Goal: Task Accomplishment & Management: Use online tool/utility

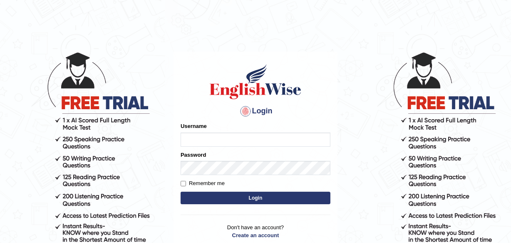
type input "charles_D"
click at [253, 195] on button "Login" at bounding box center [256, 197] width 150 height 12
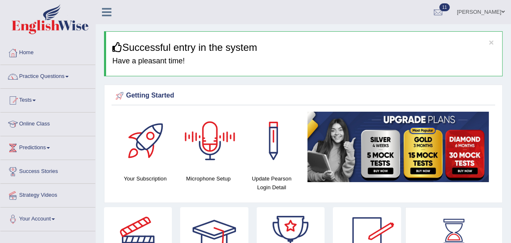
click at [212, 150] on div at bounding box center [210, 141] width 58 height 58
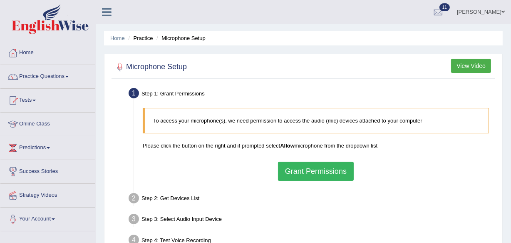
click at [311, 171] on button "Grant Permissions" at bounding box center [316, 171] width 76 height 19
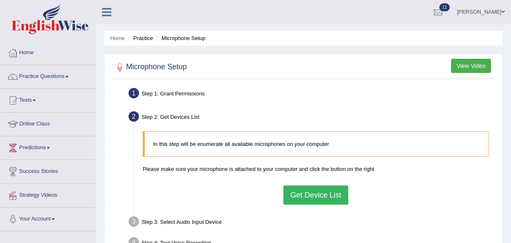
click at [327, 195] on button "Get Device List" at bounding box center [315, 194] width 65 height 19
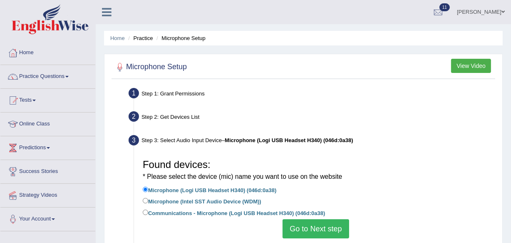
click at [226, 214] on label "Communications - Microphone (Logi USB Headset H340) (046d:0a38)" at bounding box center [234, 212] width 182 height 9
click at [148, 214] on input "Communications - Microphone (Logi USB Headset H340) (046d:0a38)" at bounding box center [145, 211] width 5 height 5
radio input "true"
click at [311, 229] on button "Go to Next step" at bounding box center [316, 228] width 66 height 19
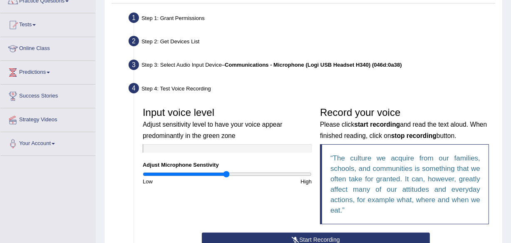
scroll to position [91, 0]
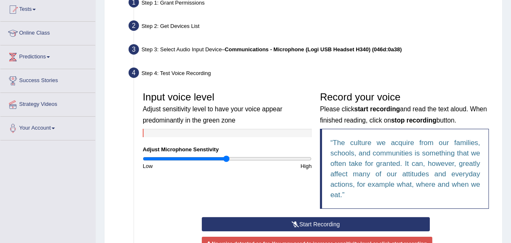
click at [326, 223] on button "Start Recording" at bounding box center [316, 224] width 228 height 14
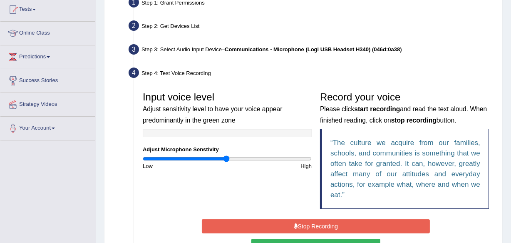
click at [341, 227] on button "Stop Recording" at bounding box center [316, 226] width 228 height 14
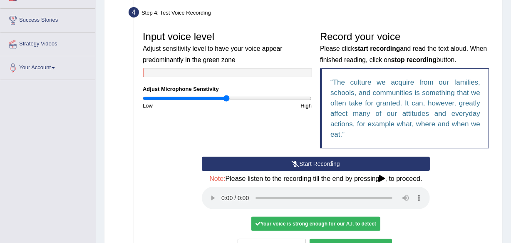
scroll to position [167, 0]
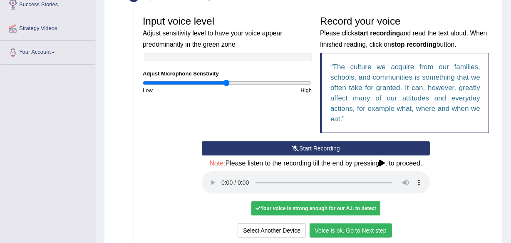
click at [362, 231] on button "Voice is ok. Go to Next step" at bounding box center [351, 230] width 82 height 14
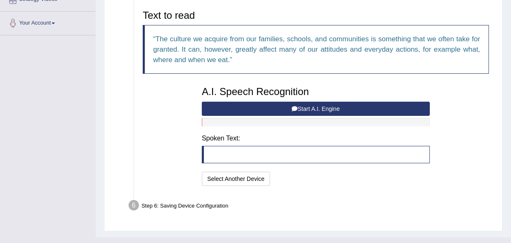
scroll to position [180, 0]
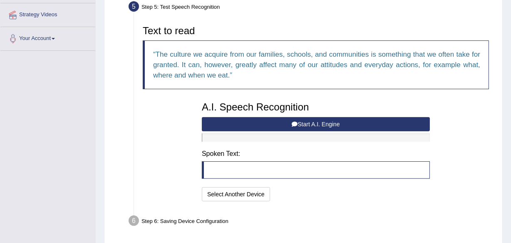
click at [323, 123] on button "Start A.I. Engine" at bounding box center [316, 124] width 228 height 14
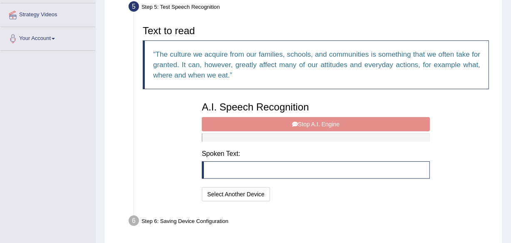
click at [229, 167] on blockquote at bounding box center [316, 169] width 228 height 17
click at [308, 126] on div "A.I. Speech Recognition Start A.I. Engine Stop A.I. Engine Note: Please listen …" at bounding box center [316, 150] width 236 height 106
click at [307, 119] on div "A.I. Speech Recognition Start A.I. Engine Stop A.I. Engine Note: Please listen …" at bounding box center [316, 150] width 236 height 106
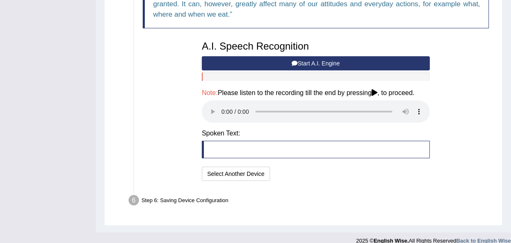
scroll to position [251, 0]
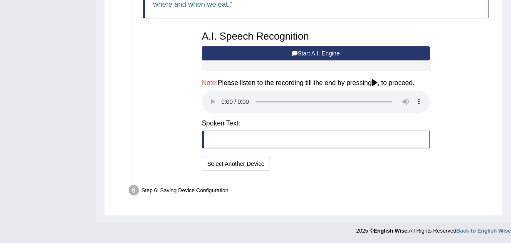
click at [240, 142] on blockquote at bounding box center [316, 139] width 228 height 17
click at [237, 164] on button "Select Another Device" at bounding box center [236, 164] width 68 height 14
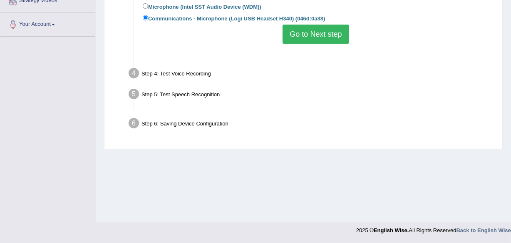
scroll to position [194, 0]
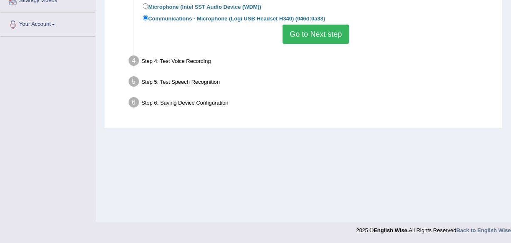
click at [320, 40] on button "Go to Next step" at bounding box center [316, 34] width 66 height 19
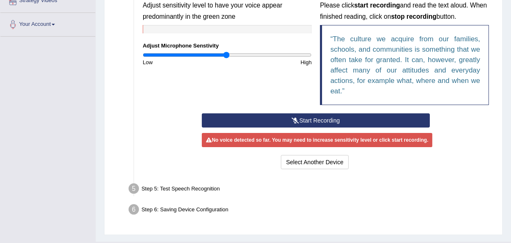
click at [318, 120] on button "Start Recording" at bounding box center [316, 120] width 228 height 14
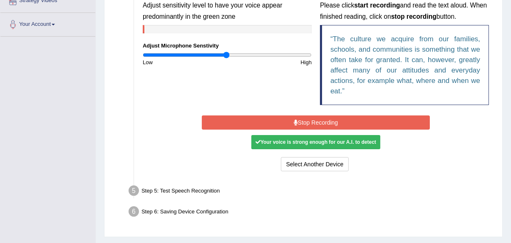
click at [321, 119] on button "Stop Recording" at bounding box center [316, 122] width 228 height 14
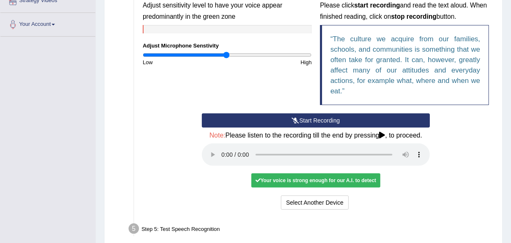
click at [305, 119] on button "Start Recording" at bounding box center [316, 120] width 228 height 14
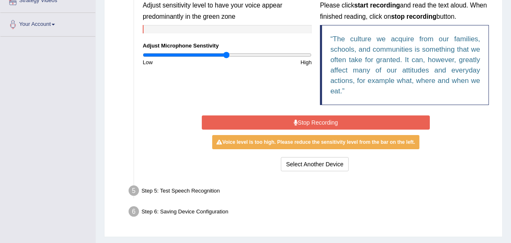
click at [305, 119] on button "Stop Recording" at bounding box center [316, 122] width 228 height 14
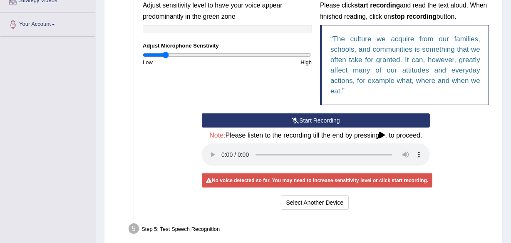
drag, startPoint x: 227, startPoint y: 53, endPoint x: 165, endPoint y: 57, distance: 62.2
click at [165, 57] on input "range" at bounding box center [227, 55] width 169 height 7
click at [309, 118] on button "Start Recording" at bounding box center [316, 120] width 228 height 14
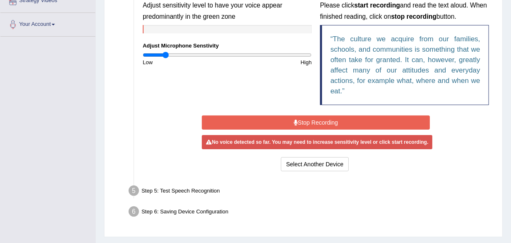
click at [309, 121] on button "Stop Recording" at bounding box center [316, 122] width 228 height 14
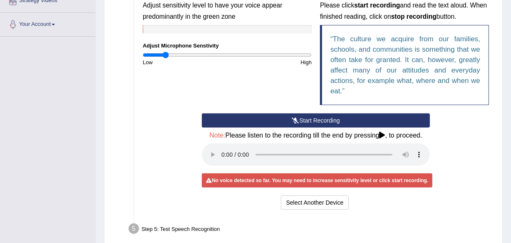
click at [309, 121] on button "Start Recording" at bounding box center [316, 120] width 228 height 14
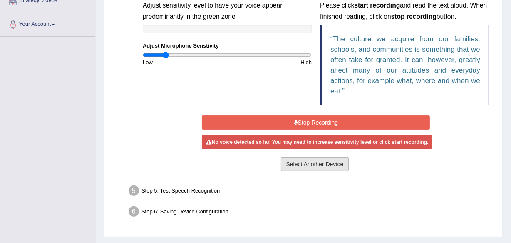
click at [312, 165] on button "Select Another Device" at bounding box center [315, 164] width 68 height 14
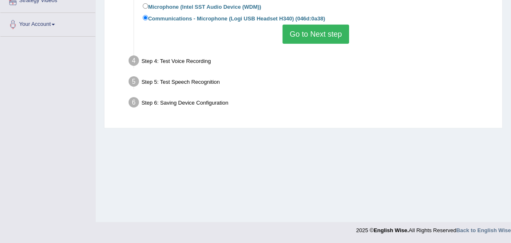
click at [316, 40] on button "Go to Next step" at bounding box center [316, 34] width 66 height 19
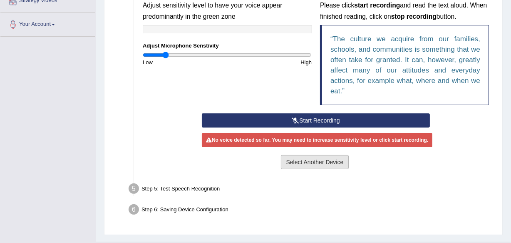
click at [324, 161] on button "Select Another Device" at bounding box center [315, 162] width 68 height 14
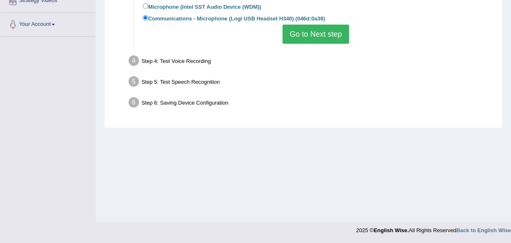
click at [299, 37] on button "Go to Next step" at bounding box center [316, 34] width 66 height 19
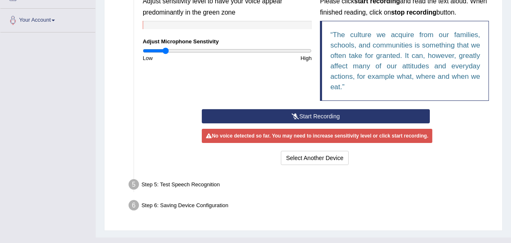
scroll to position [183, 0]
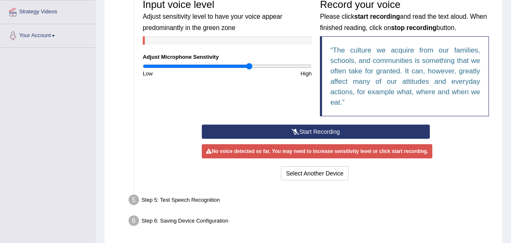
drag, startPoint x: 165, startPoint y: 64, endPoint x: 249, endPoint y: 62, distance: 84.5
click at [249, 63] on input "range" at bounding box center [227, 66] width 169 height 7
drag, startPoint x: 251, startPoint y: 61, endPoint x: 268, endPoint y: 58, distance: 17.2
drag, startPoint x: 268, startPoint y: 58, endPoint x: 234, endPoint y: 87, distance: 44.9
click at [234, 87] on div "Input voice level Adjust sensitivity level to have your voice appear predominan…" at bounding box center [316, 59] width 355 height 129
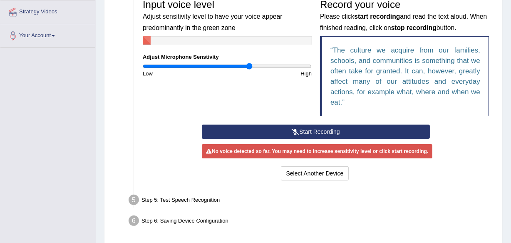
click at [311, 128] on button "Start Recording" at bounding box center [316, 131] width 228 height 14
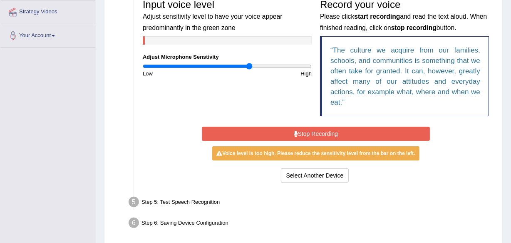
click at [328, 129] on button "Stop Recording" at bounding box center [316, 134] width 228 height 14
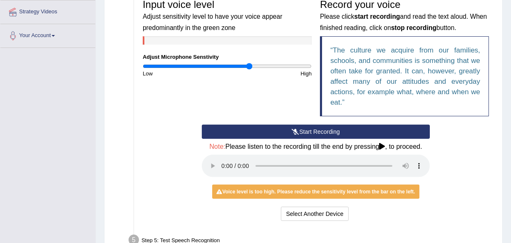
click at [303, 130] on button "Start Recording" at bounding box center [316, 131] width 228 height 14
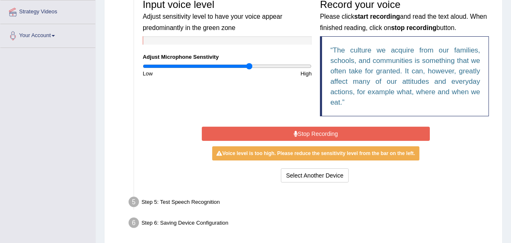
click at [303, 130] on button "Stop Recording" at bounding box center [316, 134] width 228 height 14
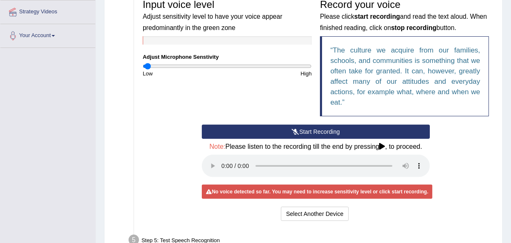
drag, startPoint x: 247, startPoint y: 66, endPoint x: 147, endPoint y: 62, distance: 100.0
click at [147, 63] on input "range" at bounding box center [227, 66] width 169 height 7
click at [296, 127] on button "Start Recording" at bounding box center [316, 131] width 228 height 14
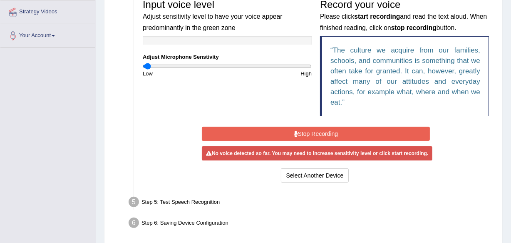
click at [299, 132] on button "Stop Recording" at bounding box center [316, 134] width 228 height 14
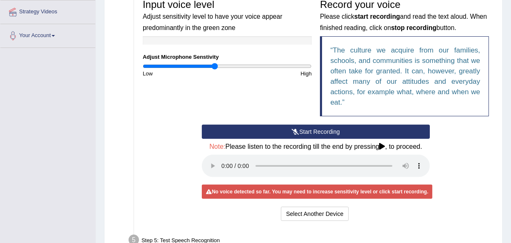
drag, startPoint x: 148, startPoint y: 67, endPoint x: 214, endPoint y: 68, distance: 65.8
click at [214, 68] on input "range" at bounding box center [227, 66] width 169 height 7
drag, startPoint x: 215, startPoint y: 65, endPoint x: 227, endPoint y: 70, distance: 13.3
drag, startPoint x: 227, startPoint y: 70, endPoint x: 200, endPoint y: 87, distance: 32.8
click at [200, 87] on div "Input voice level Adjust sensitivity level to have your voice appear predominan…" at bounding box center [316, 59] width 355 height 129
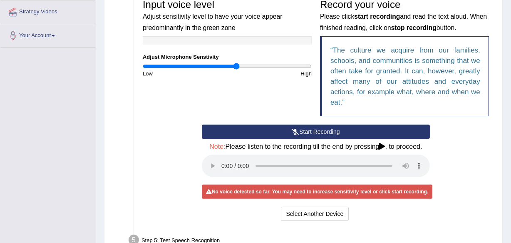
drag, startPoint x: 210, startPoint y: 65, endPoint x: 236, endPoint y: 62, distance: 26.3
click at [236, 63] on input "range" at bounding box center [227, 66] width 169 height 7
drag, startPoint x: 236, startPoint y: 67, endPoint x: 258, endPoint y: 64, distance: 21.8
click at [258, 64] on input "range" at bounding box center [227, 66] width 169 height 7
click at [305, 131] on button "Start Recording" at bounding box center [316, 131] width 228 height 14
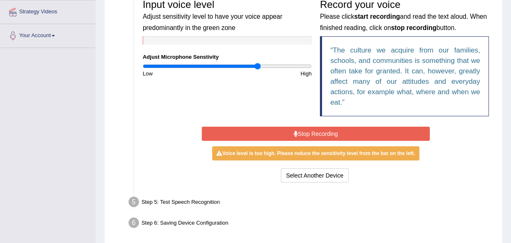
click at [305, 131] on button "Stop Recording" at bounding box center [316, 134] width 228 height 14
click at [305, 131] on div "Start Recording Stop Recording Note: Please listen to the recording till the en…" at bounding box center [316, 154] width 236 height 60
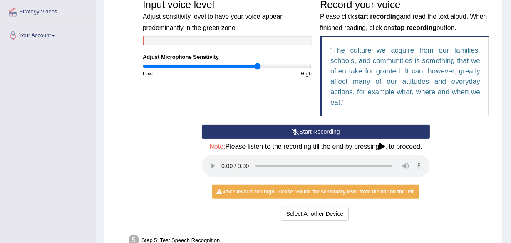
drag, startPoint x: 258, startPoint y: 67, endPoint x: 204, endPoint y: 56, distance: 55.1
drag, startPoint x: 204, startPoint y: 56, endPoint x: 175, endPoint y: 109, distance: 60.0
click at [175, 109] on div "Input voice level Adjust sensitivity level to have your voice appear predominan…" at bounding box center [316, 59] width 355 height 129
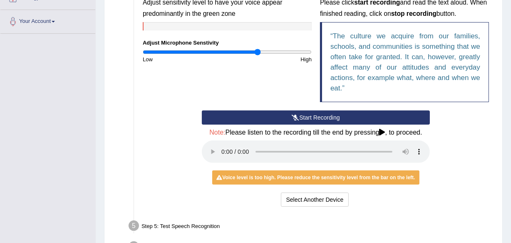
scroll to position [198, 0]
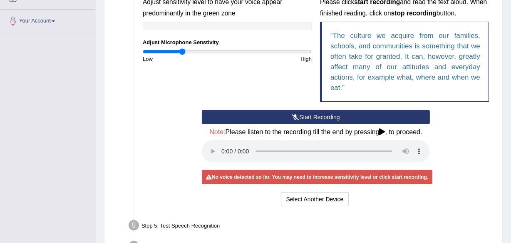
drag, startPoint x: 260, startPoint y: 48, endPoint x: 181, endPoint y: 54, distance: 78.4
click at [181, 54] on input "range" at bounding box center [227, 51] width 169 height 7
drag, startPoint x: 181, startPoint y: 54, endPoint x: 220, endPoint y: 56, distance: 38.4
click at [220, 55] on input "range" at bounding box center [227, 51] width 169 height 7
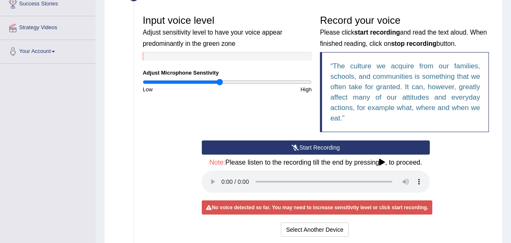
scroll to position [152, 0]
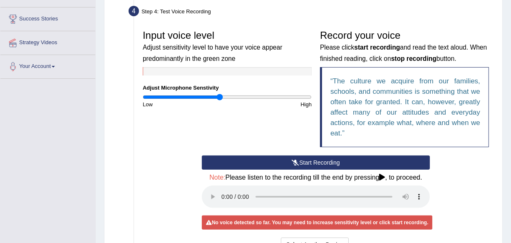
click at [316, 162] on button "Start Recording" at bounding box center [316, 162] width 228 height 14
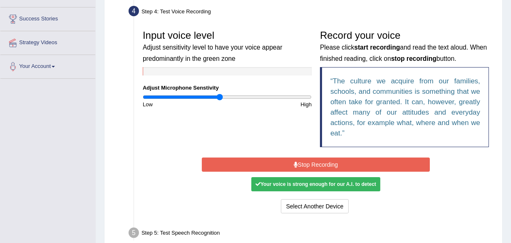
click at [311, 165] on button "Stop Recording" at bounding box center [316, 164] width 228 height 14
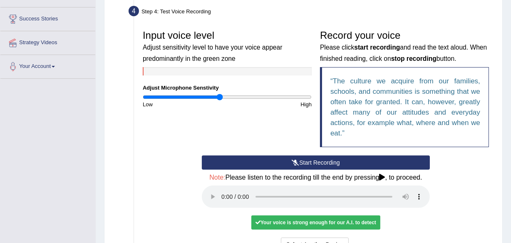
click at [309, 162] on button "Start Recording" at bounding box center [316, 162] width 228 height 14
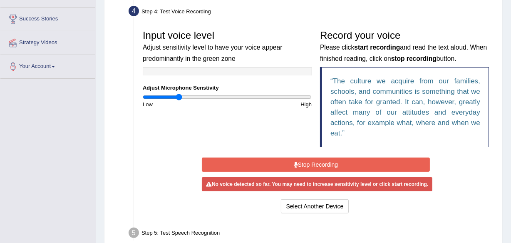
drag, startPoint x: 217, startPoint y: 97, endPoint x: 179, endPoint y: 96, distance: 38.3
click at [179, 96] on input "range" at bounding box center [227, 97] width 169 height 7
click at [317, 164] on button "Stop Recording" at bounding box center [316, 164] width 228 height 14
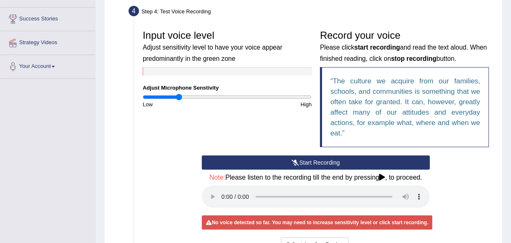
click at [311, 158] on button "Start Recording" at bounding box center [316, 162] width 228 height 14
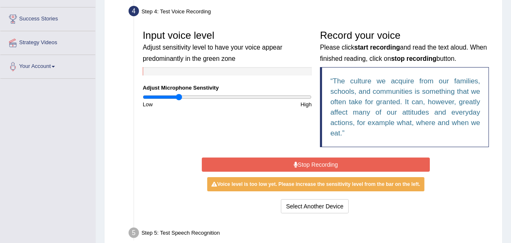
click at [311, 158] on button "Stop Recording" at bounding box center [316, 164] width 228 height 14
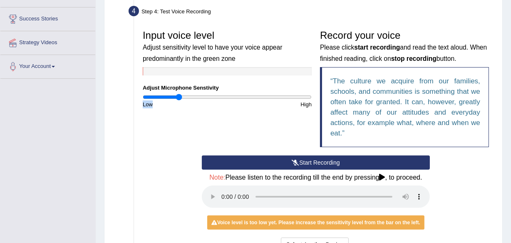
drag, startPoint x: 179, startPoint y: 99, endPoint x: 189, endPoint y: 96, distance: 10.9
click at [189, 96] on div "Input voice level Adjust sensitivity level to have your voice appear predominan…" at bounding box center [227, 67] width 177 height 82
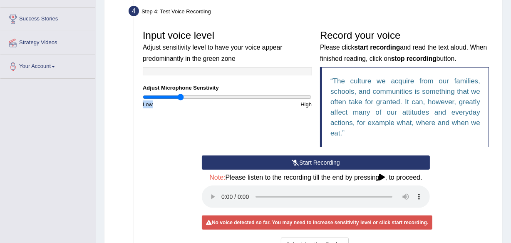
click at [159, 121] on div "Input voice level Adjust sensitivity level to have your voice appear predominan…" at bounding box center [316, 90] width 355 height 129
drag, startPoint x: 178, startPoint y: 95, endPoint x: 207, endPoint y: 90, distance: 29.6
click at [207, 94] on input "range" at bounding box center [227, 97] width 169 height 7
drag, startPoint x: 207, startPoint y: 90, endPoint x: 214, endPoint y: 89, distance: 7.6
drag, startPoint x: 214, startPoint y: 89, endPoint x: 190, endPoint y: 129, distance: 46.6
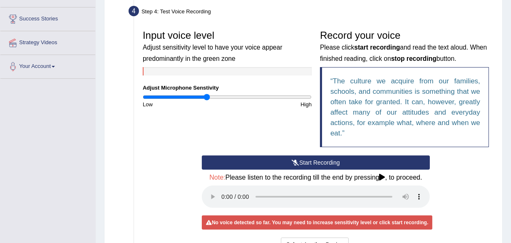
click at [190, 129] on div "Input voice level Adjust sensitivity level to have your voice appear predominan…" at bounding box center [316, 90] width 355 height 129
click at [205, 99] on input "range" at bounding box center [227, 97] width 169 height 7
drag, startPoint x: 205, startPoint y: 99, endPoint x: 230, endPoint y: 99, distance: 25.0
click at [230, 99] on input "range" at bounding box center [227, 97] width 169 height 7
click at [298, 163] on icon at bounding box center [295, 162] width 7 height 6
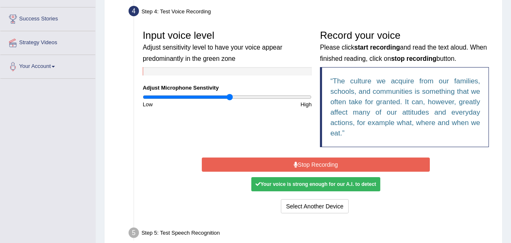
click at [298, 163] on button "Stop Recording" at bounding box center [316, 164] width 228 height 14
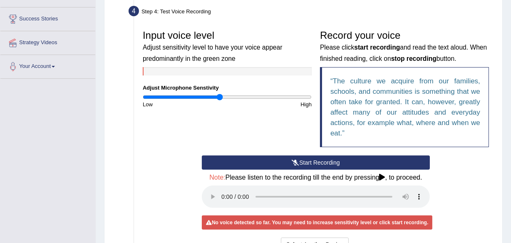
drag, startPoint x: 229, startPoint y: 98, endPoint x: 221, endPoint y: 102, distance: 9.0
click at [221, 100] on input "range" at bounding box center [227, 97] width 169 height 7
click at [309, 161] on button "Start Recording" at bounding box center [316, 162] width 228 height 14
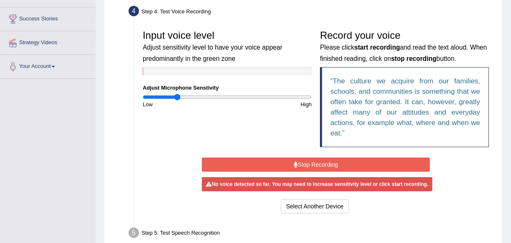
drag, startPoint x: 218, startPoint y: 98, endPoint x: 178, endPoint y: 96, distance: 40.0
click at [178, 96] on input "range" at bounding box center [227, 97] width 169 height 7
click at [319, 162] on button "Stop Recording" at bounding box center [316, 164] width 228 height 14
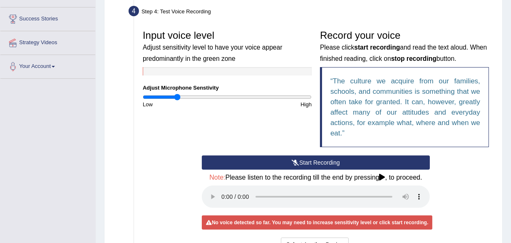
click at [319, 162] on button "Start Recording" at bounding box center [316, 162] width 228 height 14
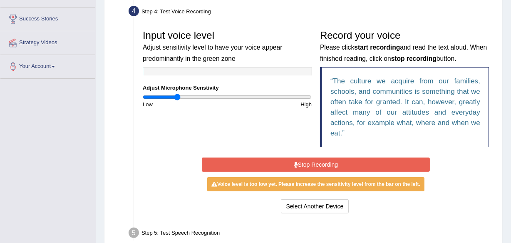
click at [319, 162] on button "Stop Recording" at bounding box center [316, 164] width 228 height 14
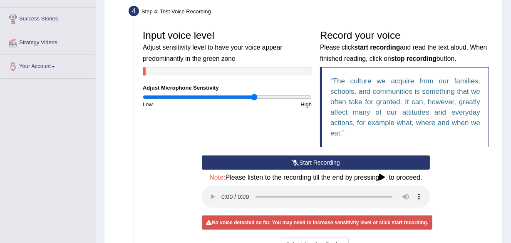
drag, startPoint x: 178, startPoint y: 97, endPoint x: 254, endPoint y: 89, distance: 76.1
click at [254, 94] on input "range" at bounding box center [227, 97] width 169 height 7
drag, startPoint x: 254, startPoint y: 93, endPoint x: 224, endPoint y: 97, distance: 31.1
click at [224, 97] on input "range" at bounding box center [227, 97] width 169 height 7
click at [313, 160] on button "Start Recording" at bounding box center [316, 162] width 228 height 14
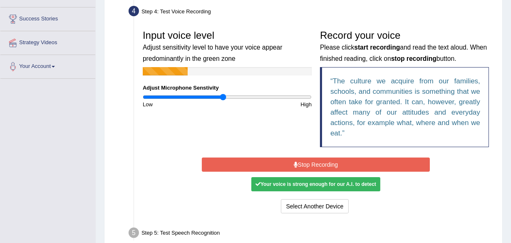
click at [313, 160] on button "Stop Recording" at bounding box center [316, 164] width 228 height 14
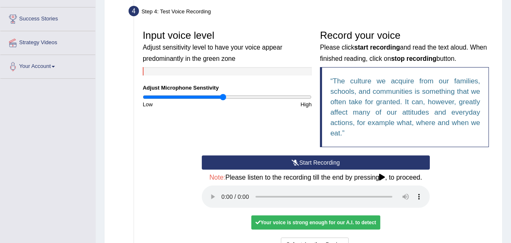
click at [313, 160] on button "Start Recording" at bounding box center [316, 162] width 228 height 14
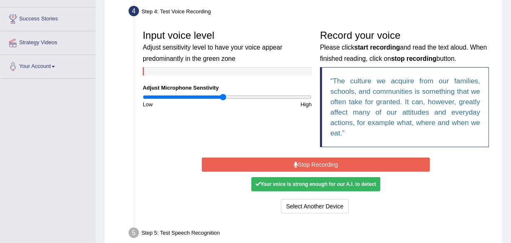
drag, startPoint x: 221, startPoint y: 97, endPoint x: 205, endPoint y: 99, distance: 15.9
drag, startPoint x: 205, startPoint y: 99, endPoint x: 191, endPoint y: 125, distance: 29.6
click at [191, 125] on div "Input voice level Adjust sensitivity level to have your voice appear predominan…" at bounding box center [316, 90] width 355 height 129
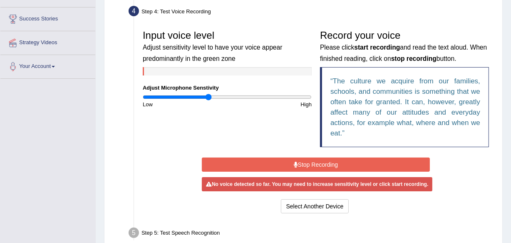
drag, startPoint x: 223, startPoint y: 94, endPoint x: 208, endPoint y: 92, distance: 15.0
click at [208, 94] on input "range" at bounding box center [227, 97] width 169 height 7
click at [314, 162] on button "Stop Recording" at bounding box center [316, 164] width 228 height 14
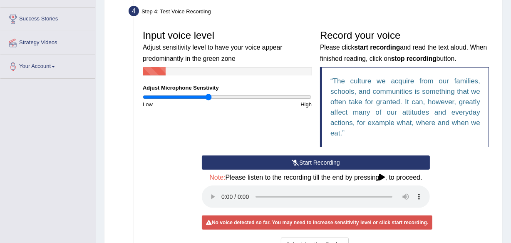
click at [314, 162] on button "Start Recording" at bounding box center [316, 162] width 228 height 14
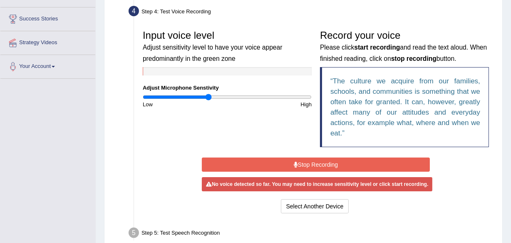
click at [314, 162] on button "Stop Recording" at bounding box center [316, 164] width 228 height 14
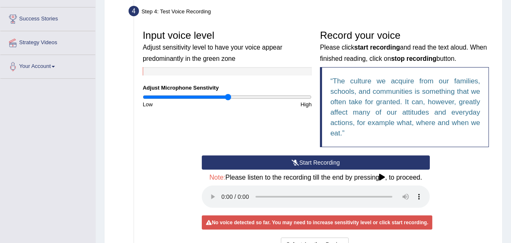
drag, startPoint x: 209, startPoint y: 94, endPoint x: 228, endPoint y: 93, distance: 19.2
click at [228, 94] on input "range" at bounding box center [227, 97] width 169 height 7
drag, startPoint x: 227, startPoint y: 99, endPoint x: 198, endPoint y: 92, distance: 30.0
drag, startPoint x: 198, startPoint y: 92, endPoint x: 182, endPoint y: 142, distance: 53.2
click at [182, 142] on div "Input voice level Adjust sensitivity level to have your voice appear predominan…" at bounding box center [316, 90] width 355 height 129
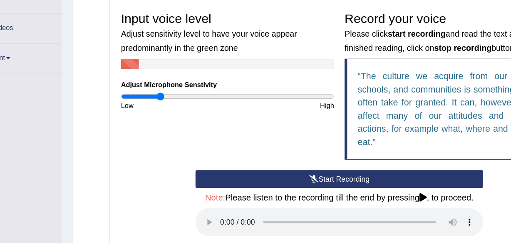
drag, startPoint x: 228, startPoint y: 98, endPoint x: 174, endPoint y: 114, distance: 55.9
click at [174, 100] on input "range" at bounding box center [227, 97] width 169 height 7
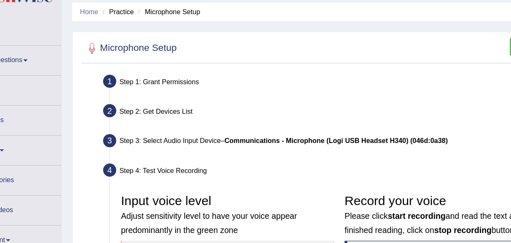
scroll to position [12, 0]
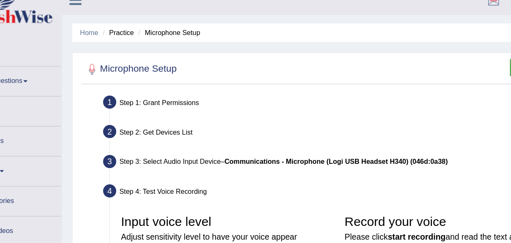
click at [249, 127] on b "Communications - Microphone (Logi USB Headset H340) (046d:0a38)" at bounding box center [313, 128] width 177 height 6
click at [166, 130] on div "Step 3: Select Audio Input Device – Communications - Microphone (Logi USB Heads…" at bounding box center [312, 129] width 374 height 18
click at [134, 128] on li "Step 3: Select Audio Input Device – Communications - Microphone (Logi USB Heads…" at bounding box center [311, 129] width 363 height 18
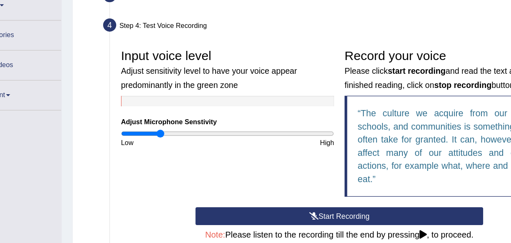
scroll to position [106, 0]
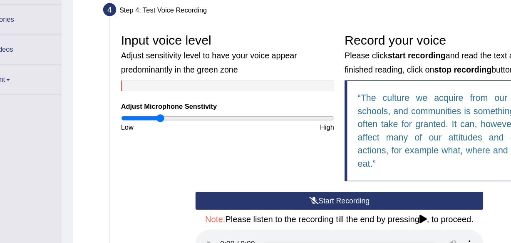
click at [306, 209] on button "Start Recording" at bounding box center [316, 209] width 228 height 14
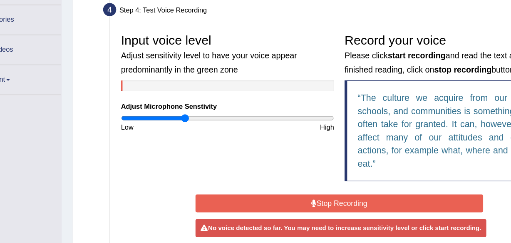
drag, startPoint x: 175, startPoint y: 143, endPoint x: 193, endPoint y: 142, distance: 17.9
click at [193, 142] on input "range" at bounding box center [227, 143] width 169 height 7
drag, startPoint x: 194, startPoint y: 146, endPoint x: 221, endPoint y: 149, distance: 26.9
click at [221, 147] on input "range" at bounding box center [227, 143] width 169 height 7
drag, startPoint x: 220, startPoint y: 139, endPoint x: 206, endPoint y: 141, distance: 14.0
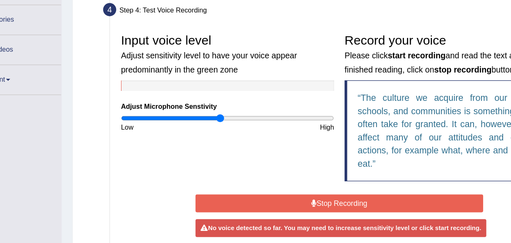
click at [206, 141] on div "Input voice level Adjust sensitivity level to have your voice appear predominan…" at bounding box center [227, 113] width 177 height 82
click at [314, 209] on button "Stop Recording" at bounding box center [316, 211] width 228 height 14
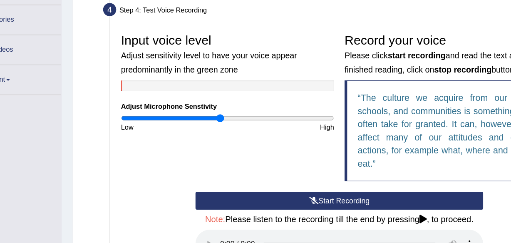
click at [314, 209] on button "Start Recording" at bounding box center [316, 209] width 228 height 14
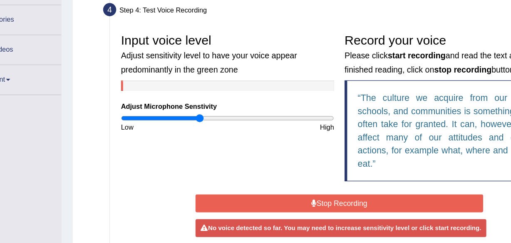
drag, startPoint x: 224, startPoint y: 143, endPoint x: 206, endPoint y: 145, distance: 18.4
click at [206, 145] on input "range" at bounding box center [227, 143] width 169 height 7
click at [315, 212] on button "Stop Recording" at bounding box center [316, 211] width 228 height 14
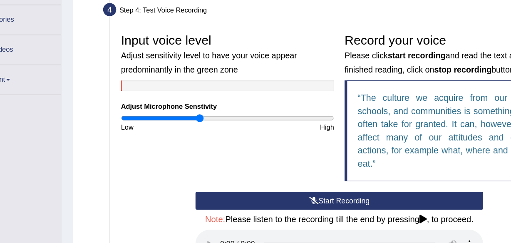
click at [315, 212] on button "Start Recording" at bounding box center [316, 209] width 228 height 14
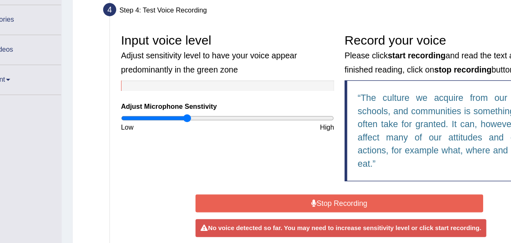
drag, startPoint x: 206, startPoint y: 144, endPoint x: 196, endPoint y: 144, distance: 10.8
click at [196, 144] on input "range" at bounding box center [227, 143] width 169 height 7
drag, startPoint x: 194, startPoint y: 144, endPoint x: 186, endPoint y: 144, distance: 7.9
click at [186, 144] on input "range" at bounding box center [227, 143] width 169 height 7
click at [321, 209] on button "Stop Recording" at bounding box center [316, 211] width 228 height 14
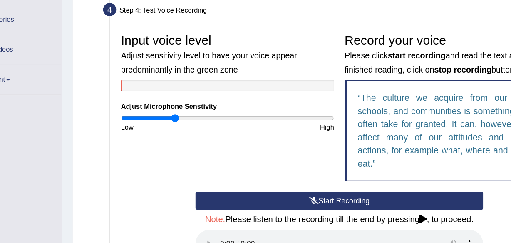
click at [319, 209] on button "Start Recording" at bounding box center [316, 209] width 228 height 14
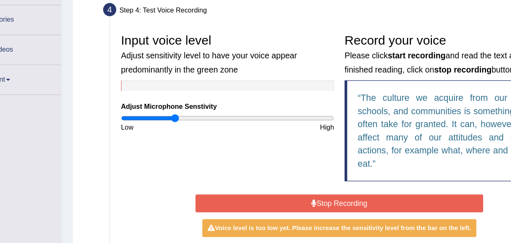
click at [319, 209] on button "Stop Recording" at bounding box center [316, 211] width 228 height 14
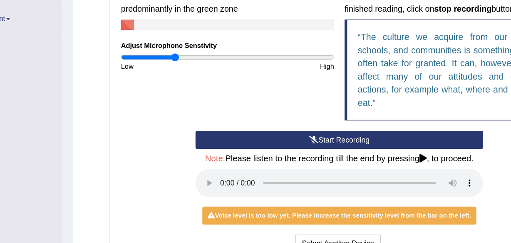
scroll to position [166, 0]
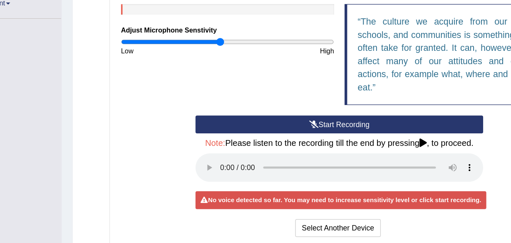
drag, startPoint x: 186, startPoint y: 83, endPoint x: 221, endPoint y: 91, distance: 35.0
click at [221, 87] on input "range" at bounding box center [227, 83] width 169 height 7
click at [311, 148] on button "Start Recording" at bounding box center [316, 149] width 228 height 14
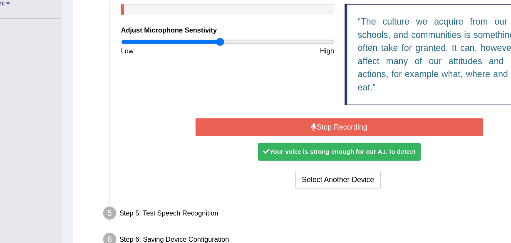
click at [312, 147] on button "Stop Recording" at bounding box center [316, 151] width 228 height 14
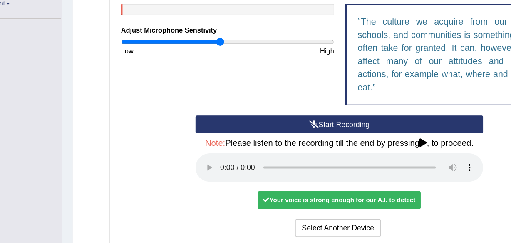
click at [312, 147] on button "Start Recording" at bounding box center [316, 149] width 228 height 14
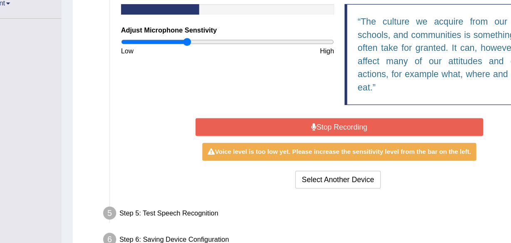
drag, startPoint x: 223, startPoint y: 83, endPoint x: 195, endPoint y: 75, distance: 29.4
click at [195, 80] on input "range" at bounding box center [227, 83] width 169 height 7
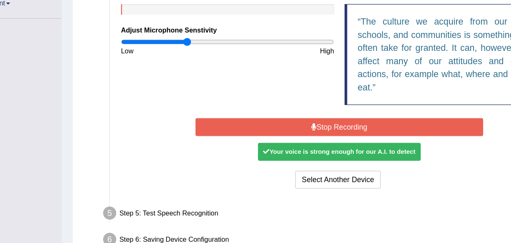
click at [301, 151] on button "Stop Recording" at bounding box center [316, 151] width 228 height 14
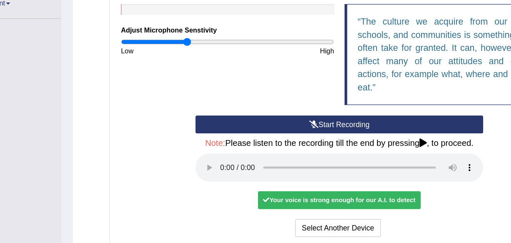
click at [292, 146] on icon at bounding box center [295, 149] width 7 height 6
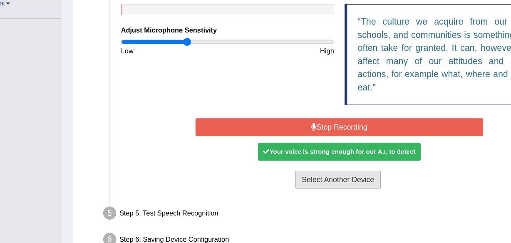
click at [305, 192] on button "Select Another Device" at bounding box center [315, 192] width 68 height 14
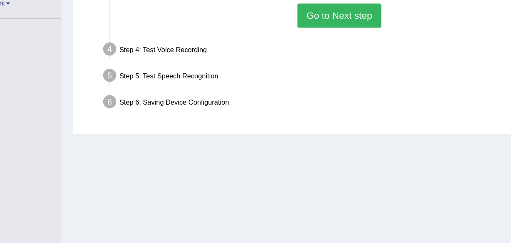
click at [314, 57] on button "Go to Next step" at bounding box center [316, 62] width 66 height 19
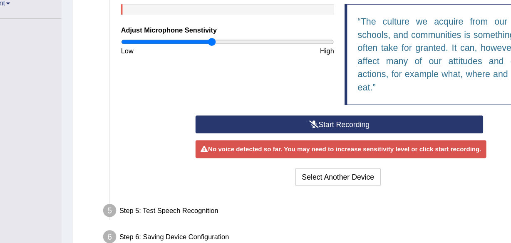
drag, startPoint x: 196, startPoint y: 85, endPoint x: 216, endPoint y: 88, distance: 20.2
click at [216, 87] on input "range" at bounding box center [227, 83] width 169 height 7
click at [308, 148] on button "Start Recording" at bounding box center [316, 149] width 228 height 14
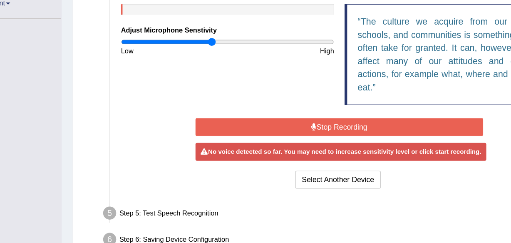
click at [308, 148] on button "Stop Recording" at bounding box center [316, 151] width 228 height 14
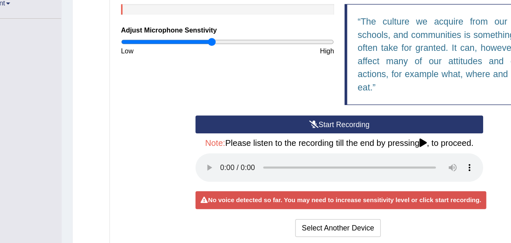
click at [303, 147] on button "Start Recording" at bounding box center [316, 149] width 228 height 14
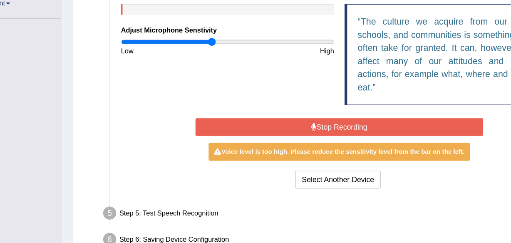
click at [314, 152] on button "Stop Recording" at bounding box center [316, 151] width 228 height 14
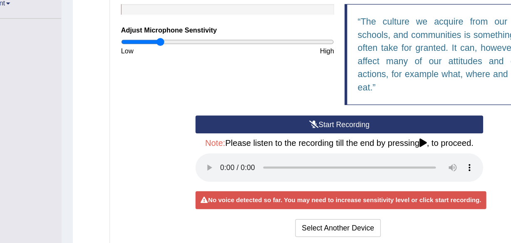
drag, startPoint x: 214, startPoint y: 84, endPoint x: 174, endPoint y: 81, distance: 40.5
click at [174, 81] on input "range" at bounding box center [227, 83] width 169 height 7
click at [307, 146] on button "Start Recording" at bounding box center [316, 149] width 228 height 14
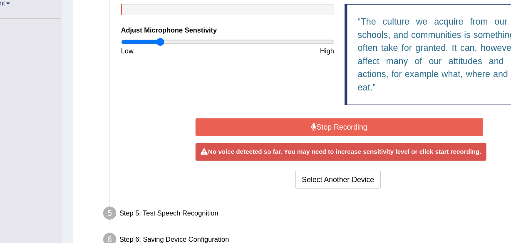
click at [307, 147] on button "Stop Recording" at bounding box center [316, 151] width 228 height 14
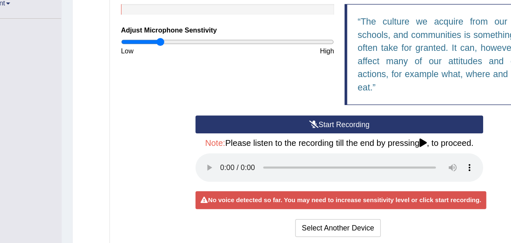
click at [302, 147] on button "Start Recording" at bounding box center [316, 149] width 228 height 14
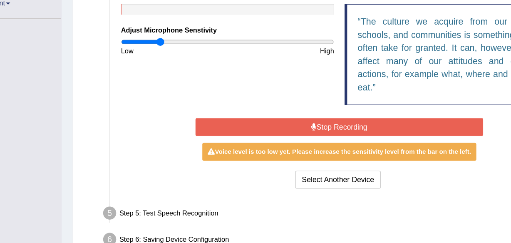
click at [302, 150] on button "Stop Recording" at bounding box center [316, 151] width 228 height 14
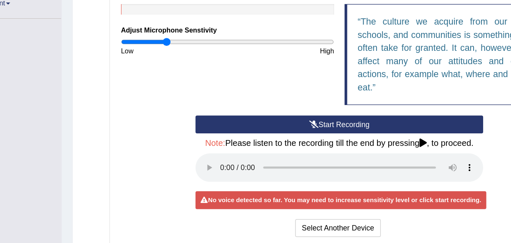
drag, startPoint x: 173, startPoint y: 80, endPoint x: 179, endPoint y: 80, distance: 6.3
click at [179, 80] on input "range" at bounding box center [227, 83] width 169 height 7
drag, startPoint x: 178, startPoint y: 84, endPoint x: 223, endPoint y: 81, distance: 45.0
click at [223, 81] on input "range" at bounding box center [227, 83] width 169 height 7
drag, startPoint x: 222, startPoint y: 83, endPoint x: 209, endPoint y: 82, distance: 12.9
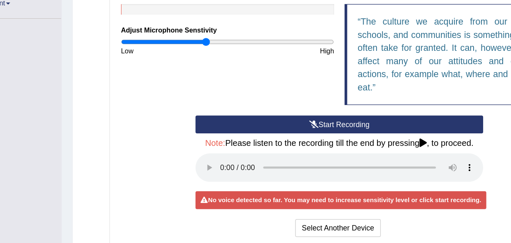
click at [209, 82] on input "range" at bounding box center [227, 83] width 169 height 7
click at [321, 149] on button "Start Recording" at bounding box center [316, 149] width 228 height 14
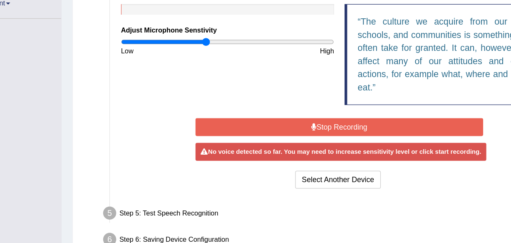
click at [321, 149] on button "Stop Recording" at bounding box center [316, 151] width 228 height 14
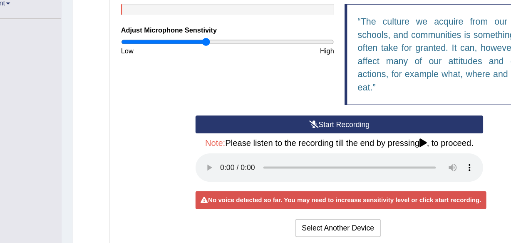
click at [321, 149] on button "Start Recording" at bounding box center [316, 149] width 228 height 14
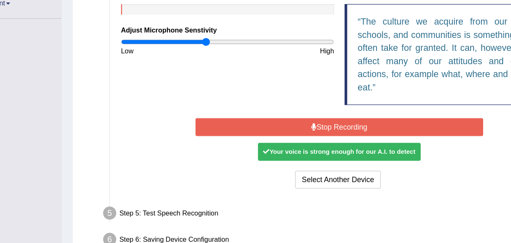
click at [309, 149] on button "Stop Recording" at bounding box center [316, 151] width 228 height 14
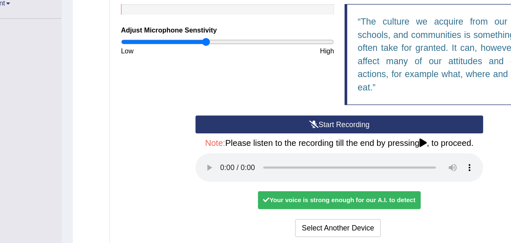
click at [308, 149] on button "Start Recording" at bounding box center [316, 149] width 228 height 14
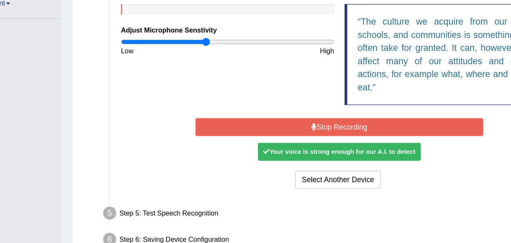
click at [308, 149] on button "Stop Recording" at bounding box center [316, 151] width 228 height 14
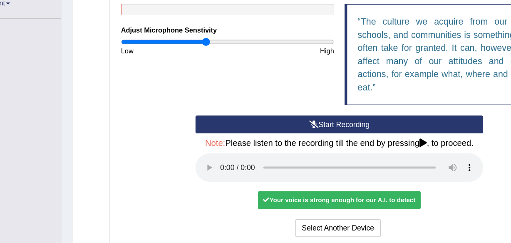
click at [307, 145] on button "Start Recording" at bounding box center [316, 149] width 228 height 14
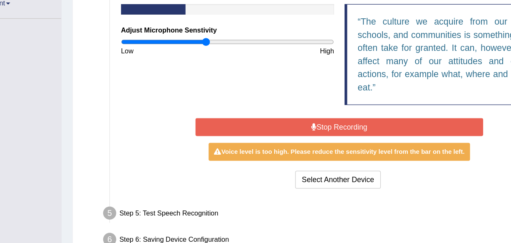
drag, startPoint x: 307, startPoint y: 145, endPoint x: 325, endPoint y: 167, distance: 28.1
click at [325, 167] on div "Start Recording Stop Recording Note: Please listen to the recording till the en…" at bounding box center [316, 172] width 236 height 60
click at [317, 150] on button "Stop Recording" at bounding box center [316, 151] width 228 height 14
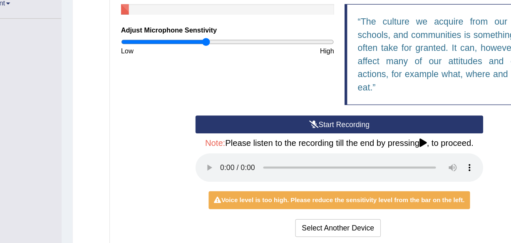
click at [317, 150] on button "Start Recording" at bounding box center [316, 149] width 228 height 14
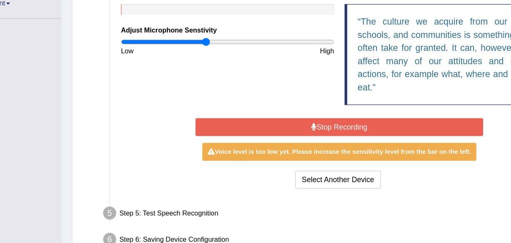
click at [317, 150] on button "Stop Recording" at bounding box center [316, 151] width 228 height 14
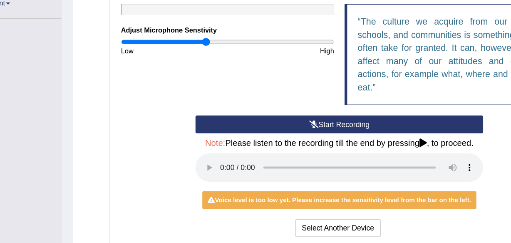
click at [317, 150] on button "Start Recording" at bounding box center [316, 149] width 228 height 14
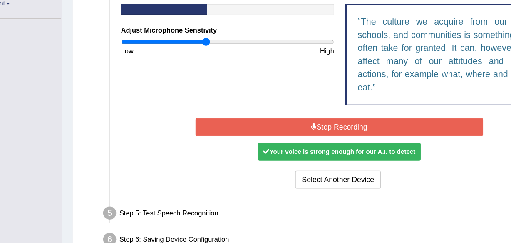
click at [314, 173] on div "Your voice is strong enough for our A.I. to detect" at bounding box center [315, 170] width 129 height 14
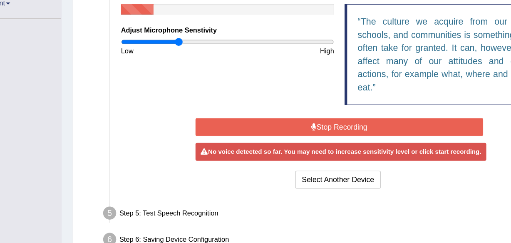
drag, startPoint x: 208, startPoint y: 82, endPoint x: 188, endPoint y: 82, distance: 19.6
type input "0.54"
click at [188, 82] on input "range" at bounding box center [227, 83] width 169 height 7
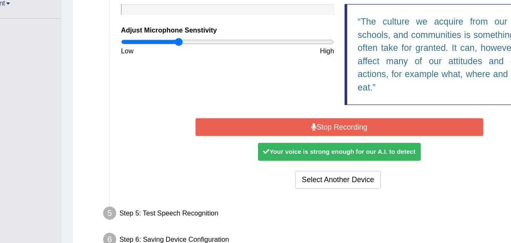
click at [316, 147] on button "Stop Recording" at bounding box center [316, 151] width 228 height 14
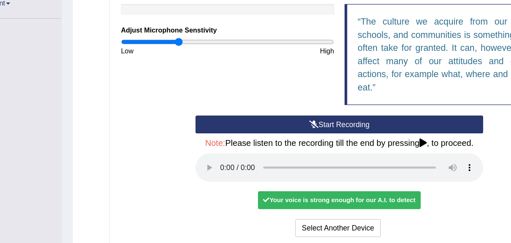
click at [383, 163] on icon at bounding box center [383, 163] width 6 height 7
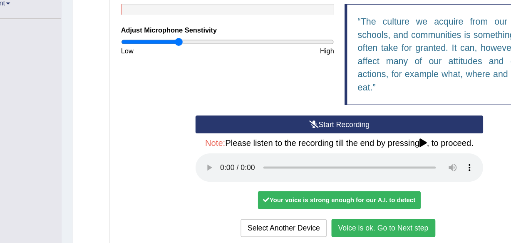
click at [350, 229] on button "Voice is ok. Go to Next step" at bounding box center [351, 231] width 82 height 14
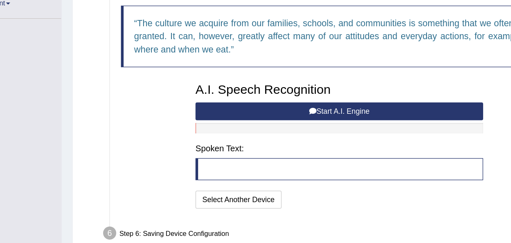
click at [304, 137] on button "Start A.I. Engine" at bounding box center [316, 138] width 228 height 14
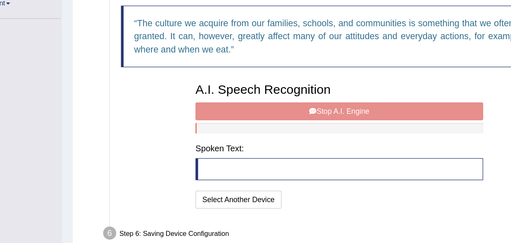
click at [231, 167] on h4 "Spoken Text:" at bounding box center [316, 167] width 228 height 7
click at [312, 138] on div "A.I. Speech Recognition Start A.I. Engine Stop A.I. Engine Note: Please listen …" at bounding box center [316, 165] width 236 height 106
click at [303, 137] on div "A.I. Speech Recognition Start A.I. Engine Stop A.I. Engine Note: Please listen …" at bounding box center [316, 165] width 236 height 106
click at [291, 139] on div "A.I. Speech Recognition Start A.I. Engine Stop A.I. Engine Note: Please listen …" at bounding box center [316, 165] width 236 height 106
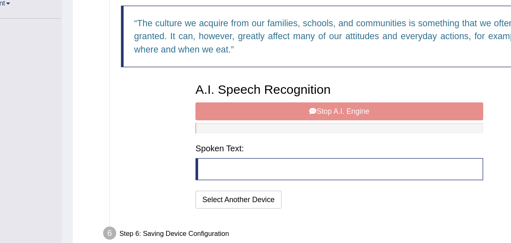
click at [291, 139] on div "A.I. Speech Recognition Start A.I. Engine Stop A.I. Engine Note: Please listen …" at bounding box center [316, 165] width 236 height 106
drag, startPoint x: 304, startPoint y: 137, endPoint x: 352, endPoint y: 138, distance: 48.3
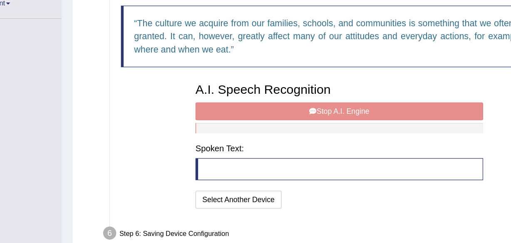
click at [352, 138] on div "A.I. Speech Recognition Start A.I. Engine Stop A.I. Engine Note: Please listen …" at bounding box center [316, 165] width 236 height 106
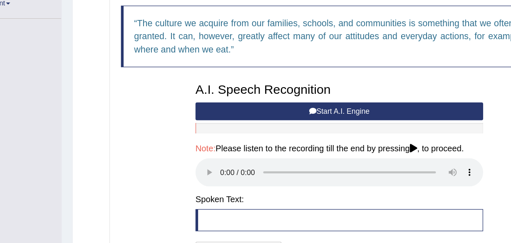
scroll to position [190, 0]
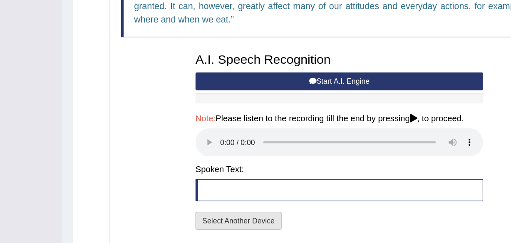
click at [234, 225] on button "Select Another Device" at bounding box center [236, 225] width 68 height 14
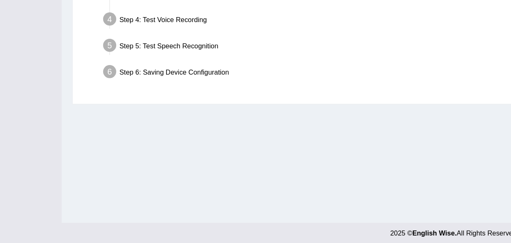
click at [200, 105] on div "Step 6: Saving Device Configuration" at bounding box center [312, 108] width 374 height 18
drag, startPoint x: 234, startPoint y: 107, endPoint x: 355, endPoint y: 86, distance: 123.2
click at [355, 86] on ul "Step 1: Grant Permissions To access your microphone(s), we need permission to a…" at bounding box center [304, 7] width 380 height 222
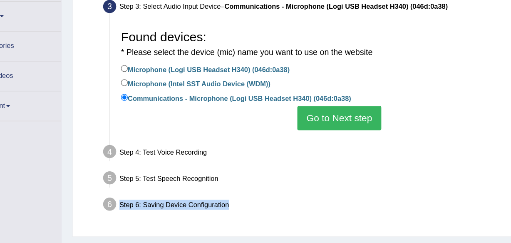
scroll to position [113, 0]
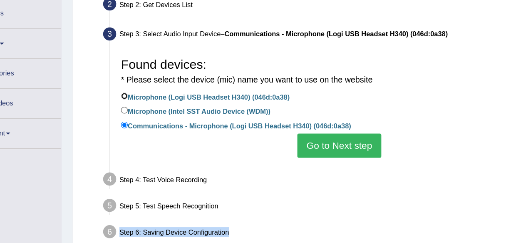
click at [144, 76] on input "Microphone (Logi USB Headset H340) (046d:0a38)" at bounding box center [145, 75] width 5 height 5
radio input "true"
click at [304, 117] on button "Go to Next step" at bounding box center [316, 115] width 66 height 19
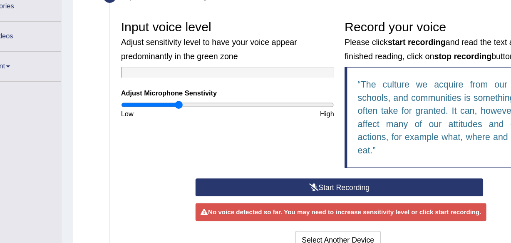
scroll to position [133, 0]
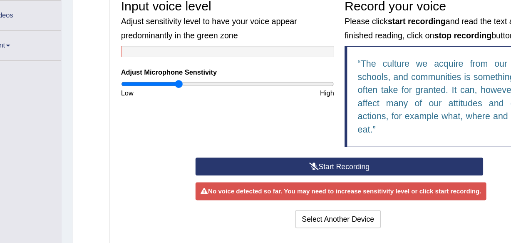
click at [306, 180] on button "Start Recording" at bounding box center [316, 182] width 228 height 14
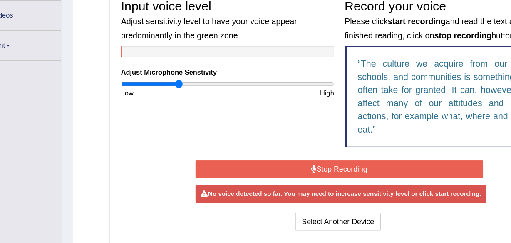
click at [306, 180] on button "Stop Recording" at bounding box center [316, 184] width 228 height 14
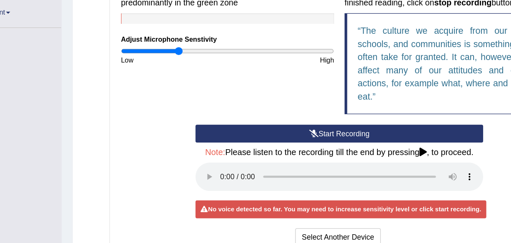
scroll to position [197, 0]
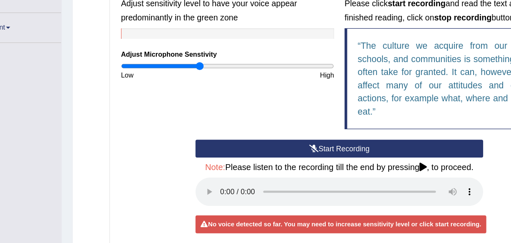
drag, startPoint x: 188, startPoint y: 51, endPoint x: 205, endPoint y: 63, distance: 21.5
click at [205, 56] on input "range" at bounding box center [227, 52] width 169 height 7
click at [309, 114] on button "Start Recording" at bounding box center [316, 118] width 228 height 14
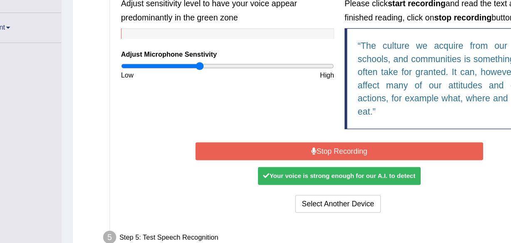
click at [309, 116] on button "Stop Recording" at bounding box center [316, 120] width 228 height 14
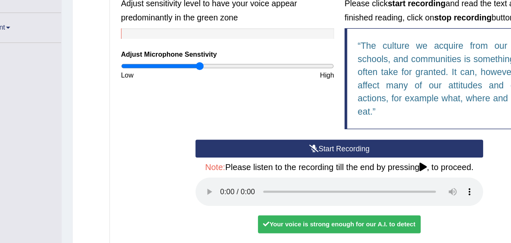
click at [309, 116] on button "Start Recording" at bounding box center [316, 118] width 228 height 14
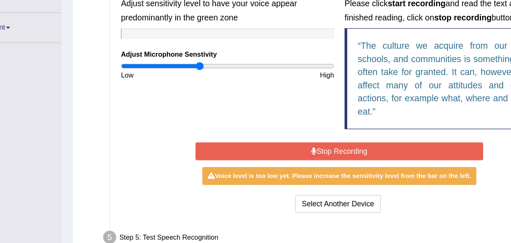
click at [306, 120] on button "Stop Recording" at bounding box center [316, 120] width 228 height 14
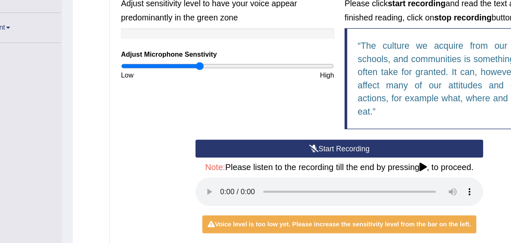
click at [312, 115] on button "Start Recording" at bounding box center [316, 118] width 228 height 14
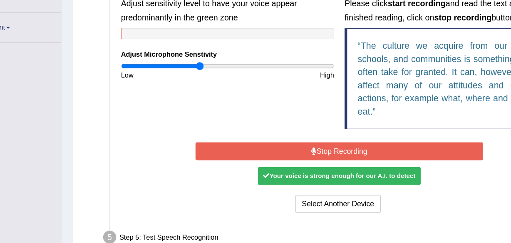
click at [311, 118] on button "Stop Recording" at bounding box center [316, 120] width 228 height 14
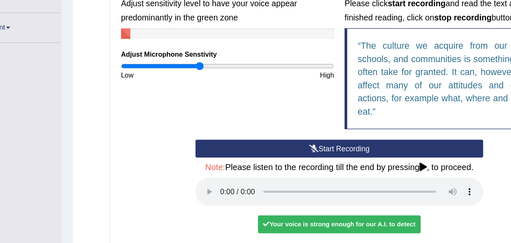
click at [311, 118] on button "Start Recording" at bounding box center [316, 118] width 228 height 14
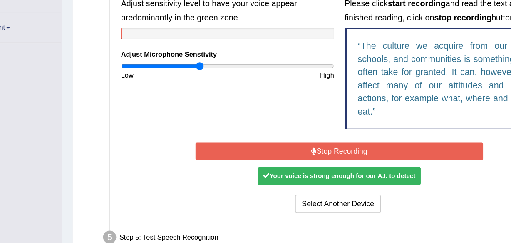
click at [311, 118] on button "Stop Recording" at bounding box center [316, 120] width 228 height 14
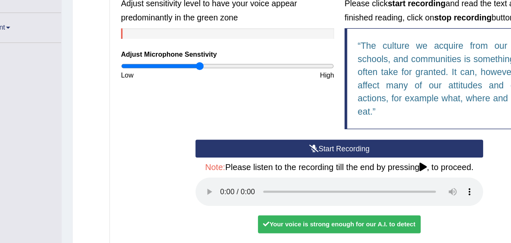
click at [311, 118] on button "Start Recording" at bounding box center [316, 118] width 228 height 14
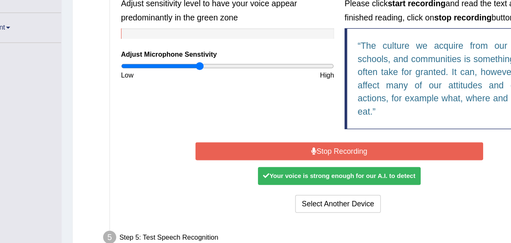
click at [311, 118] on button "Stop Recording" at bounding box center [316, 120] width 228 height 14
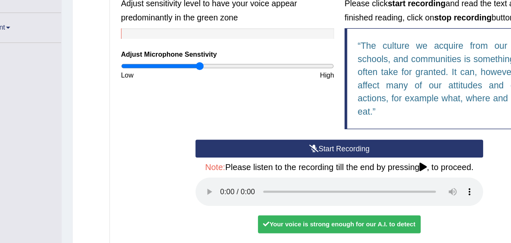
click at [311, 118] on button "Start Recording" at bounding box center [316, 118] width 228 height 14
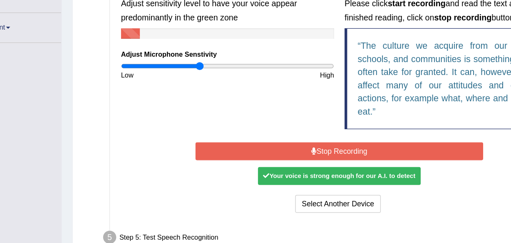
click at [311, 118] on button "Stop Recording" at bounding box center [316, 120] width 228 height 14
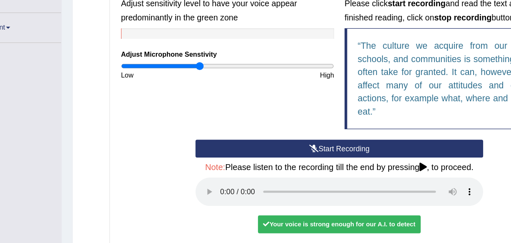
click at [311, 118] on button "Start Recording" at bounding box center [316, 118] width 228 height 14
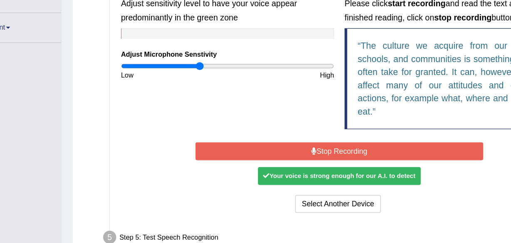
click at [311, 118] on button "Stop Recording" at bounding box center [316, 120] width 228 height 14
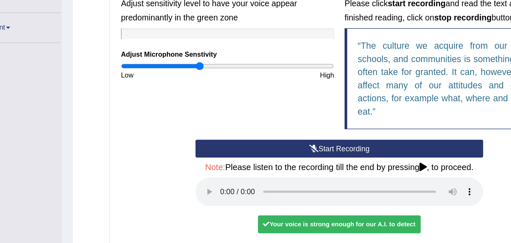
click at [296, 113] on button "Start Recording" at bounding box center [316, 118] width 228 height 14
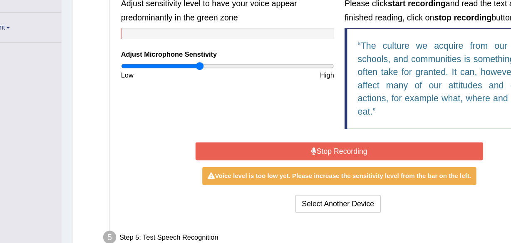
click at [296, 117] on icon at bounding box center [296, 120] width 4 height 6
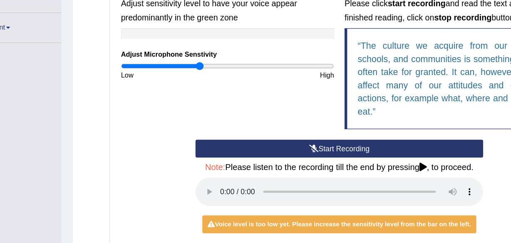
click at [382, 133] on icon at bounding box center [383, 132] width 6 height 7
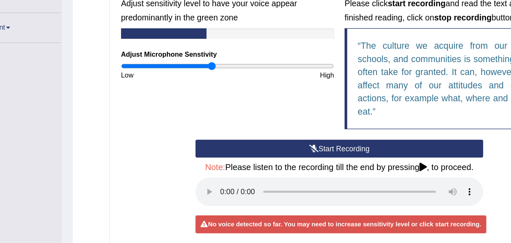
drag, startPoint x: 203, startPoint y: 49, endPoint x: 214, endPoint y: 47, distance: 11.4
click at [214, 49] on input "range" at bounding box center [227, 52] width 169 height 7
click at [312, 118] on button "Start Recording" at bounding box center [316, 118] width 228 height 14
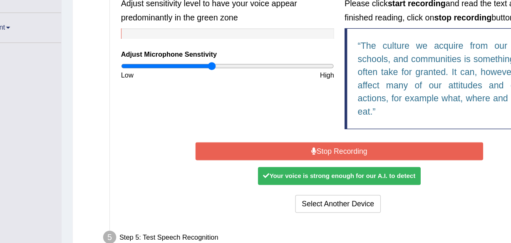
click at [312, 118] on button "Stop Recording" at bounding box center [316, 120] width 228 height 14
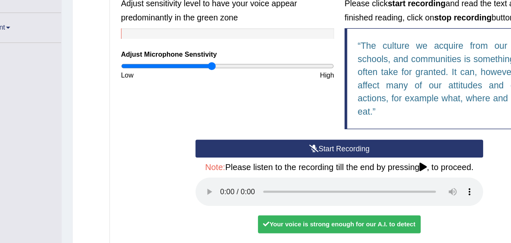
click at [302, 116] on button "Start Recording" at bounding box center [316, 118] width 228 height 14
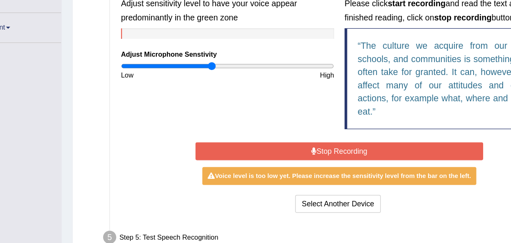
click at [302, 116] on button "Stop Recording" at bounding box center [316, 120] width 228 height 14
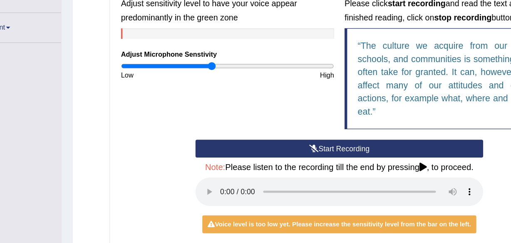
click at [304, 116] on button "Start Recording" at bounding box center [316, 118] width 228 height 14
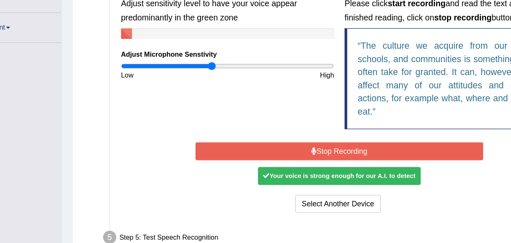
click at [296, 120] on icon at bounding box center [296, 120] width 4 height 6
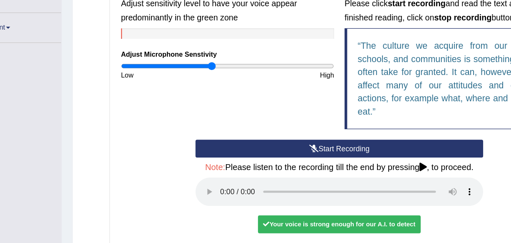
click at [296, 120] on icon at bounding box center [295, 118] width 7 height 6
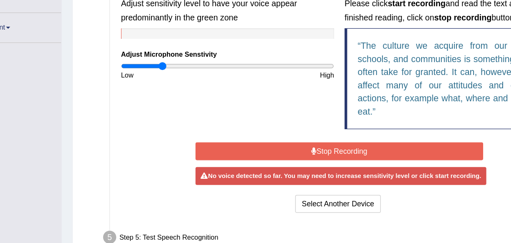
drag, startPoint x: 205, startPoint y: 51, endPoint x: 175, endPoint y: 55, distance: 30.7
click at [175, 55] on input "range" at bounding box center [227, 52] width 169 height 7
click at [323, 120] on button "Stop Recording" at bounding box center [316, 120] width 228 height 14
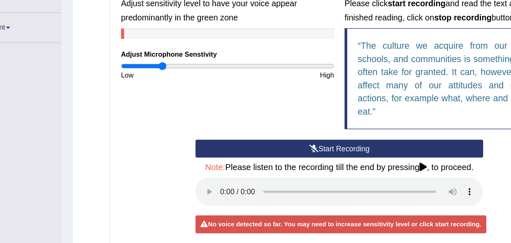
click at [320, 115] on button "Start Recording" at bounding box center [316, 118] width 228 height 14
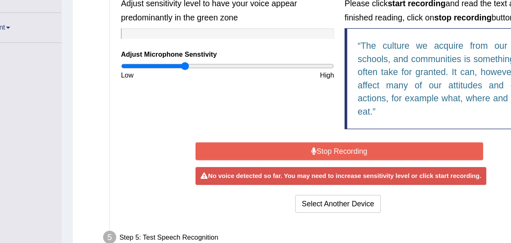
drag, startPoint x: 171, startPoint y: 51, endPoint x: 194, endPoint y: 55, distance: 22.7
click at [194, 55] on input "range" at bounding box center [227, 52] width 169 height 7
click at [310, 119] on button "Stop Recording" at bounding box center [316, 120] width 228 height 14
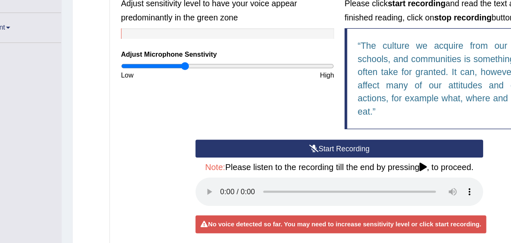
click at [308, 114] on button "Start Recording" at bounding box center [316, 118] width 228 height 14
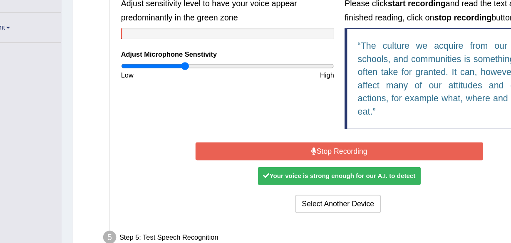
click at [304, 120] on button "Stop Recording" at bounding box center [316, 120] width 228 height 14
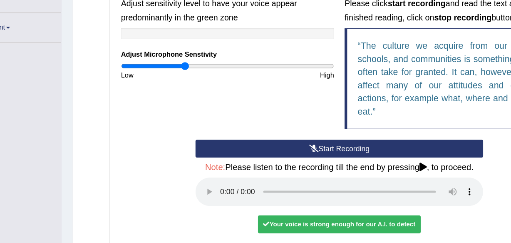
click at [302, 117] on button "Start Recording" at bounding box center [316, 118] width 228 height 14
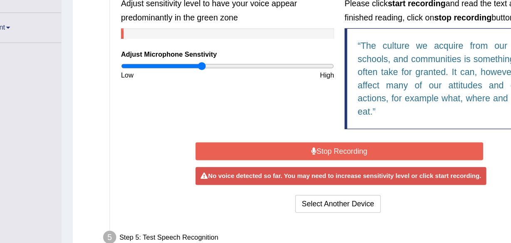
drag, startPoint x: 191, startPoint y: 54, endPoint x: 207, endPoint y: 46, distance: 17.1
type input "0.76"
click at [207, 49] on input "range" at bounding box center [227, 52] width 169 height 7
click at [302, 118] on button "Stop Recording" at bounding box center [316, 120] width 228 height 14
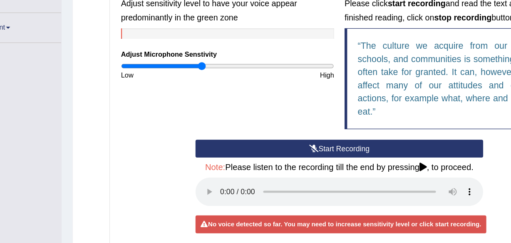
click at [302, 118] on button "Start Recording" at bounding box center [316, 118] width 228 height 14
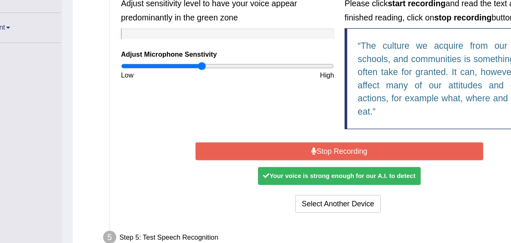
click at [298, 120] on button "Stop Recording" at bounding box center [316, 120] width 228 height 14
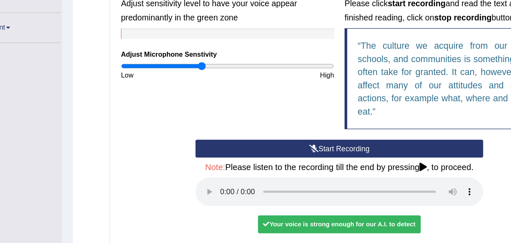
click at [298, 120] on button "Start Recording" at bounding box center [316, 118] width 228 height 14
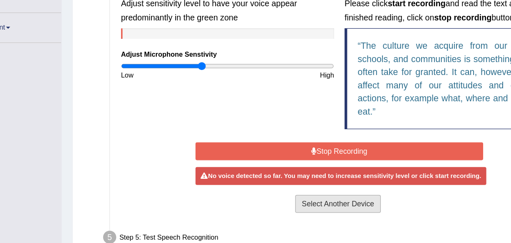
click at [299, 165] on button "Select Another Device" at bounding box center [315, 161] width 68 height 14
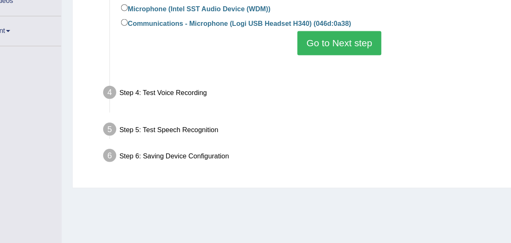
scroll to position [194, 0]
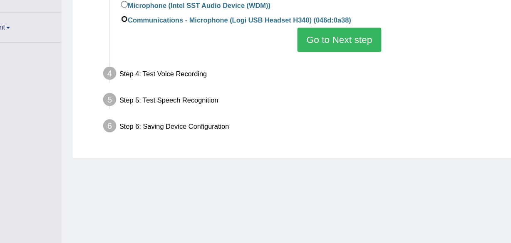
click at [144, 17] on input "Communications - Microphone (Logi USB Headset H340) (046d:0a38)" at bounding box center [145, 17] width 5 height 5
radio input "true"
click at [314, 31] on button "Go to Next step" at bounding box center [316, 34] width 66 height 19
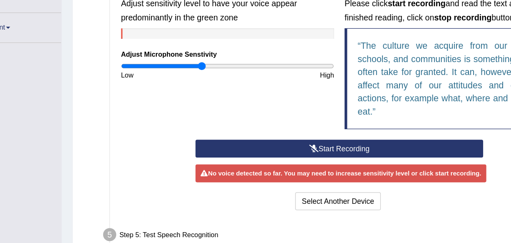
click at [317, 117] on button "Start Recording" at bounding box center [316, 120] width 228 height 14
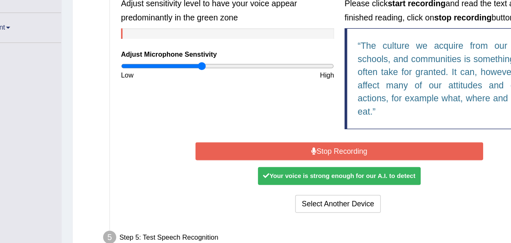
click at [317, 119] on button "Stop Recording" at bounding box center [316, 122] width 228 height 14
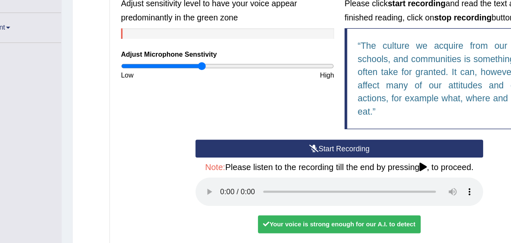
click at [201, 62] on div "Low" at bounding box center [183, 62] width 89 height 8
drag, startPoint x: 207, startPoint y: 52, endPoint x: 174, endPoint y: 65, distance: 35.9
drag, startPoint x: 174, startPoint y: 65, endPoint x: 144, endPoint y: 77, distance: 32.7
click at [144, 77] on div "Input voice level Adjust sensitivity level to have your voice appear predominan…" at bounding box center [316, 48] width 355 height 129
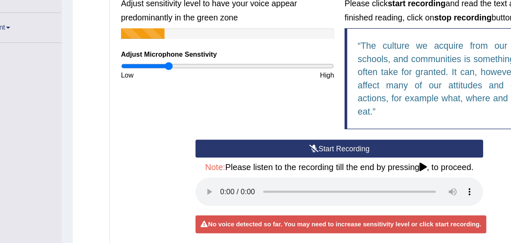
drag, startPoint x: 207, startPoint y: 53, endPoint x: 181, endPoint y: 50, distance: 26.9
click at [181, 52] on input "range" at bounding box center [227, 55] width 169 height 7
click at [305, 121] on button "Start Recording" at bounding box center [316, 120] width 228 height 14
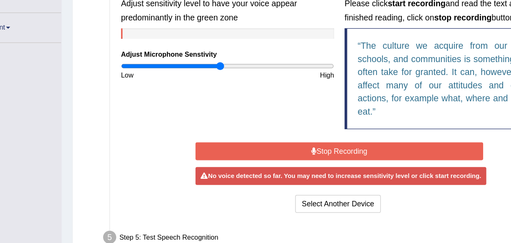
drag, startPoint x: 179, startPoint y: 55, endPoint x: 221, endPoint y: 57, distance: 42.5
click at [221, 57] on input "range" at bounding box center [227, 55] width 169 height 7
click at [315, 119] on button "Stop Recording" at bounding box center [316, 122] width 228 height 14
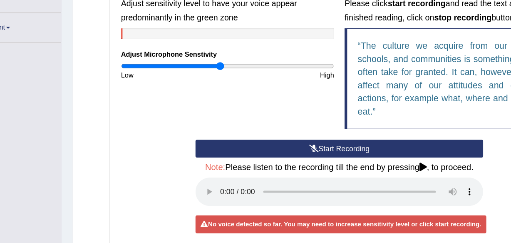
click at [315, 119] on button "Start Recording" at bounding box center [316, 120] width 228 height 14
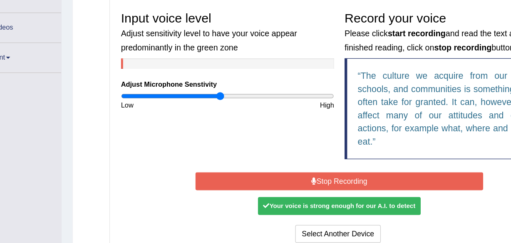
scroll to position [161, 0]
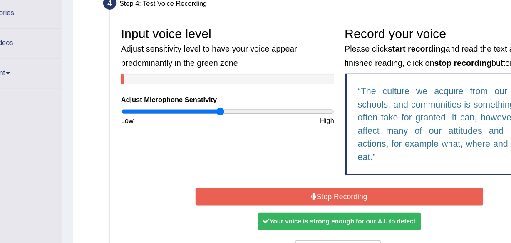
click at [304, 155] on button "Stop Recording" at bounding box center [316, 156] width 228 height 14
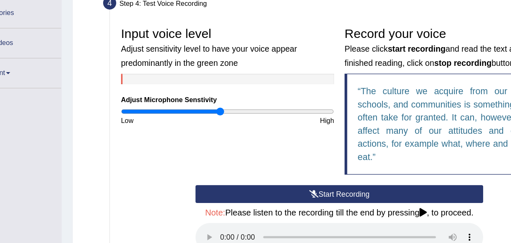
click at [303, 153] on button "Start Recording" at bounding box center [316, 154] width 228 height 14
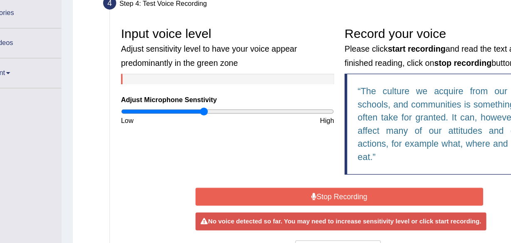
drag, startPoint x: 223, startPoint y: 87, endPoint x: 208, endPoint y: 88, distance: 15.0
click at [208, 88] on input "range" at bounding box center [227, 88] width 169 height 7
click at [316, 157] on button "Stop Recording" at bounding box center [316, 156] width 228 height 14
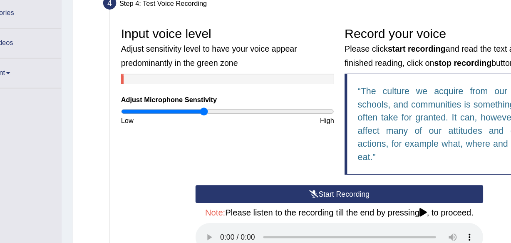
click at [315, 154] on button "Start Recording" at bounding box center [316, 154] width 228 height 14
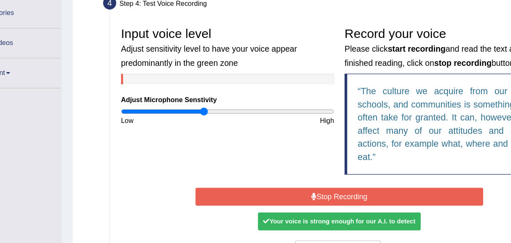
click at [315, 154] on button "Stop Recording" at bounding box center [316, 156] width 228 height 14
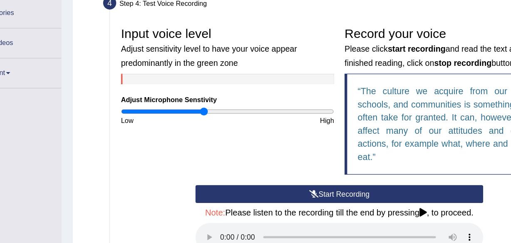
click at [315, 154] on button "Start Recording" at bounding box center [316, 154] width 228 height 14
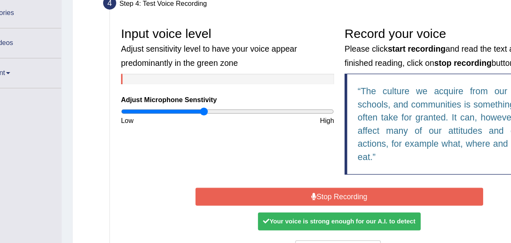
drag, startPoint x: 207, startPoint y: 86, endPoint x: 188, endPoint y: 88, distance: 19.7
drag, startPoint x: 188, startPoint y: 88, endPoint x: 157, endPoint y: 111, distance: 38.7
click at [157, 111] on div "Input voice level Adjust sensitivity level to have your voice appear predominan…" at bounding box center [316, 81] width 355 height 129
drag, startPoint x: 210, startPoint y: 87, endPoint x: 164, endPoint y: 92, distance: 46.5
drag, startPoint x: 164, startPoint y: 92, endPoint x: 147, endPoint y: 111, distance: 25.3
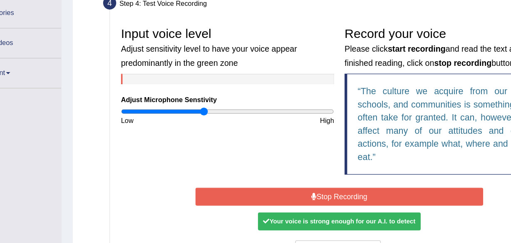
click at [147, 111] on div "Input voice level Adjust sensitivity level to have your voice appear predominan…" at bounding box center [316, 81] width 355 height 129
drag, startPoint x: 209, startPoint y: 89, endPoint x: 203, endPoint y: 89, distance: 5.8
drag, startPoint x: 203, startPoint y: 89, endPoint x: 187, endPoint y: 107, distance: 23.6
click at [187, 107] on div "Input voice level Adjust sensitivity level to have your voice appear predominan…" at bounding box center [316, 81] width 355 height 129
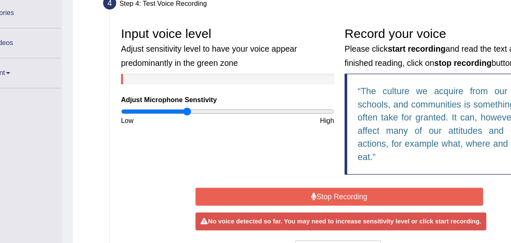
drag, startPoint x: 210, startPoint y: 89, endPoint x: 196, endPoint y: 88, distance: 14.2
click at [196, 88] on input "range" at bounding box center [227, 88] width 169 height 7
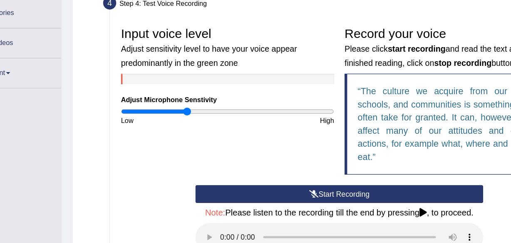
click at [318, 152] on button "Start Recording" at bounding box center [316, 154] width 228 height 14
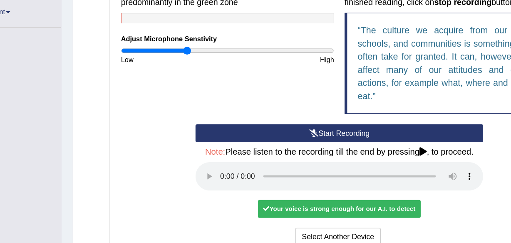
click at [323, 153] on button "Start Recording" at bounding box center [316, 154] width 228 height 14
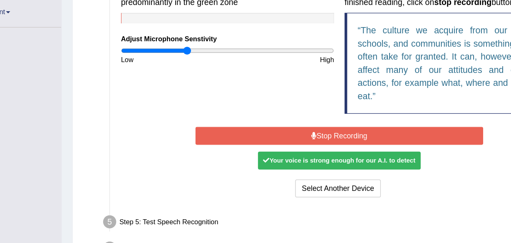
click at [323, 153] on button "Stop Recording" at bounding box center [316, 156] width 228 height 14
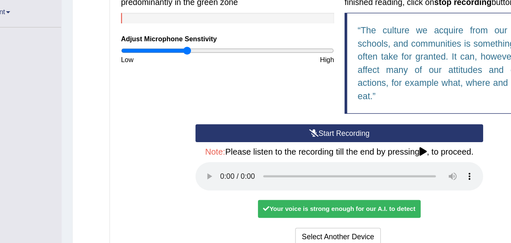
click at [323, 153] on button "Start Recording" at bounding box center [316, 154] width 228 height 14
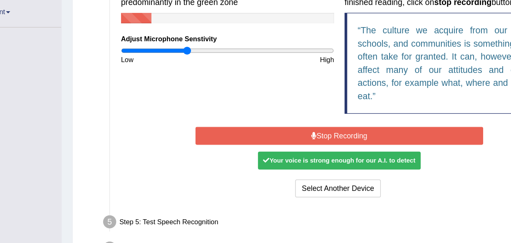
drag, startPoint x: 195, startPoint y: 88, endPoint x: 165, endPoint y: 83, distance: 30.4
drag, startPoint x: 165, startPoint y: 83, endPoint x: 146, endPoint y: 130, distance: 50.4
click at [146, 130] on div "Input voice level Adjust sensitivity level to have your voice appear predominan…" at bounding box center [316, 81] width 355 height 129
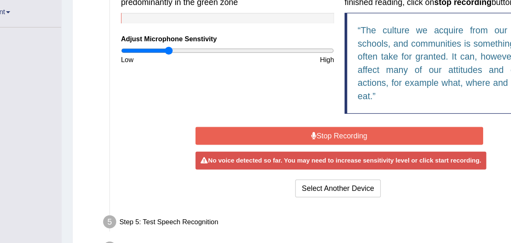
drag, startPoint x: 192, startPoint y: 89, endPoint x: 180, endPoint y: 86, distance: 12.8
click at [180, 86] on input "range" at bounding box center [227, 88] width 169 height 7
click at [324, 154] on button "Stop Recording" at bounding box center [316, 156] width 228 height 14
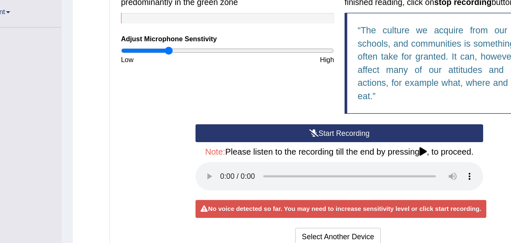
click at [332, 152] on button "Start Recording" at bounding box center [316, 154] width 228 height 14
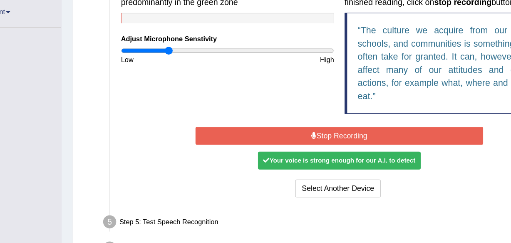
click at [327, 153] on button "Stop Recording" at bounding box center [316, 156] width 228 height 14
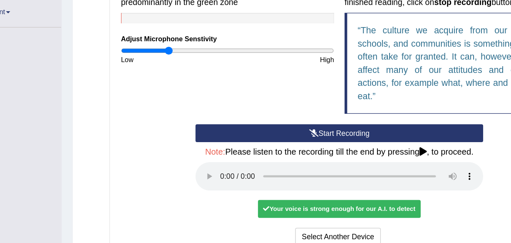
click at [327, 153] on button "Start Recording" at bounding box center [316, 154] width 228 height 14
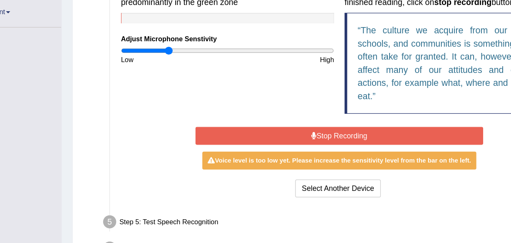
click at [313, 154] on button "Stop Recording" at bounding box center [316, 156] width 228 height 14
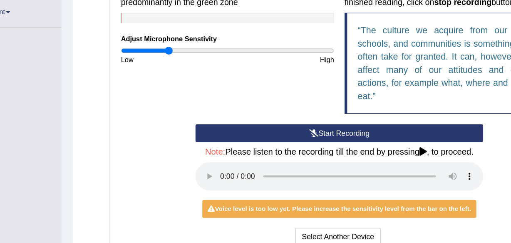
click at [311, 150] on button "Start Recording" at bounding box center [316, 154] width 228 height 14
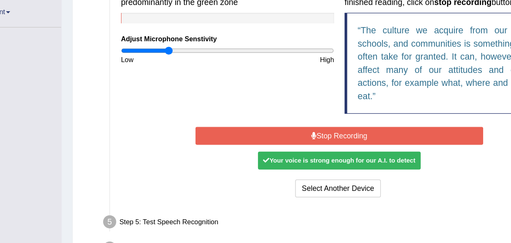
click at [307, 156] on button "Stop Recording" at bounding box center [316, 156] width 228 height 14
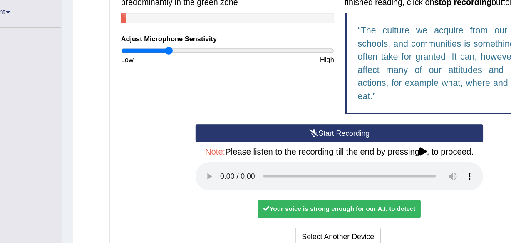
click at [304, 153] on button "Start Recording" at bounding box center [316, 154] width 228 height 14
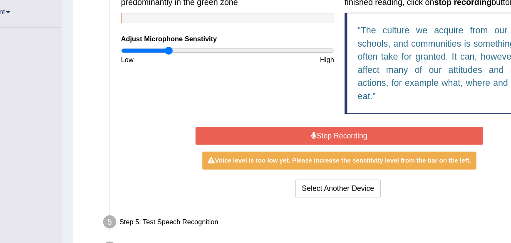
click at [307, 154] on button "Stop Recording" at bounding box center [316, 156] width 228 height 14
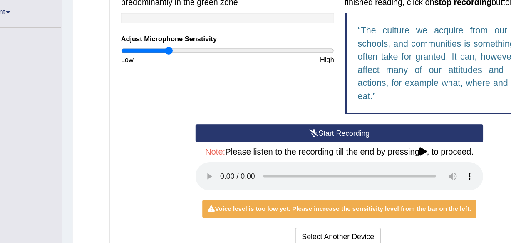
drag, startPoint x: 177, startPoint y: 87, endPoint x: 193, endPoint y: 89, distance: 16.0
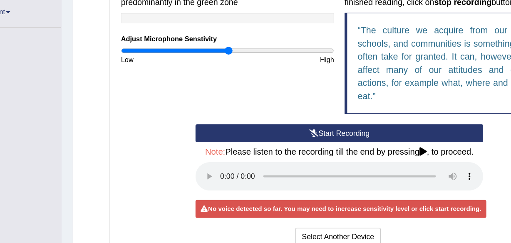
drag, startPoint x: 193, startPoint y: 89, endPoint x: 229, endPoint y: 93, distance: 36.0
click at [229, 92] on input "range" at bounding box center [227, 88] width 169 height 7
click at [315, 152] on button "Start Recording" at bounding box center [316, 154] width 228 height 14
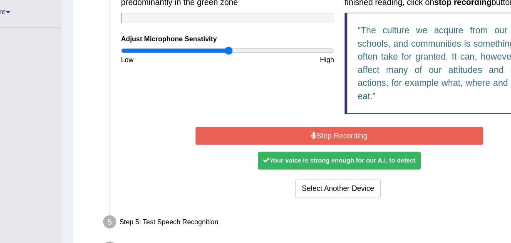
click at [313, 154] on button "Stop Recording" at bounding box center [316, 156] width 228 height 14
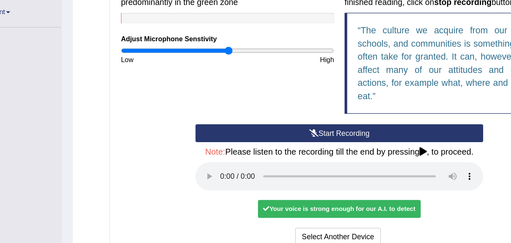
click at [313, 152] on button "Start Recording" at bounding box center [316, 154] width 228 height 14
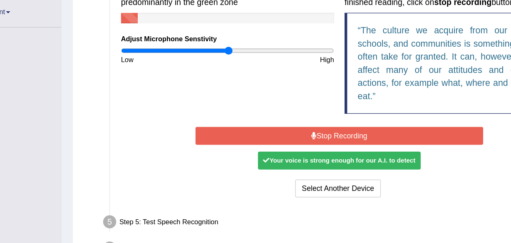
click at [317, 151] on button "Stop Recording" at bounding box center [316, 156] width 228 height 14
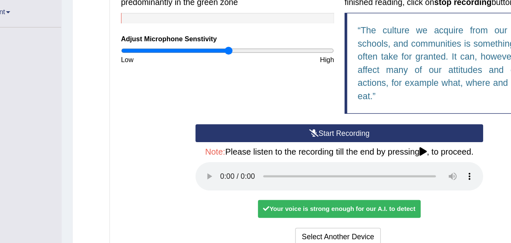
click at [317, 152] on button "Start Recording" at bounding box center [316, 154] width 228 height 14
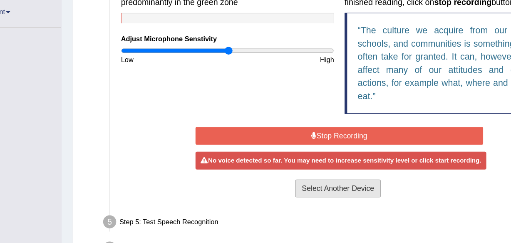
click at [298, 197] on button "Select Another Device" at bounding box center [315, 197] width 68 height 14
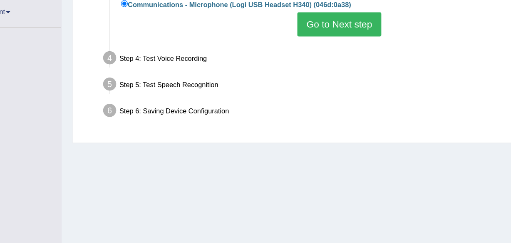
click at [306, 70] on button "Go to Next step" at bounding box center [316, 67] width 66 height 19
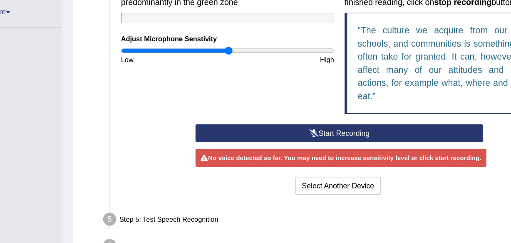
click at [316, 152] on button "Start Recording" at bounding box center [316, 154] width 228 height 14
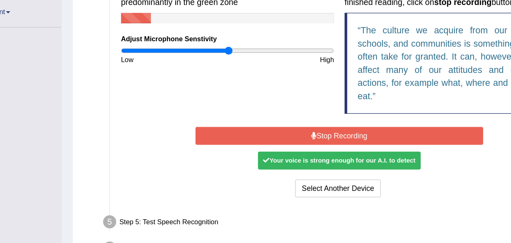
click at [316, 152] on button "Stop Recording" at bounding box center [316, 156] width 228 height 14
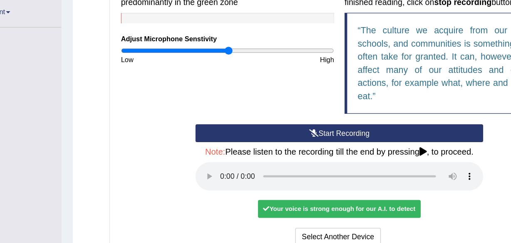
click at [316, 152] on button "Start Recording" at bounding box center [316, 154] width 228 height 14
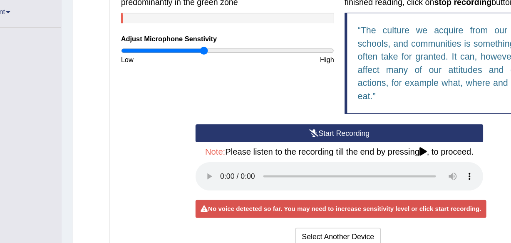
drag, startPoint x: 225, startPoint y: 89, endPoint x: 209, endPoint y: 88, distance: 16.3
click at [209, 88] on input "range" at bounding box center [227, 88] width 169 height 7
click at [321, 151] on button "Start Recording" at bounding box center [316, 154] width 228 height 14
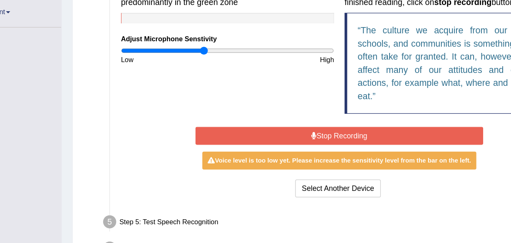
click at [321, 151] on button "Stop Recording" at bounding box center [316, 156] width 228 height 14
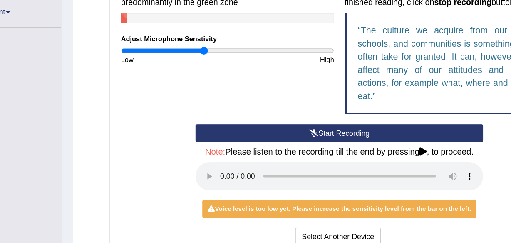
click at [321, 151] on button "Start Recording" at bounding box center [316, 154] width 228 height 14
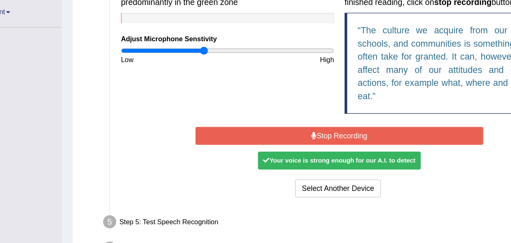
click at [320, 151] on button "Stop Recording" at bounding box center [316, 156] width 228 height 14
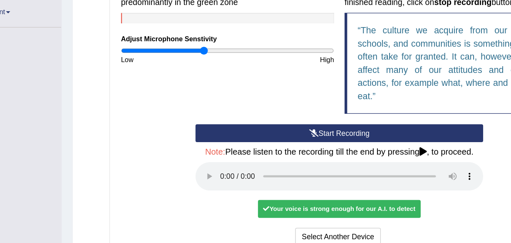
click at [320, 151] on button "Start Recording" at bounding box center [316, 154] width 228 height 14
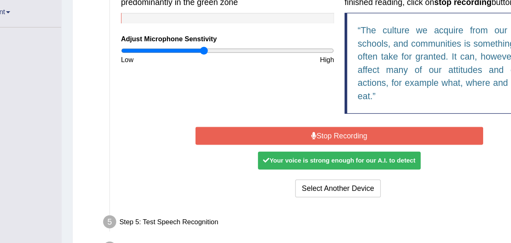
click at [320, 151] on button "Stop Recording" at bounding box center [316, 156] width 228 height 14
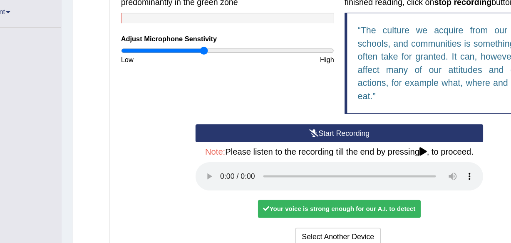
click at [320, 151] on button "Start Recording" at bounding box center [316, 154] width 228 height 14
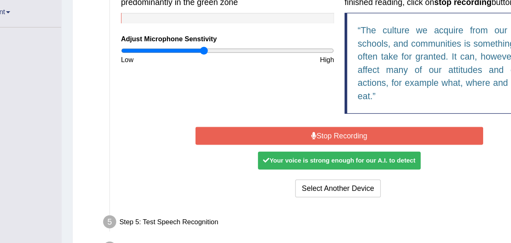
click at [320, 151] on button "Stop Recording" at bounding box center [316, 156] width 228 height 14
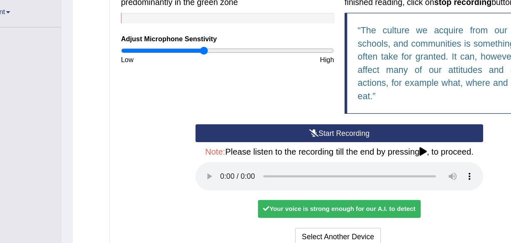
click at [320, 151] on button "Start Recording" at bounding box center [316, 154] width 228 height 14
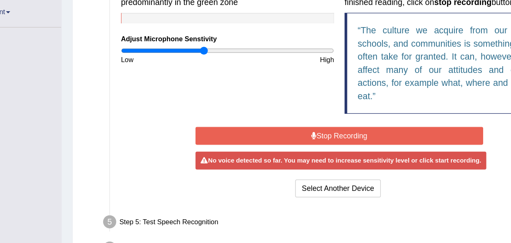
click at [320, 151] on button "Stop Recording" at bounding box center [316, 156] width 228 height 14
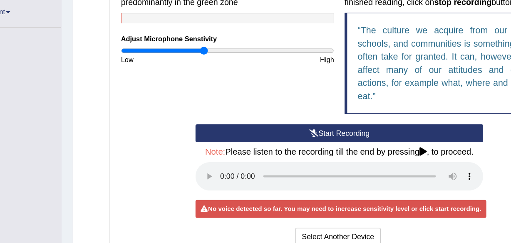
click at [320, 151] on button "Start Recording" at bounding box center [316, 154] width 228 height 14
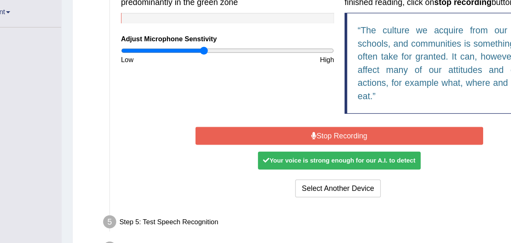
click at [320, 151] on button "Stop Recording" at bounding box center [316, 156] width 228 height 14
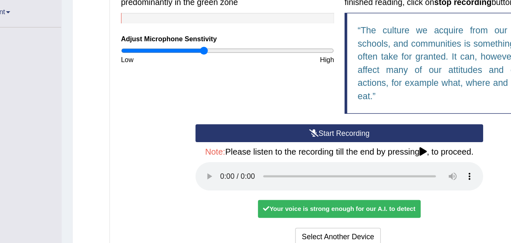
click at [320, 151] on button "Start Recording" at bounding box center [316, 154] width 228 height 14
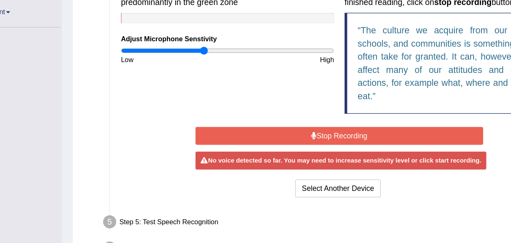
click at [320, 151] on button "Stop Recording" at bounding box center [316, 156] width 228 height 14
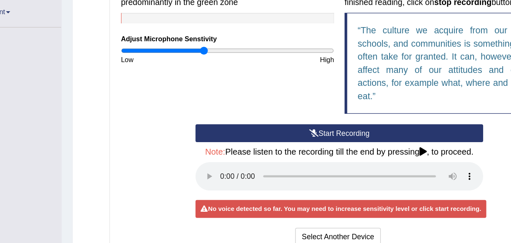
drag, startPoint x: 208, startPoint y: 88, endPoint x: 196, endPoint y: 88, distance: 12.5
drag, startPoint x: 196, startPoint y: 88, endPoint x: 158, endPoint y: 124, distance: 52.1
click at [158, 124] on div "Input voice level Adjust sensitivity level to have your voice appear predominan…" at bounding box center [316, 81] width 355 height 129
drag, startPoint x: 210, startPoint y: 88, endPoint x: 204, endPoint y: 88, distance: 6.7
drag, startPoint x: 204, startPoint y: 88, endPoint x: 181, endPoint y: 102, distance: 26.7
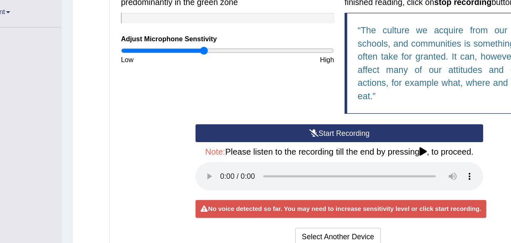
click at [181, 102] on div "Input voice level Adjust sensitivity level to have your voice appear predominan…" at bounding box center [316, 81] width 355 height 129
drag, startPoint x: 208, startPoint y: 89, endPoint x: 186, endPoint y: 86, distance: 22.2
click at [186, 86] on input "range" at bounding box center [227, 88] width 169 height 7
click at [326, 152] on button "Start Recording" at bounding box center [316, 154] width 228 height 14
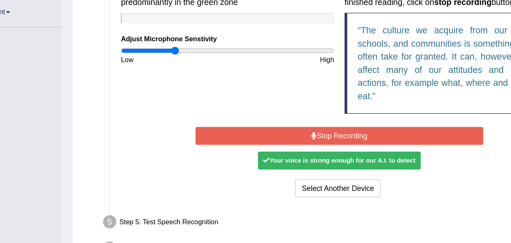
click at [325, 152] on button "Stop Recording" at bounding box center [316, 156] width 228 height 14
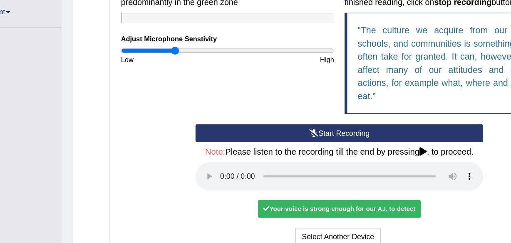
click at [325, 152] on button "Start Recording" at bounding box center [316, 154] width 228 height 14
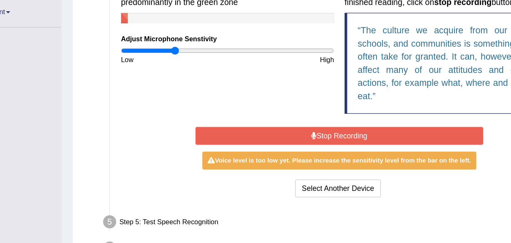
click at [325, 152] on button "Stop Recording" at bounding box center [316, 156] width 228 height 14
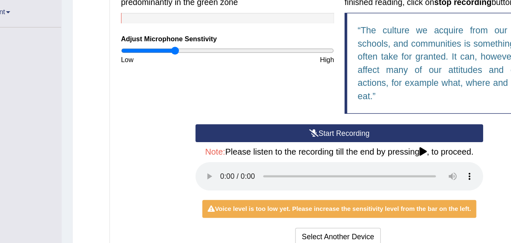
click at [325, 152] on button "Start Recording" at bounding box center [316, 154] width 228 height 14
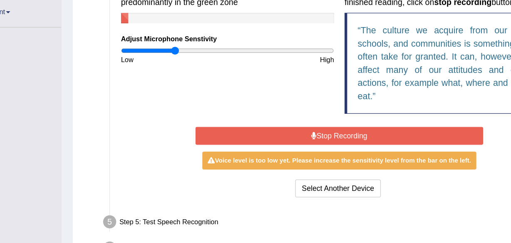
click at [325, 152] on button "Stop Recording" at bounding box center [316, 156] width 228 height 14
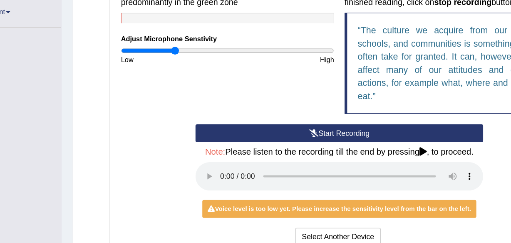
click at [325, 152] on button "Start Recording" at bounding box center [316, 154] width 228 height 14
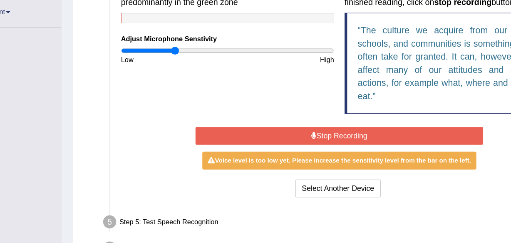
click at [325, 152] on button "Stop Recording" at bounding box center [316, 156] width 228 height 14
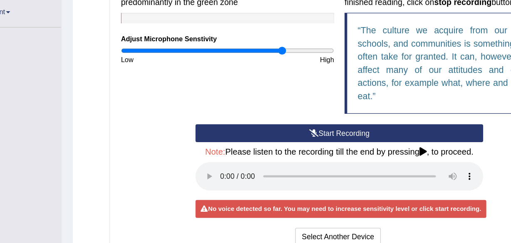
drag, startPoint x: 185, startPoint y: 90, endPoint x: 270, endPoint y: 99, distance: 85.3
click at [270, 92] on input "range" at bounding box center [227, 88] width 169 height 7
click at [326, 152] on button "Start Recording" at bounding box center [316, 154] width 228 height 14
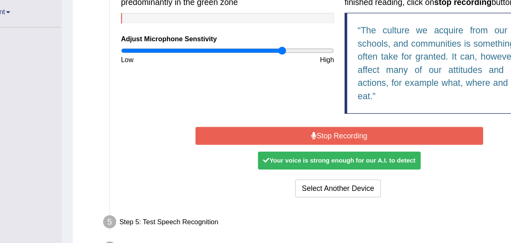
click at [326, 152] on button "Stop Recording" at bounding box center [316, 156] width 228 height 14
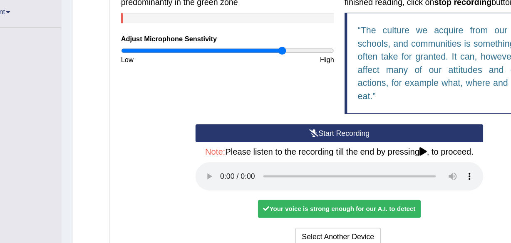
click at [326, 152] on button "Start Recording" at bounding box center [316, 154] width 228 height 14
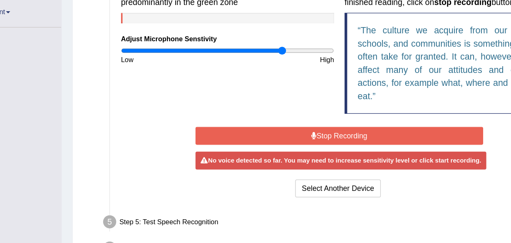
drag, startPoint x: 271, startPoint y: 88, endPoint x: 232, endPoint y: 87, distance: 38.3
drag, startPoint x: 232, startPoint y: 87, endPoint x: 156, endPoint y: 118, distance: 82.4
click at [156, 118] on div "Input voice level Adjust sensitivity level to have your voice appear predominan…" at bounding box center [316, 81] width 355 height 129
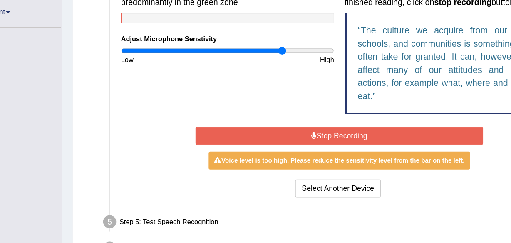
drag, startPoint x: 271, startPoint y: 87, endPoint x: 230, endPoint y: 89, distance: 40.5
drag, startPoint x: 230, startPoint y: 89, endPoint x: 171, endPoint y: 121, distance: 67.2
click at [171, 121] on div "Input voice level Adjust sensitivity level to have your voice appear predominan…" at bounding box center [316, 81] width 355 height 129
drag, startPoint x: 270, startPoint y: 86, endPoint x: 253, endPoint y: 88, distance: 17.2
drag, startPoint x: 253, startPoint y: 88, endPoint x: 231, endPoint y: 107, distance: 28.9
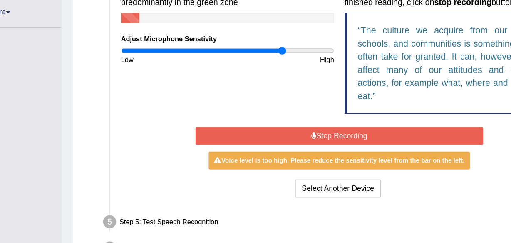
click at [231, 107] on div "Input voice level Adjust sensitivity level to have your voice appear predominan…" at bounding box center [316, 81] width 355 height 129
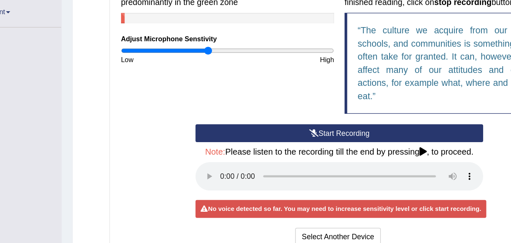
drag, startPoint x: 271, startPoint y: 89, endPoint x: 211, endPoint y: 83, distance: 59.9
click at [211, 85] on input "range" at bounding box center [227, 88] width 169 height 7
click at [326, 152] on button "Start Recording" at bounding box center [316, 154] width 228 height 14
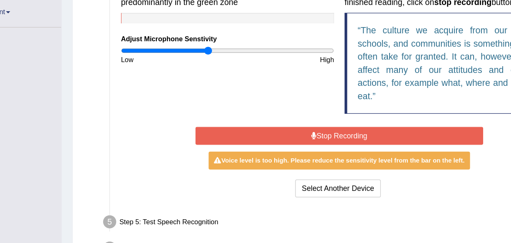
click at [314, 154] on button "Stop Recording" at bounding box center [316, 156] width 228 height 14
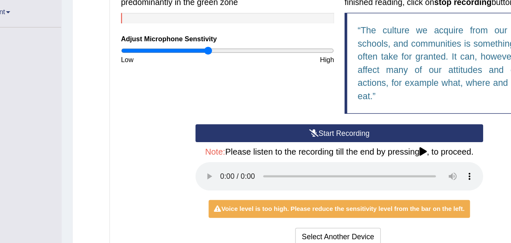
click at [314, 154] on button "Start Recording" at bounding box center [316, 154] width 228 height 14
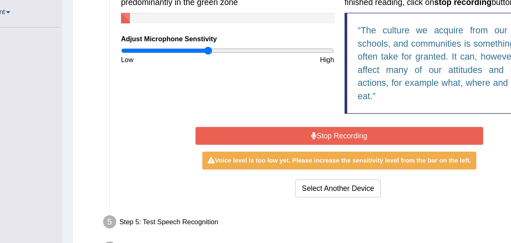
click at [314, 154] on button "Stop Recording" at bounding box center [316, 156] width 228 height 14
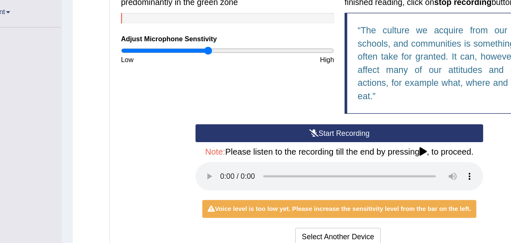
click at [314, 154] on button "Start Recording" at bounding box center [316, 154] width 228 height 14
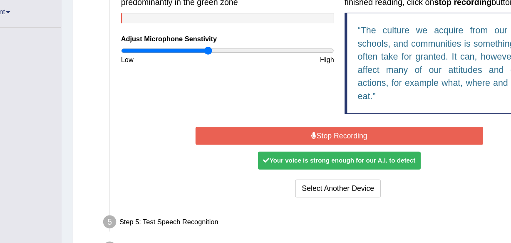
click at [314, 154] on button "Stop Recording" at bounding box center [316, 156] width 228 height 14
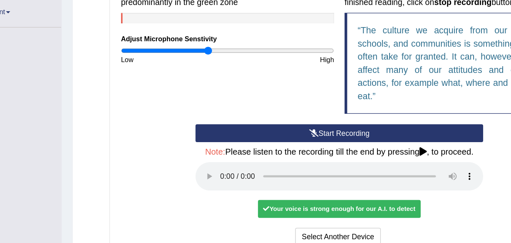
click at [314, 154] on button "Start Recording" at bounding box center [316, 154] width 228 height 14
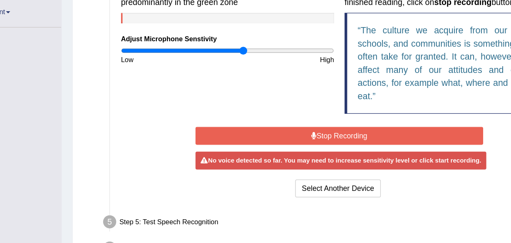
drag, startPoint x: 212, startPoint y: 88, endPoint x: 239, endPoint y: 107, distance: 32.7
click at [239, 92] on input "range" at bounding box center [227, 88] width 169 height 7
click at [326, 152] on button "Stop Recording" at bounding box center [316, 156] width 228 height 14
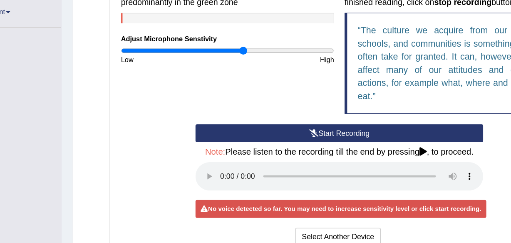
click at [326, 152] on button "Start Recording" at bounding box center [316, 154] width 228 height 14
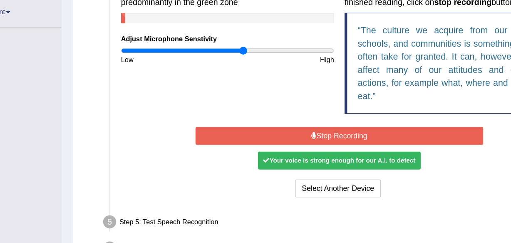
click at [306, 154] on button "Stop Recording" at bounding box center [316, 156] width 228 height 14
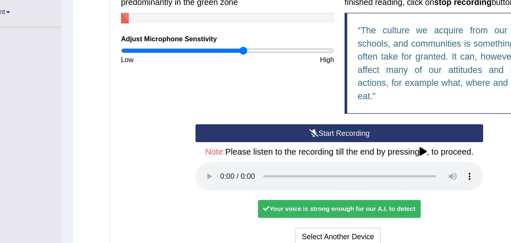
click at [306, 154] on button "Start Recording" at bounding box center [316, 154] width 228 height 14
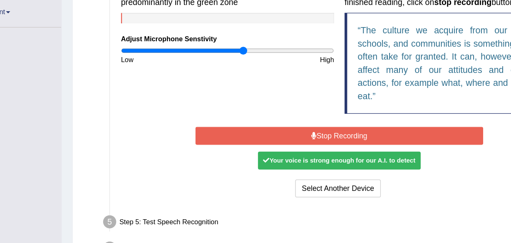
click at [306, 154] on button "Stop Recording" at bounding box center [316, 156] width 228 height 14
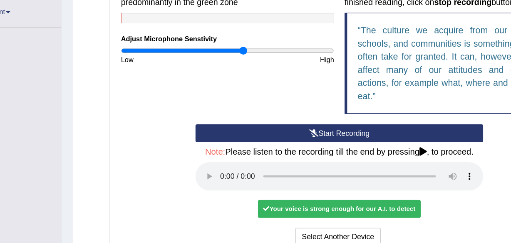
click at [306, 154] on button "Start Recording" at bounding box center [316, 154] width 228 height 14
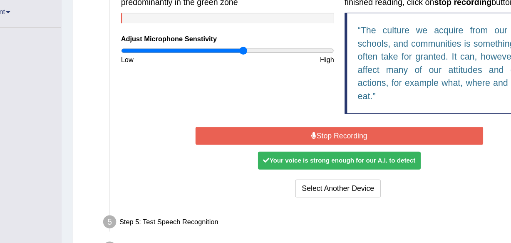
click at [306, 154] on button "Stop Recording" at bounding box center [316, 156] width 228 height 14
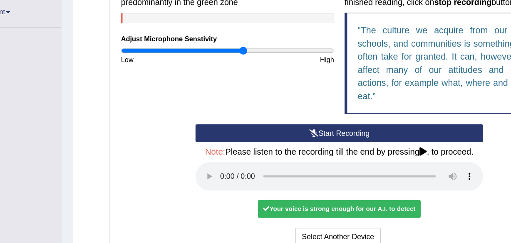
click at [306, 154] on button "Start Recording" at bounding box center [316, 154] width 228 height 14
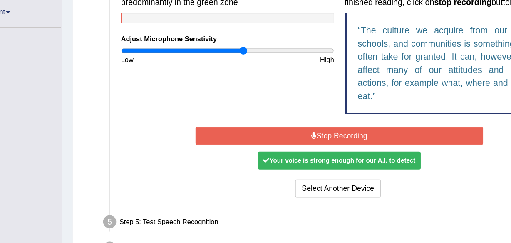
click at [307, 154] on button "Stop Recording" at bounding box center [316, 156] width 228 height 14
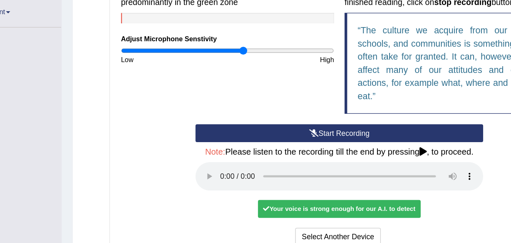
click at [307, 154] on button "Start Recording" at bounding box center [316, 154] width 228 height 14
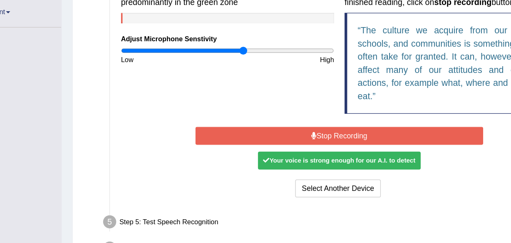
click at [307, 154] on button "Stop Recording" at bounding box center [316, 156] width 228 height 14
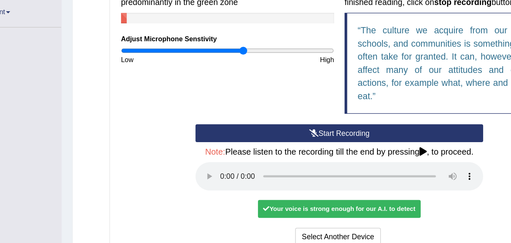
click at [307, 154] on button "Start Recording" at bounding box center [316, 154] width 228 height 14
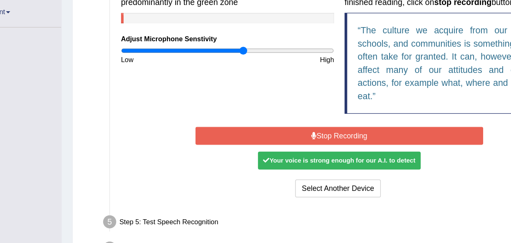
click at [307, 154] on button "Stop Recording" at bounding box center [316, 156] width 228 height 14
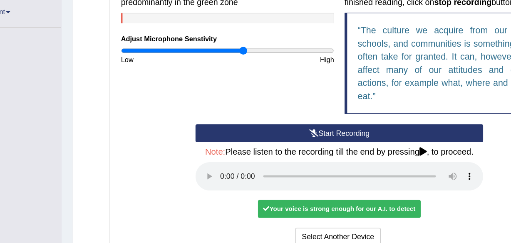
click at [307, 154] on button "Start Recording" at bounding box center [316, 154] width 228 height 14
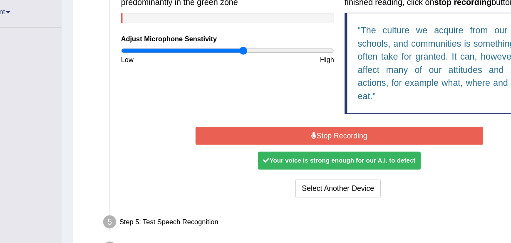
click at [307, 154] on button "Stop Recording" at bounding box center [316, 156] width 228 height 14
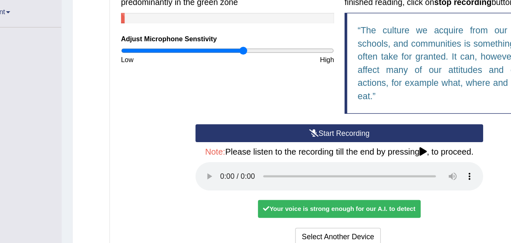
click at [308, 152] on button "Start Recording" at bounding box center [316, 154] width 228 height 14
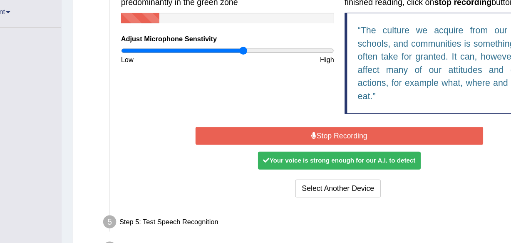
click at [308, 152] on button "Stop Recording" at bounding box center [316, 156] width 228 height 14
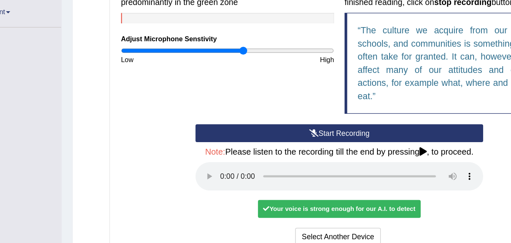
click at [308, 152] on button "Start Recording" at bounding box center [316, 154] width 228 height 14
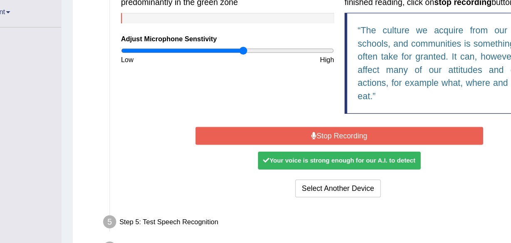
click at [308, 152] on button "Stop Recording" at bounding box center [316, 156] width 228 height 14
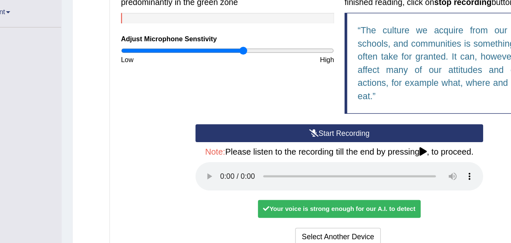
click at [308, 152] on button "Start Recording" at bounding box center [316, 154] width 228 height 14
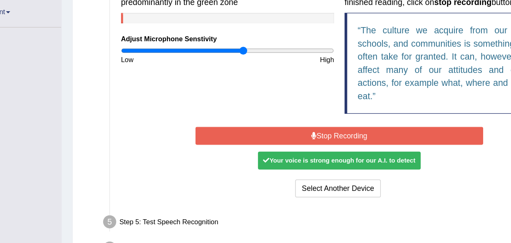
click at [308, 152] on button "Stop Recording" at bounding box center [316, 156] width 228 height 14
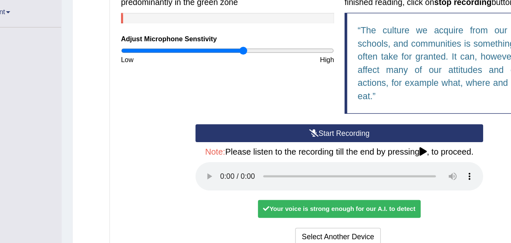
click at [308, 152] on button "Start Recording" at bounding box center [316, 154] width 228 height 14
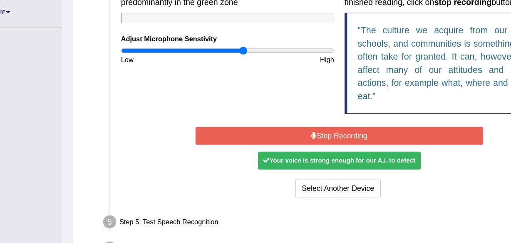
click at [308, 152] on button "Stop Recording" at bounding box center [316, 156] width 228 height 14
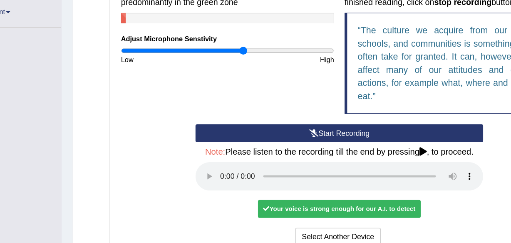
click at [308, 152] on button "Start Recording" at bounding box center [316, 154] width 228 height 14
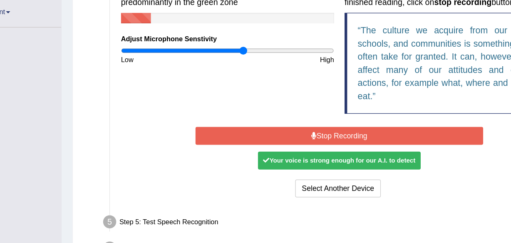
click at [308, 152] on button "Stop Recording" at bounding box center [316, 156] width 228 height 14
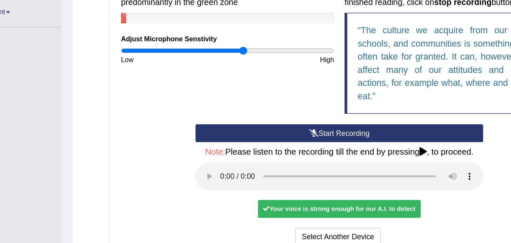
click at [308, 152] on button "Start Recording" at bounding box center [316, 154] width 228 height 14
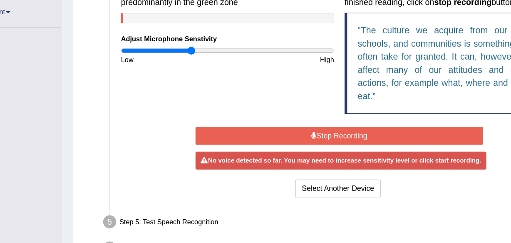
drag, startPoint x: 236, startPoint y: 89, endPoint x: 198, endPoint y: 87, distance: 38.8
click at [198, 87] on input "range" at bounding box center [227, 88] width 169 height 7
drag, startPoint x: 315, startPoint y: 147, endPoint x: 314, endPoint y: 154, distance: 6.7
click at [314, 154] on div "Start Recording Stop Recording Note: Please listen to the recording till the en…" at bounding box center [316, 177] width 236 height 60
click at [314, 154] on button "Stop Recording" at bounding box center [316, 156] width 228 height 14
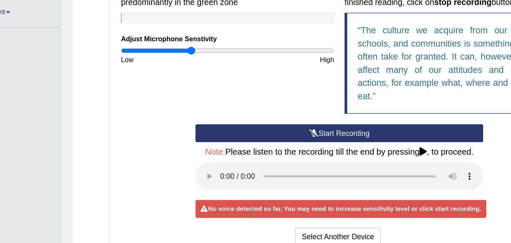
click at [314, 154] on button "Start Recording" at bounding box center [316, 154] width 228 height 14
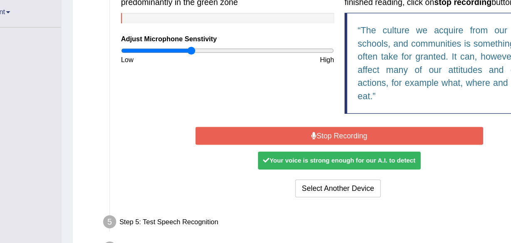
click at [314, 154] on button "Stop Recording" at bounding box center [316, 156] width 228 height 14
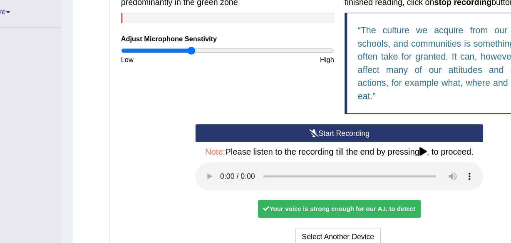
click at [314, 154] on button "Start Recording" at bounding box center [316, 154] width 228 height 14
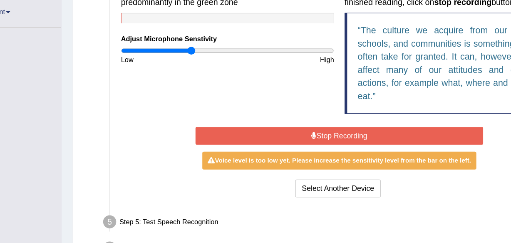
click at [314, 154] on button "Stop Recording" at bounding box center [316, 156] width 228 height 14
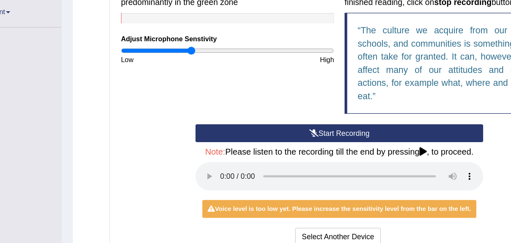
click at [314, 154] on button "Start Recording" at bounding box center [316, 154] width 228 height 14
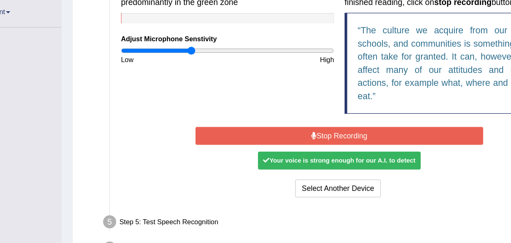
click at [317, 154] on button "Stop Recording" at bounding box center [316, 156] width 228 height 14
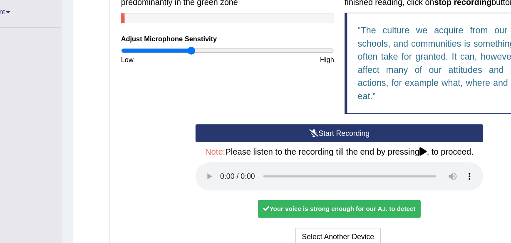
click at [317, 154] on button "Start Recording" at bounding box center [316, 154] width 228 height 14
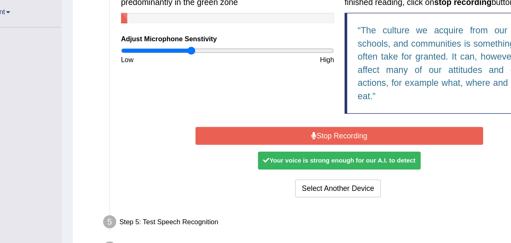
click at [317, 154] on button "Stop Recording" at bounding box center [316, 156] width 228 height 14
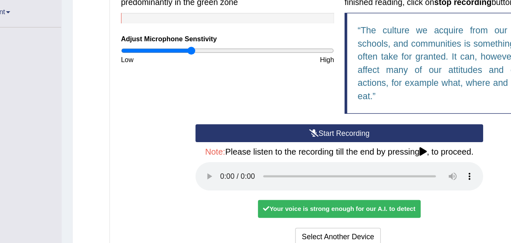
click at [317, 154] on button "Start Recording" at bounding box center [316, 154] width 228 height 14
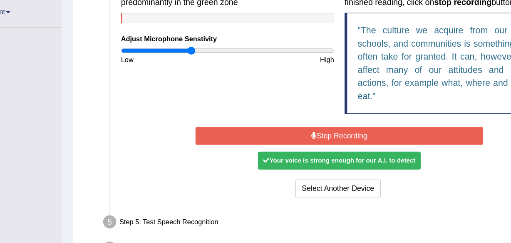
click at [296, 155] on icon at bounding box center [296, 156] width 4 height 6
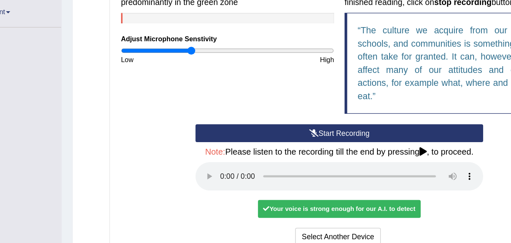
click at [296, 155] on icon at bounding box center [295, 154] width 7 height 6
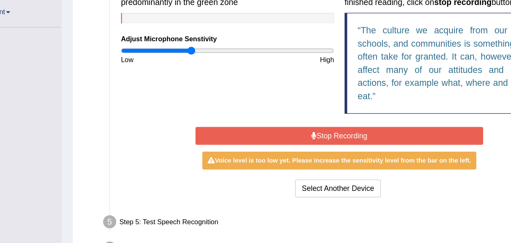
click at [296, 156] on icon at bounding box center [296, 156] width 4 height 6
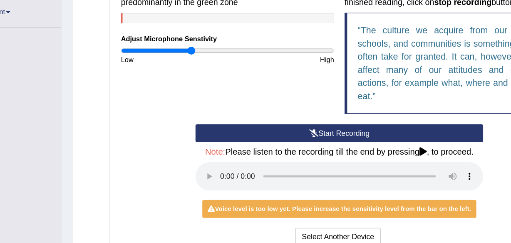
click at [298, 149] on button "Start Recording" at bounding box center [316, 154] width 228 height 14
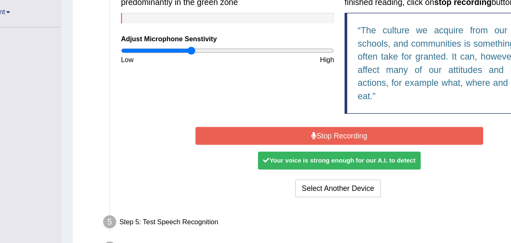
click at [299, 153] on button "Stop Recording" at bounding box center [316, 156] width 228 height 14
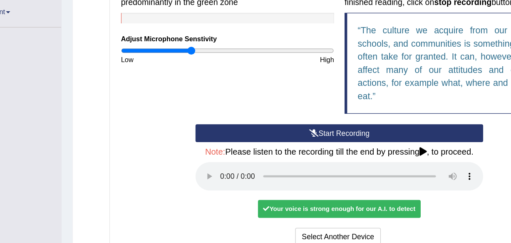
click at [299, 153] on button "Start Recording" at bounding box center [316, 154] width 228 height 14
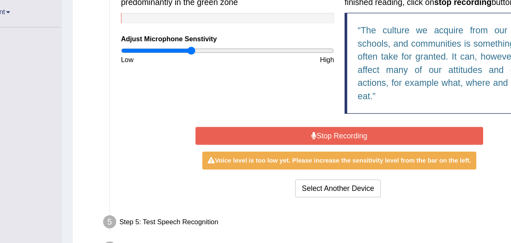
click at [299, 153] on button "Stop Recording" at bounding box center [316, 156] width 228 height 14
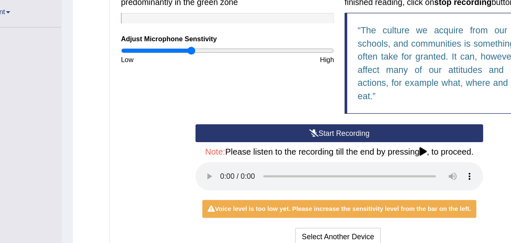
click at [299, 153] on button "Start Recording" at bounding box center [316, 154] width 228 height 14
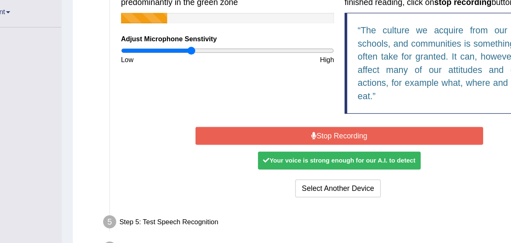
click at [299, 153] on button "Stop Recording" at bounding box center [316, 156] width 228 height 14
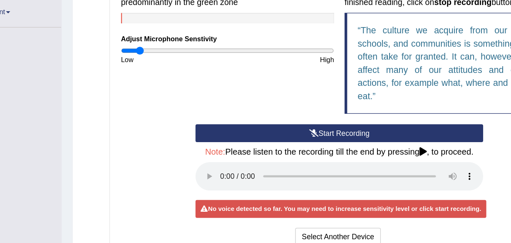
drag, startPoint x: 199, startPoint y: 87, endPoint x: 157, endPoint y: 86, distance: 42.5
click at [157, 86] on input "range" at bounding box center [227, 88] width 169 height 7
click at [319, 149] on button "Start Recording" at bounding box center [316, 154] width 228 height 14
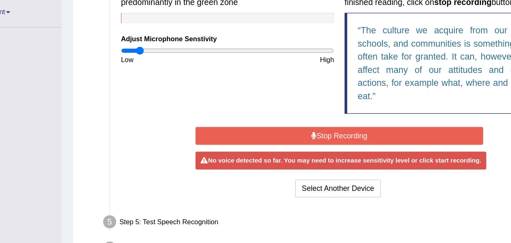
click at [328, 156] on button "Stop Recording" at bounding box center [316, 156] width 228 height 14
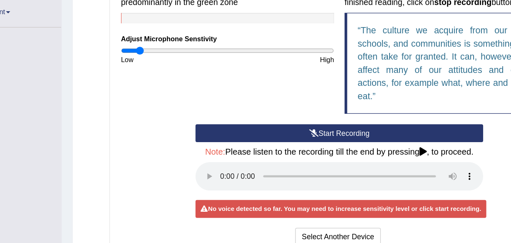
click at [328, 156] on button "Start Recording" at bounding box center [316, 154] width 228 height 14
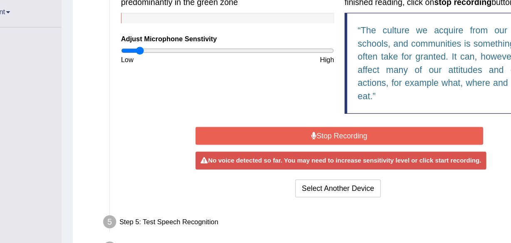
click at [298, 154] on button "Stop Recording" at bounding box center [316, 156] width 228 height 14
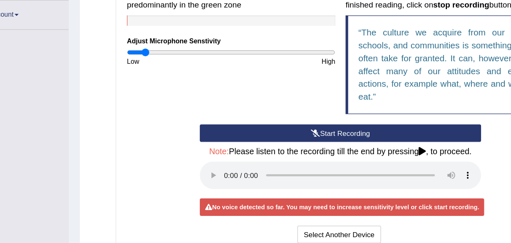
scroll to position [161, 0]
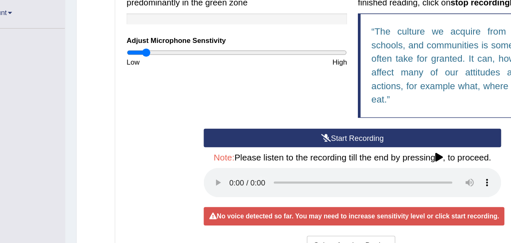
click at [159, 85] on input "range" at bounding box center [227, 88] width 169 height 7
drag, startPoint x: 159, startPoint y: 85, endPoint x: 228, endPoint y: 79, distance: 69.8
drag, startPoint x: 228, startPoint y: 79, endPoint x: 168, endPoint y: 82, distance: 60.0
click at [168, 82] on label "Adjust Microphone Senstivity" at bounding box center [181, 79] width 76 height 8
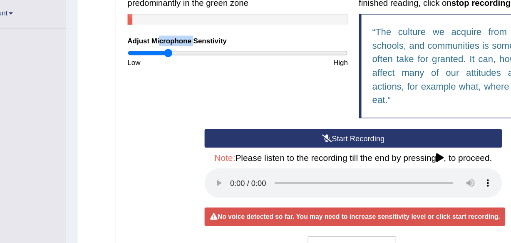
drag, startPoint x: 159, startPoint y: 85, endPoint x: 174, endPoint y: 85, distance: 15.0
click at [174, 85] on input "range" at bounding box center [227, 88] width 169 height 7
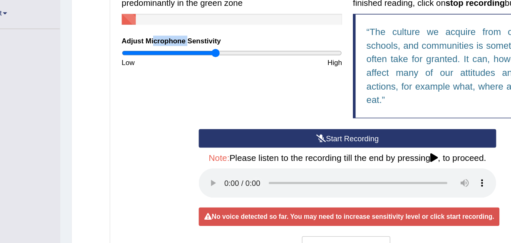
drag, startPoint x: 174, startPoint y: 89, endPoint x: 214, endPoint y: 90, distance: 40.0
type input "0.86"
click at [214, 90] on input "range" at bounding box center [227, 88] width 169 height 7
click at [317, 154] on button "Start Recording" at bounding box center [316, 154] width 228 height 14
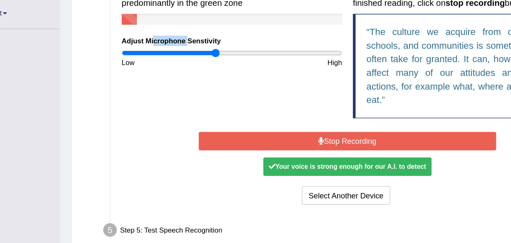
click at [317, 154] on button "Stop Recording" at bounding box center [316, 156] width 228 height 14
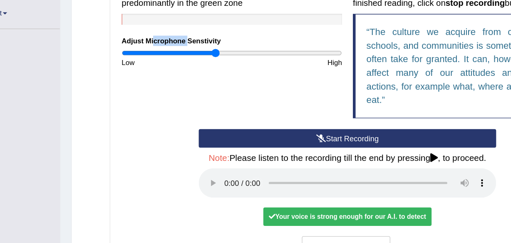
click at [317, 154] on button "Start Recording" at bounding box center [316, 154] width 228 height 14
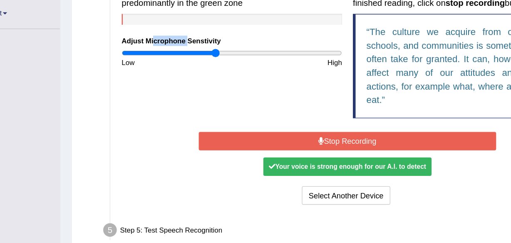
click at [317, 154] on button "Stop Recording" at bounding box center [316, 156] width 228 height 14
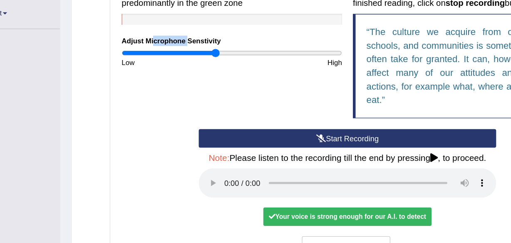
click at [317, 154] on button "Start Recording" at bounding box center [316, 154] width 228 height 14
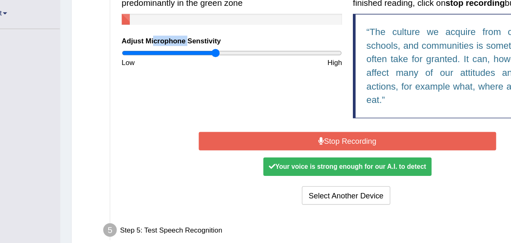
click at [317, 154] on button "Stop Recording" at bounding box center [316, 156] width 228 height 14
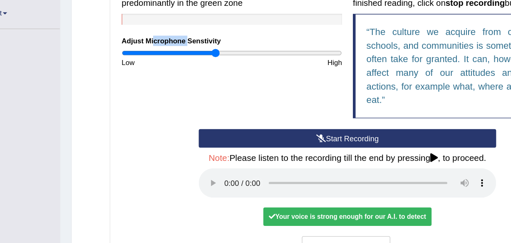
click at [317, 154] on button "Start Recording" at bounding box center [316, 154] width 228 height 14
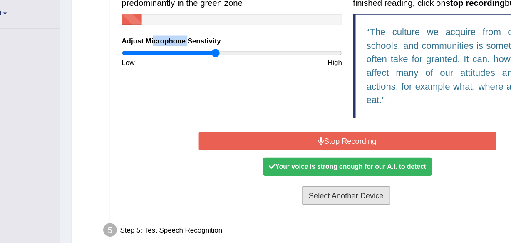
click at [312, 201] on button "Select Another Device" at bounding box center [315, 198] width 68 height 14
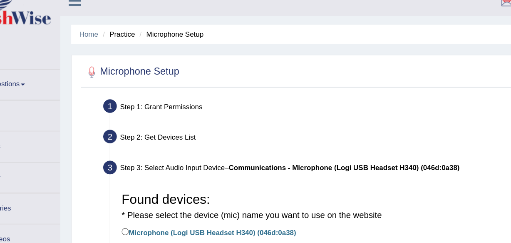
scroll to position [0, 0]
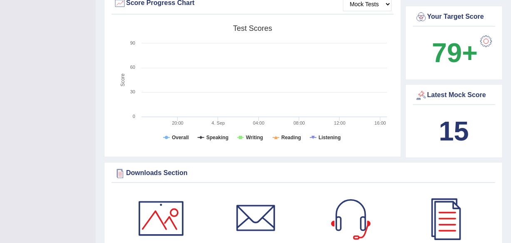
scroll to position [262, 0]
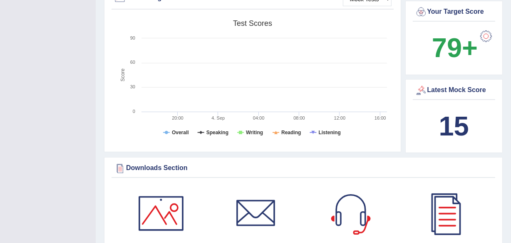
click at [343, 220] on div at bounding box center [351, 213] width 58 height 58
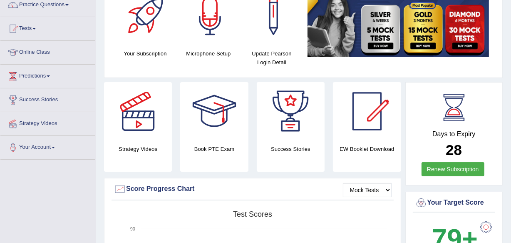
scroll to position [0, 0]
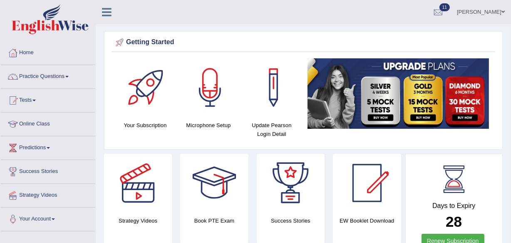
click at [69, 76] on span at bounding box center [66, 77] width 3 height 2
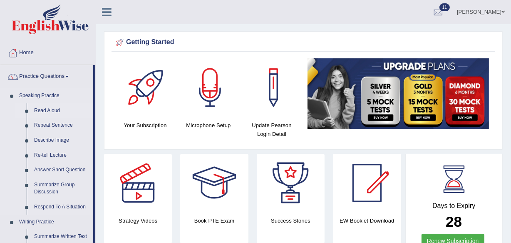
click at [42, 111] on link "Read Aloud" at bounding box center [61, 110] width 63 height 15
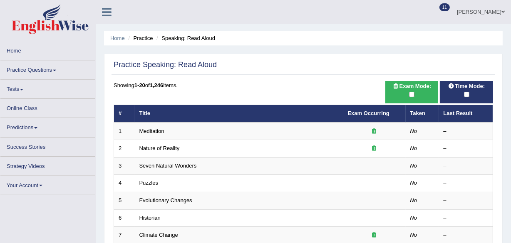
click at [152, 129] on link "Meditation" at bounding box center [151, 131] width 25 height 6
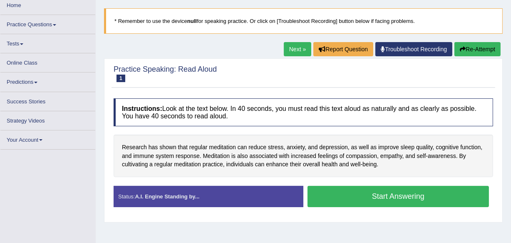
scroll to position [50, 0]
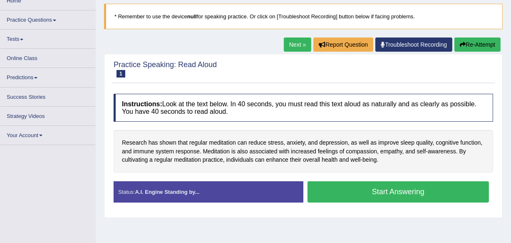
click at [410, 195] on button "Start Answering" at bounding box center [398, 191] width 181 height 21
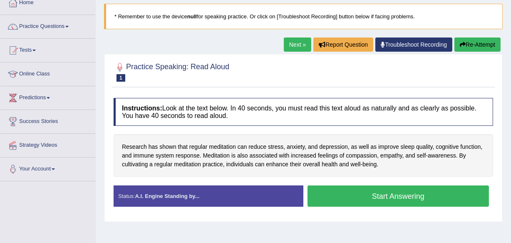
scroll to position [52, 0]
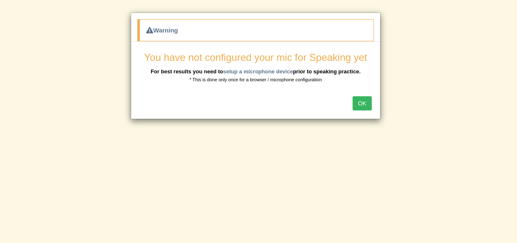
click at [365, 99] on button "OK" at bounding box center [362, 103] width 19 height 14
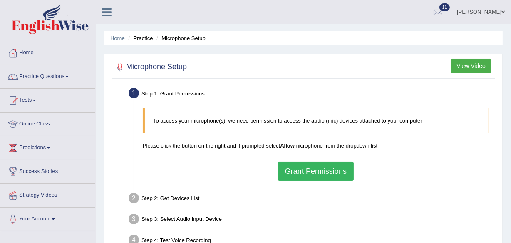
click at [313, 169] on button "Grant Permissions" at bounding box center [316, 171] width 76 height 19
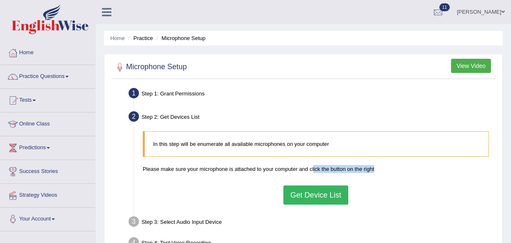
drag, startPoint x: 313, startPoint y: 169, endPoint x: 441, endPoint y: 162, distance: 128.4
click at [441, 162] on div "In this step will be enumerate all available microphones on your computer Pleas…" at bounding box center [316, 167] width 355 height 81
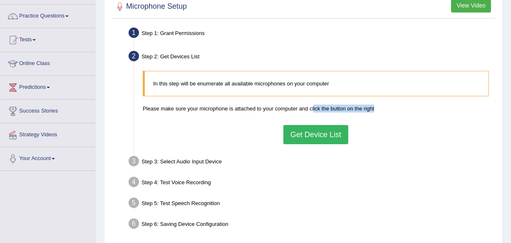
scroll to position [80, 0]
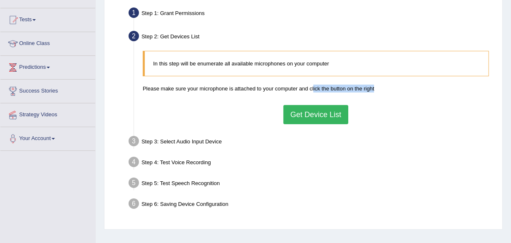
click at [323, 110] on button "Get Device List" at bounding box center [315, 114] width 65 height 19
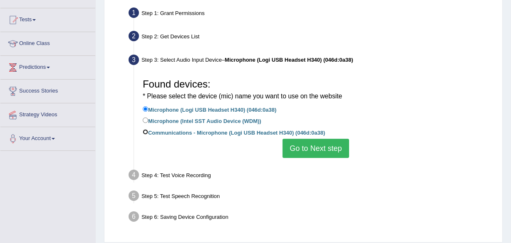
click at [145, 131] on input "Communications - Microphone (Logi USB Headset H340) (046d:0a38)" at bounding box center [145, 131] width 5 height 5
radio input "true"
click at [320, 141] on button "Go to Next step" at bounding box center [316, 148] width 66 height 19
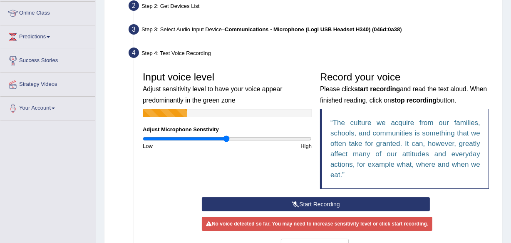
scroll to position [126, 0]
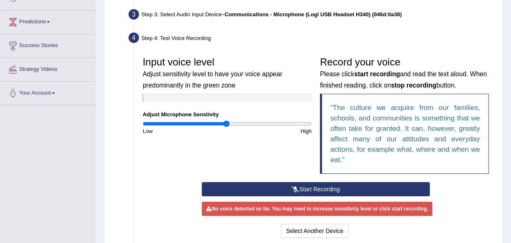
click at [313, 186] on button "Start Recording" at bounding box center [316, 189] width 228 height 14
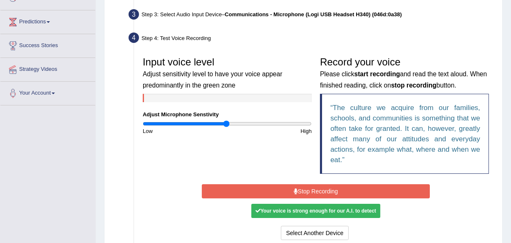
click at [313, 186] on button "Stop Recording" at bounding box center [316, 191] width 228 height 14
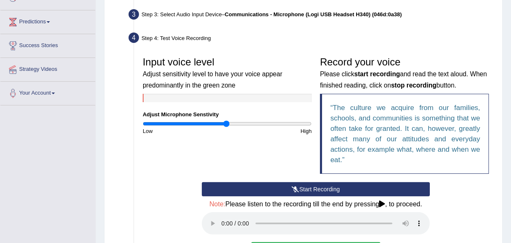
click at [313, 186] on button "Start Recording" at bounding box center [316, 189] width 228 height 14
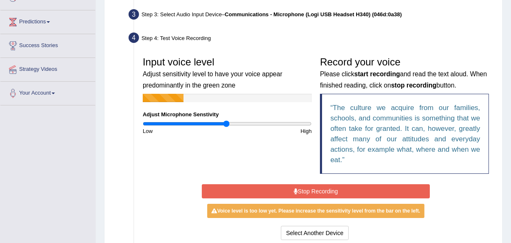
click at [313, 186] on button "Stop Recording" at bounding box center [316, 191] width 228 height 14
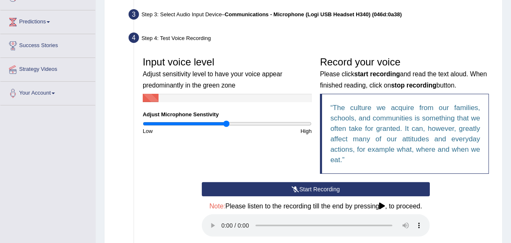
click at [313, 186] on button "Start Recording" at bounding box center [316, 189] width 228 height 14
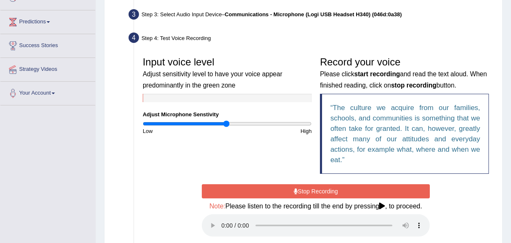
click at [313, 186] on button "Stop Recording" at bounding box center [316, 191] width 228 height 14
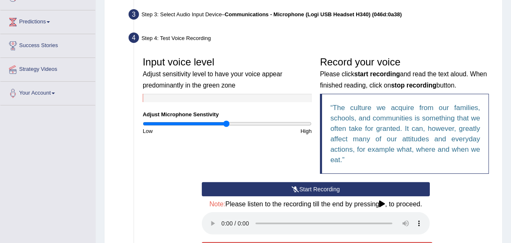
click at [313, 186] on button "Start Recording" at bounding box center [316, 189] width 228 height 14
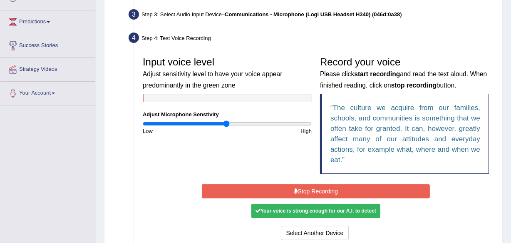
click at [313, 186] on button "Stop Recording" at bounding box center [316, 191] width 228 height 14
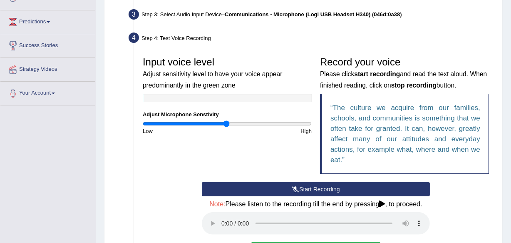
click at [313, 186] on button "Start Recording" at bounding box center [316, 189] width 228 height 14
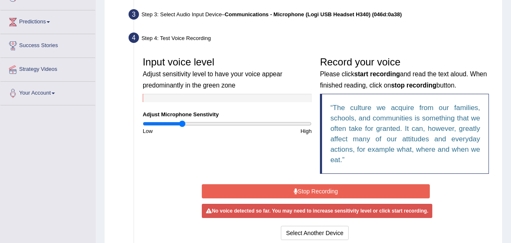
drag, startPoint x: 224, startPoint y: 121, endPoint x: 182, endPoint y: 124, distance: 41.8
click at [182, 124] on input "range" at bounding box center [227, 123] width 169 height 7
click at [301, 188] on button "Stop Recording" at bounding box center [316, 191] width 228 height 14
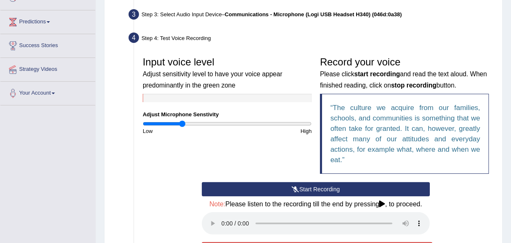
click at [301, 188] on button "Start Recording" at bounding box center [316, 189] width 228 height 14
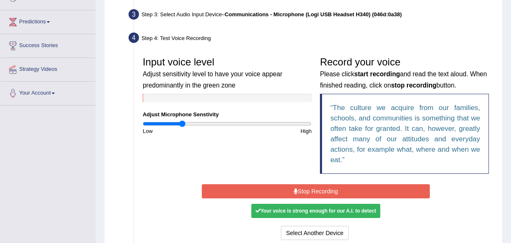
click at [303, 190] on button "Stop Recording" at bounding box center [316, 191] width 228 height 14
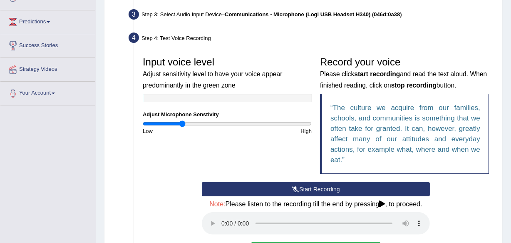
click at [303, 190] on button "Start Recording" at bounding box center [316, 189] width 228 height 14
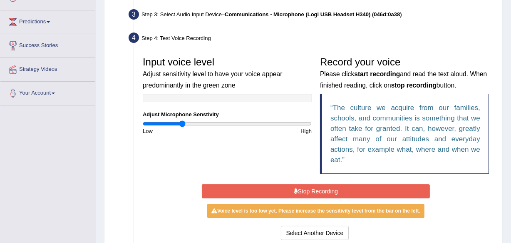
click at [304, 193] on button "Stop Recording" at bounding box center [316, 191] width 228 height 14
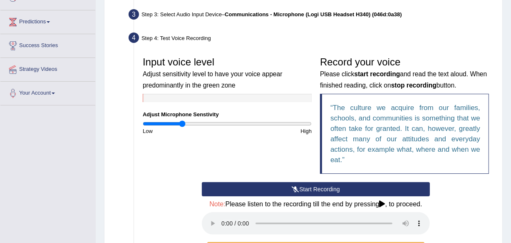
click at [304, 193] on button "Start Recording" at bounding box center [316, 189] width 228 height 14
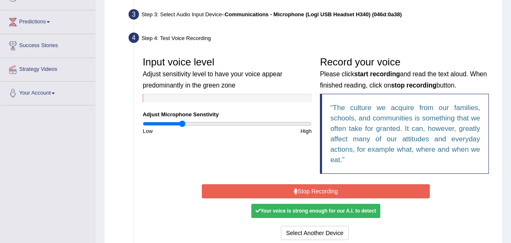
click at [304, 192] on button "Stop Recording" at bounding box center [316, 191] width 228 height 14
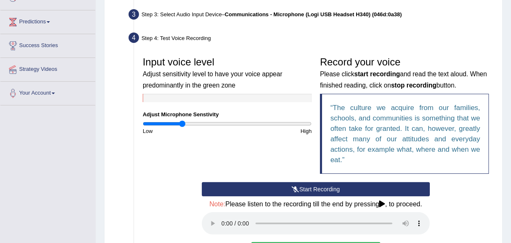
click at [306, 187] on button "Start Recording" at bounding box center [316, 189] width 228 height 14
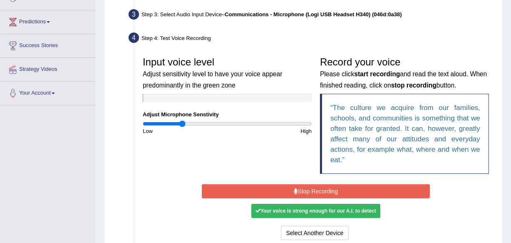
click at [331, 191] on button "Stop Recording" at bounding box center [316, 191] width 228 height 14
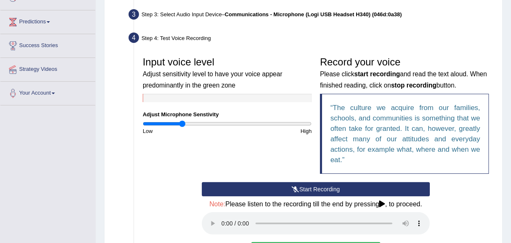
click at [330, 188] on button "Start Recording" at bounding box center [316, 189] width 228 height 14
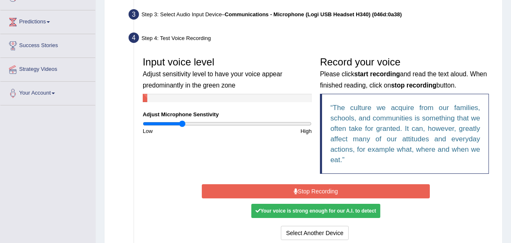
click at [322, 192] on button "Stop Recording" at bounding box center [316, 191] width 228 height 14
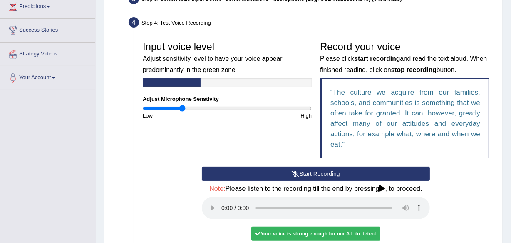
scroll to position [150, 0]
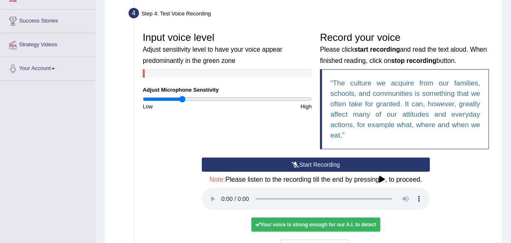
click at [300, 159] on button "Start Recording" at bounding box center [316, 164] width 228 height 14
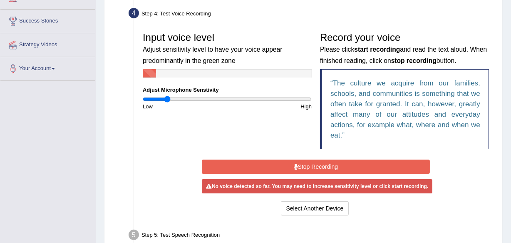
drag, startPoint x: 179, startPoint y: 97, endPoint x: 167, endPoint y: 94, distance: 12.1
click at [167, 96] on input "range" at bounding box center [227, 99] width 169 height 7
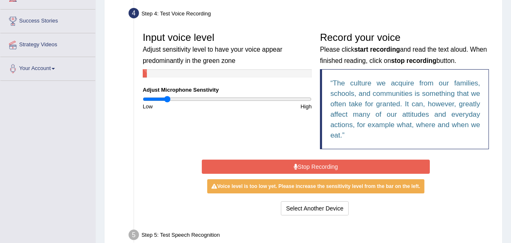
drag, startPoint x: 170, startPoint y: 93, endPoint x: 179, endPoint y: 96, distance: 9.2
click at [179, 96] on div "Input voice level Adjust sensitivity level to have your voice appear predominan…" at bounding box center [227, 69] width 177 height 82
drag, startPoint x: 176, startPoint y: 98, endPoint x: 221, endPoint y: 105, distance: 45.9
click at [221, 102] on input "range" at bounding box center [227, 99] width 169 height 7
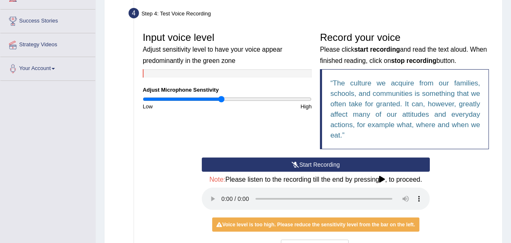
click at [320, 162] on button "Start Recording" at bounding box center [316, 164] width 228 height 14
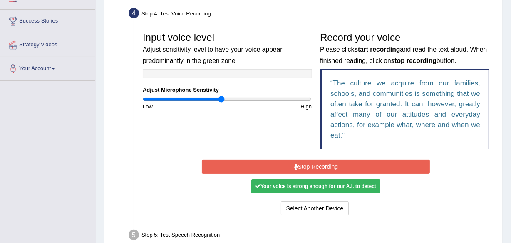
click at [320, 162] on button "Stop Recording" at bounding box center [316, 166] width 228 height 14
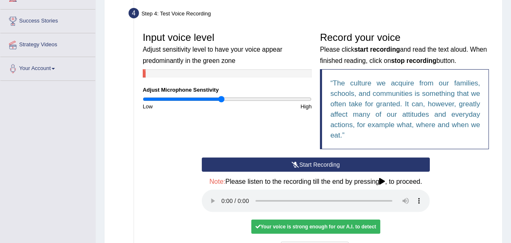
click at [320, 162] on div "Start Recording Stop Recording Note: Please listen to the recording till the en…" at bounding box center [316, 207] width 236 height 100
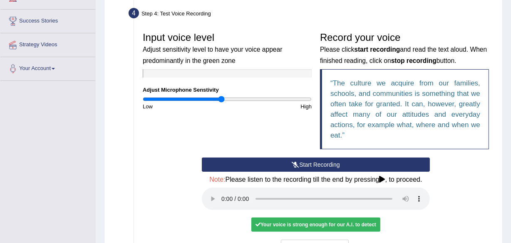
click at [320, 162] on button "Start Recording" at bounding box center [316, 164] width 228 height 14
click at [304, 160] on button "Start Recording" at bounding box center [316, 164] width 228 height 14
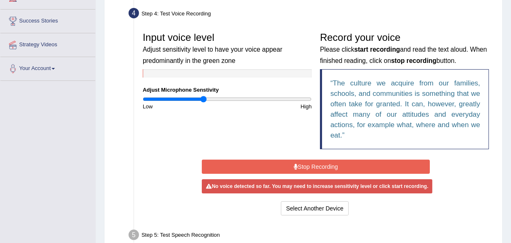
drag, startPoint x: 221, startPoint y: 97, endPoint x: 203, endPoint y: 93, distance: 18.8
click at [203, 96] on input "range" at bounding box center [227, 99] width 169 height 7
click at [312, 162] on button "Stop Recording" at bounding box center [316, 166] width 228 height 14
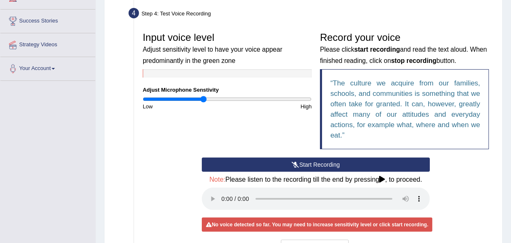
click at [312, 162] on button "Start Recording" at bounding box center [316, 164] width 228 height 14
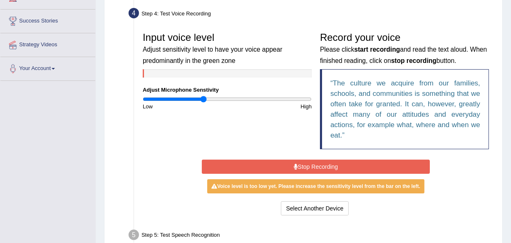
click at [312, 162] on button "Stop Recording" at bounding box center [316, 166] width 228 height 14
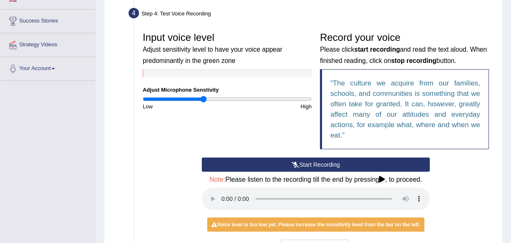
click at [312, 162] on button "Start Recording" at bounding box center [316, 164] width 228 height 14
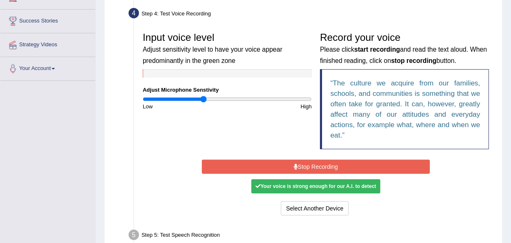
click at [312, 162] on button "Stop Recording" at bounding box center [316, 166] width 228 height 14
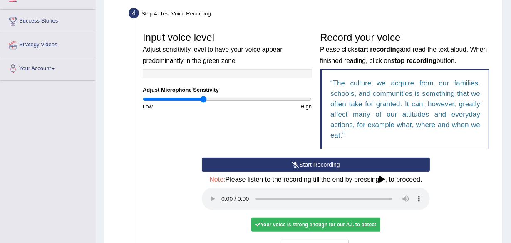
click at [312, 162] on button "Start Recording" at bounding box center [316, 164] width 228 height 14
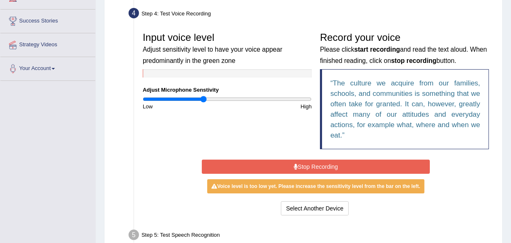
click at [312, 162] on button "Stop Recording" at bounding box center [316, 166] width 228 height 14
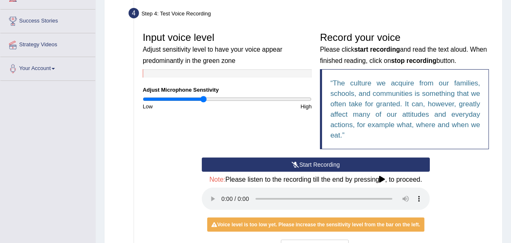
click at [312, 162] on button "Start Recording" at bounding box center [316, 164] width 228 height 14
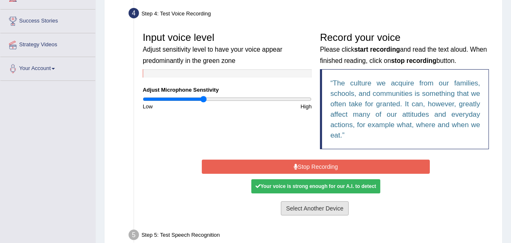
click at [309, 211] on button "Select Another Device" at bounding box center [315, 208] width 68 height 14
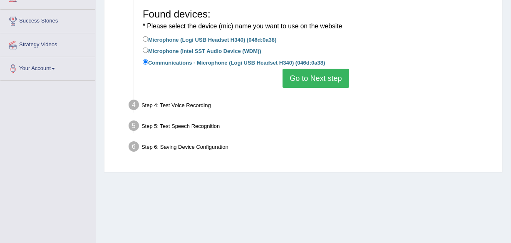
click at [308, 84] on button "Go to Next step" at bounding box center [316, 78] width 66 height 19
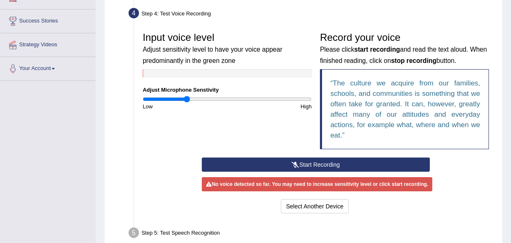
drag, startPoint x: 206, startPoint y: 97, endPoint x: 186, endPoint y: 97, distance: 19.6
click at [186, 97] on input "range" at bounding box center [227, 99] width 169 height 7
drag, startPoint x: 184, startPoint y: 98, endPoint x: 159, endPoint y: 94, distance: 25.3
click at [159, 96] on input "range" at bounding box center [227, 99] width 169 height 7
click at [294, 160] on button "Start Recording" at bounding box center [316, 164] width 228 height 14
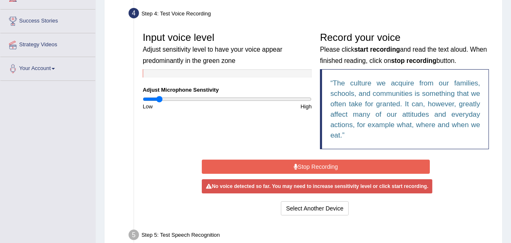
click at [300, 164] on button "Stop Recording" at bounding box center [316, 166] width 228 height 14
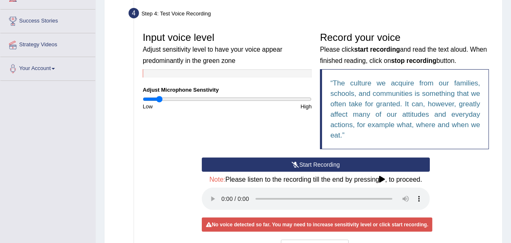
click at [300, 165] on button "Start Recording" at bounding box center [316, 164] width 228 height 14
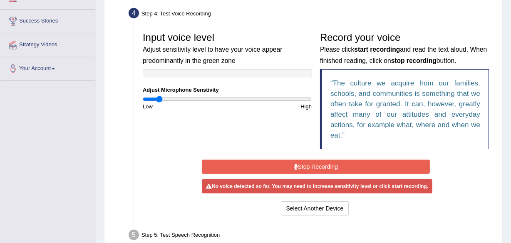
click at [301, 162] on button "Stop Recording" at bounding box center [316, 166] width 228 height 14
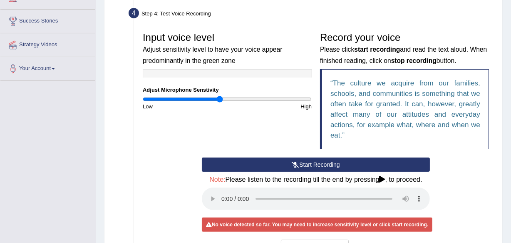
drag, startPoint x: 161, startPoint y: 99, endPoint x: 219, endPoint y: 104, distance: 58.9
type input "0.92"
click at [219, 102] on input "range" at bounding box center [227, 99] width 169 height 7
click at [311, 162] on button "Start Recording" at bounding box center [316, 164] width 228 height 14
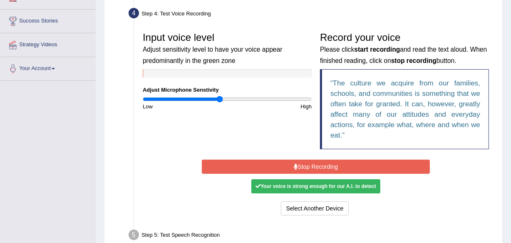
click at [311, 164] on button "Stop Recording" at bounding box center [316, 166] width 228 height 14
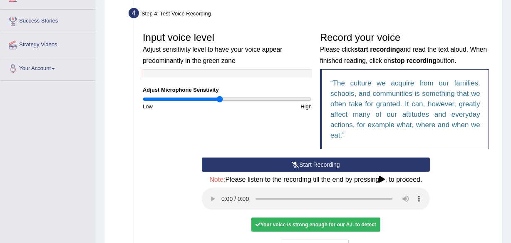
click at [311, 164] on button "Start Recording" at bounding box center [316, 164] width 228 height 14
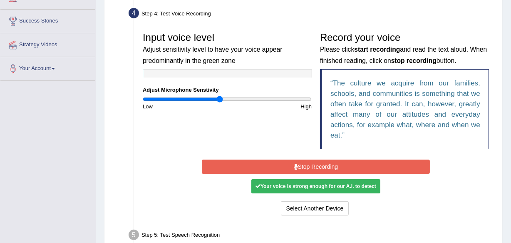
click at [311, 164] on button "Stop Recording" at bounding box center [316, 166] width 228 height 14
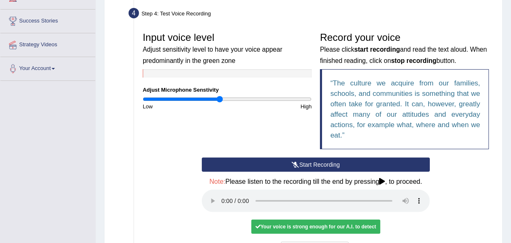
click at [311, 164] on div "Start Recording Stop Recording Note: Please listen to the recording till the en…" at bounding box center [316, 207] width 236 height 100
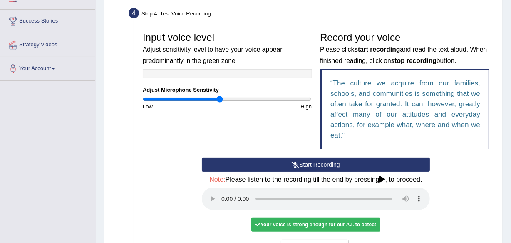
click at [311, 164] on button "Start Recording" at bounding box center [316, 164] width 228 height 14
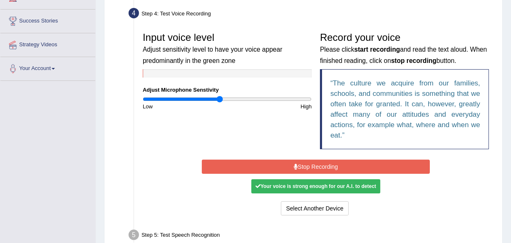
click at [311, 164] on button "Stop Recording" at bounding box center [316, 166] width 228 height 14
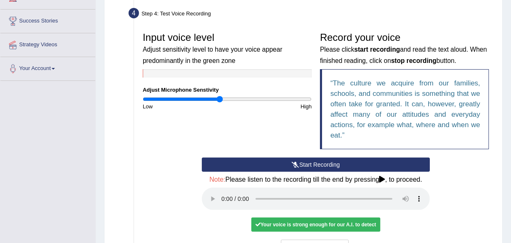
click at [311, 164] on button "Start Recording" at bounding box center [316, 164] width 228 height 14
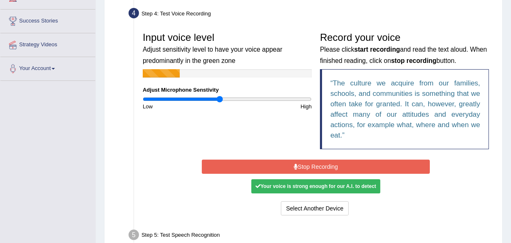
click at [307, 179] on div "Your voice is strong enough for our A.I. to detect" at bounding box center [315, 186] width 129 height 14
click at [312, 167] on button "Stop Recording" at bounding box center [316, 166] width 228 height 14
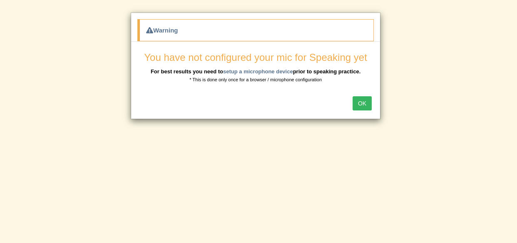
click at [364, 100] on button "OK" at bounding box center [362, 103] width 19 height 14
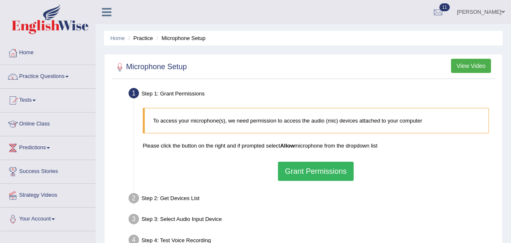
drag, startPoint x: 515, startPoint y: 2, endPoint x: 296, endPoint y: 114, distance: 246.1
click at [296, 114] on html "Toggle navigation Home Practice Questions Speaking Practice Read Aloud Repeat S…" at bounding box center [255, 121] width 511 height 243
click at [316, 178] on button "Grant Permissions" at bounding box center [316, 171] width 76 height 19
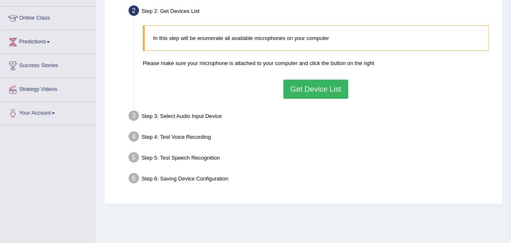
scroll to position [121, 0]
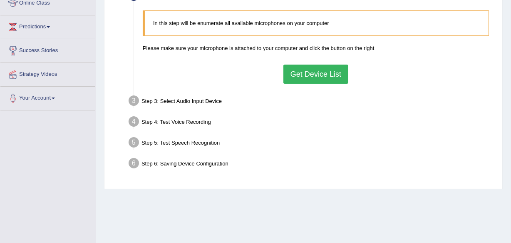
click at [330, 71] on button "Get Device List" at bounding box center [315, 74] width 65 height 19
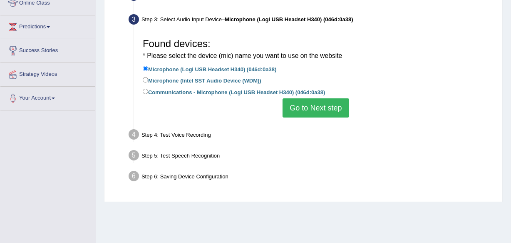
click at [312, 107] on button "Go to Next step" at bounding box center [316, 107] width 66 height 19
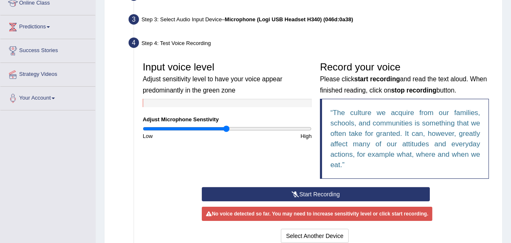
click at [308, 192] on button "Start Recording" at bounding box center [316, 194] width 228 height 14
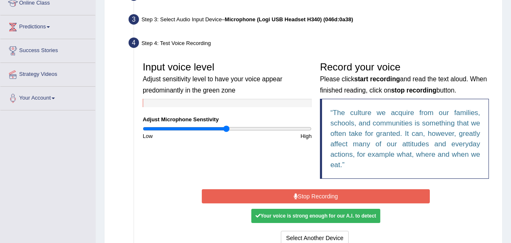
click at [319, 195] on button "Stop Recording" at bounding box center [316, 196] width 228 height 14
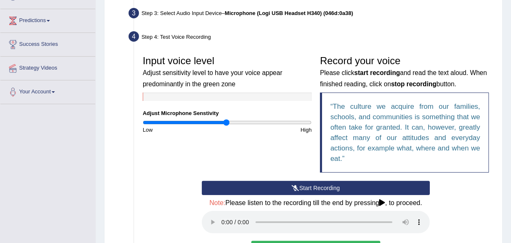
scroll to position [127, 0]
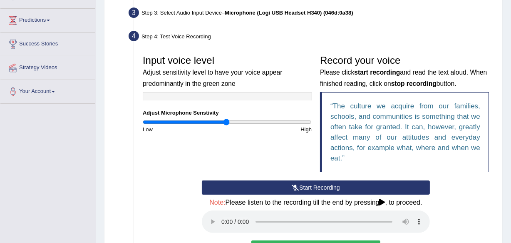
click at [228, 129] on div "High" at bounding box center [271, 129] width 89 height 8
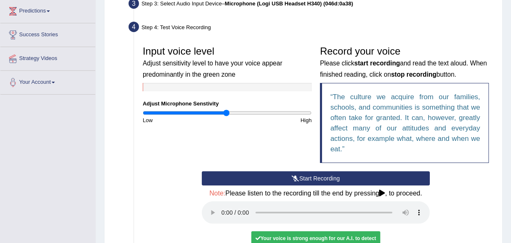
scroll to position [133, 0]
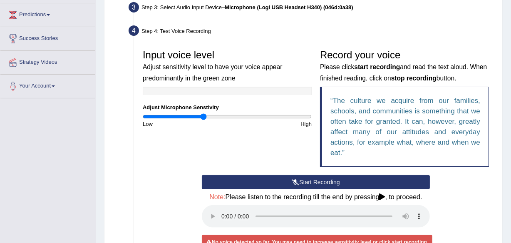
drag, startPoint x: 229, startPoint y: 116, endPoint x: 204, endPoint y: 115, distance: 25.0
click at [204, 115] on input "range" at bounding box center [227, 116] width 169 height 7
click at [329, 180] on button "Start Recording" at bounding box center [316, 182] width 228 height 14
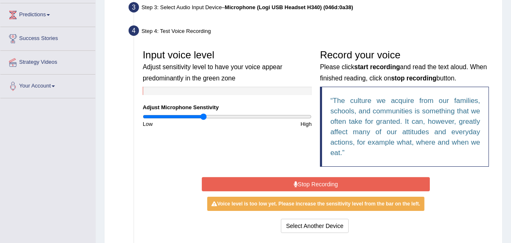
click at [329, 180] on button "Stop Recording" at bounding box center [316, 184] width 228 height 14
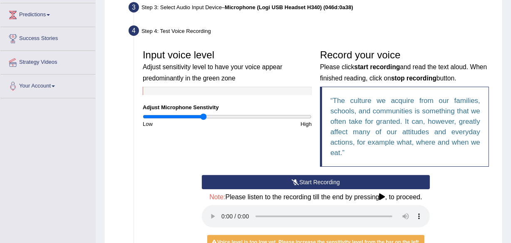
click at [313, 178] on button "Start Recording" at bounding box center [316, 182] width 228 height 14
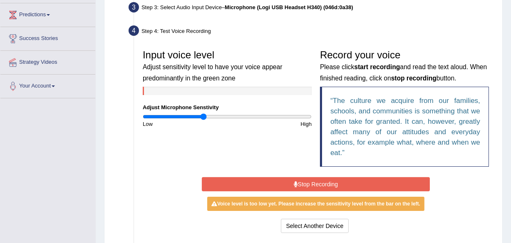
click at [313, 178] on button "Stop Recording" at bounding box center [316, 184] width 228 height 14
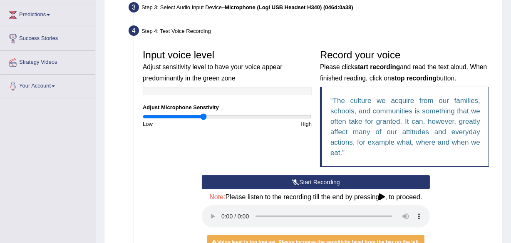
click at [313, 178] on button "Start Recording" at bounding box center [316, 182] width 228 height 14
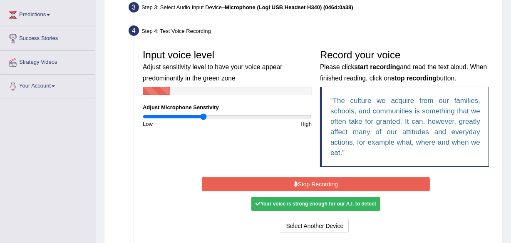
click at [313, 178] on button "Stop Recording" at bounding box center [316, 184] width 228 height 14
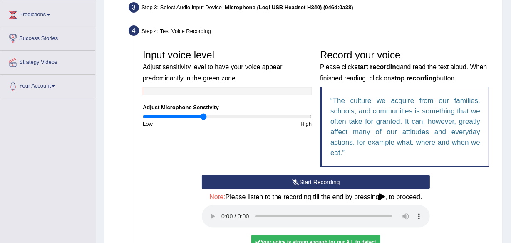
click at [313, 178] on button "Start Recording" at bounding box center [316, 182] width 228 height 14
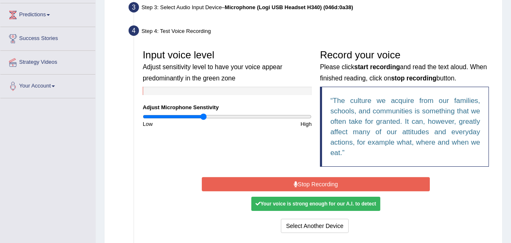
click at [322, 183] on button "Stop Recording" at bounding box center [316, 184] width 228 height 14
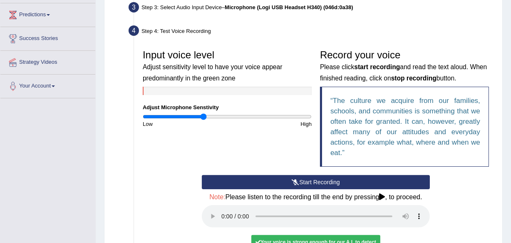
click at [322, 183] on button "Start Recording" at bounding box center [316, 182] width 228 height 14
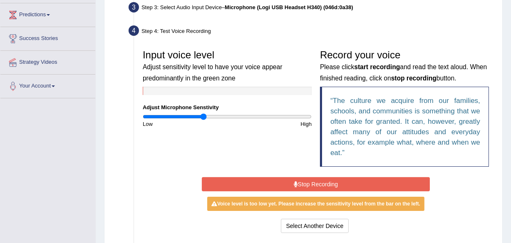
click at [325, 184] on button "Stop Recording" at bounding box center [316, 184] width 228 height 14
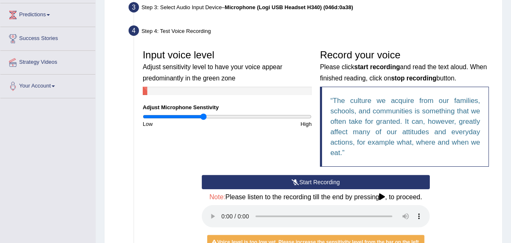
click at [325, 184] on button "Start Recording" at bounding box center [316, 182] width 228 height 14
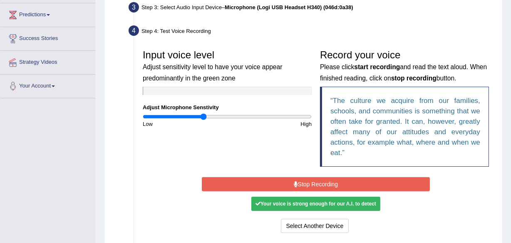
click at [325, 184] on button "Stop Recording" at bounding box center [316, 184] width 228 height 14
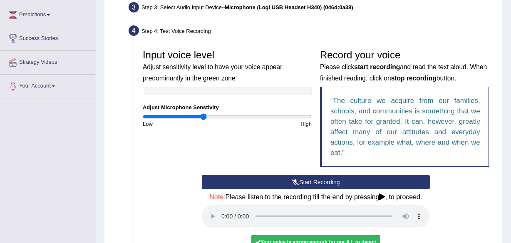
click at [325, 184] on button "Start Recording" at bounding box center [316, 182] width 228 height 14
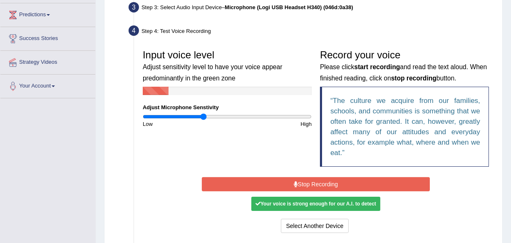
click at [325, 184] on button "Stop Recording" at bounding box center [316, 184] width 228 height 14
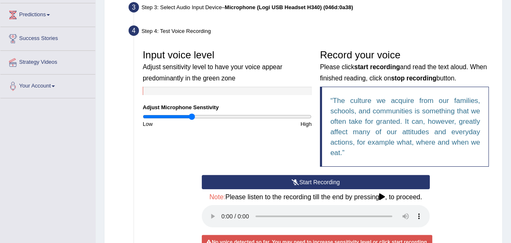
drag, startPoint x: 204, startPoint y: 115, endPoint x: 192, endPoint y: 115, distance: 12.1
click at [192, 115] on input "range" at bounding box center [227, 116] width 169 height 7
drag, startPoint x: 192, startPoint y: 115, endPoint x: 178, endPoint y: 117, distance: 14.3
click at [178, 117] on input "range" at bounding box center [227, 116] width 169 height 7
click at [322, 180] on button "Start Recording" at bounding box center [316, 182] width 228 height 14
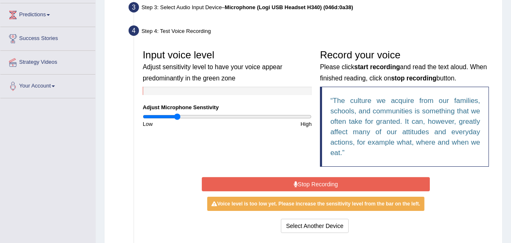
click at [322, 180] on button "Stop Recording" at bounding box center [316, 184] width 228 height 14
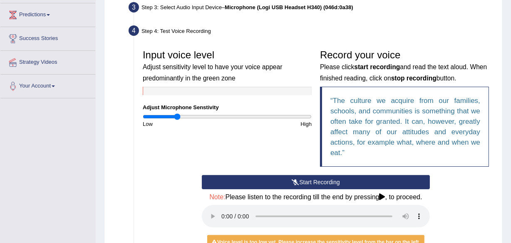
click at [322, 180] on button "Start Recording" at bounding box center [316, 182] width 228 height 14
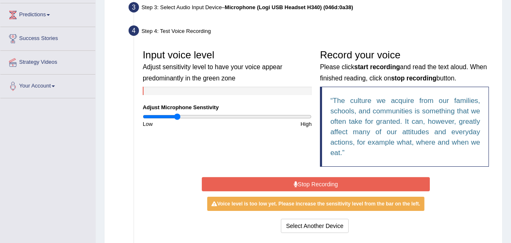
click at [322, 180] on button "Stop Recording" at bounding box center [316, 184] width 228 height 14
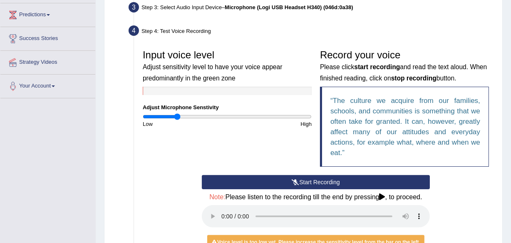
click at [410, 197] on h4 "Note: Please listen to the recording till the end by pressing , to proceed." at bounding box center [316, 196] width 228 height 7
click at [316, 179] on button "Start Recording" at bounding box center [316, 182] width 228 height 14
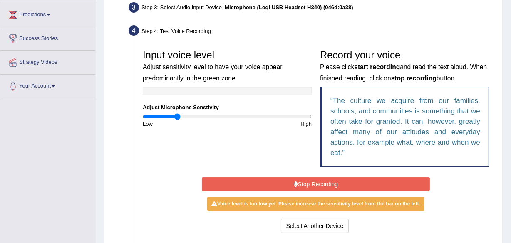
click at [316, 179] on button "Stop Recording" at bounding box center [316, 184] width 228 height 14
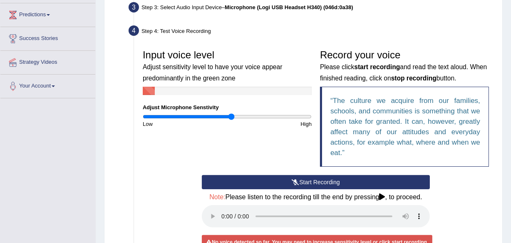
drag, startPoint x: 177, startPoint y: 116, endPoint x: 232, endPoint y: 119, distance: 54.6
click at [232, 119] on input "range" at bounding box center [227, 116] width 169 height 7
click at [307, 179] on button "Start Recording" at bounding box center [316, 182] width 228 height 14
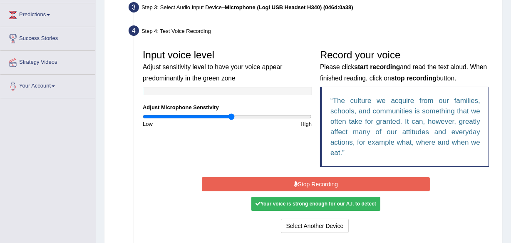
click at [307, 179] on button "Stop Recording" at bounding box center [316, 184] width 228 height 14
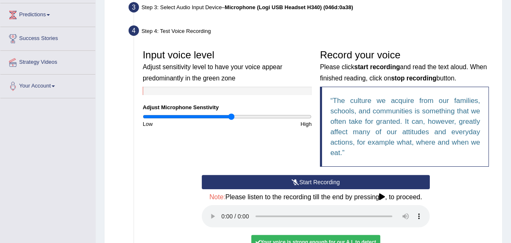
click at [307, 179] on button "Start Recording" at bounding box center [316, 182] width 228 height 14
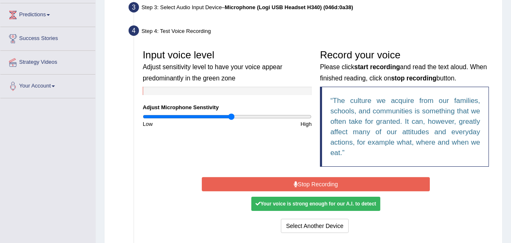
click at [307, 179] on button "Stop Recording" at bounding box center [316, 184] width 228 height 14
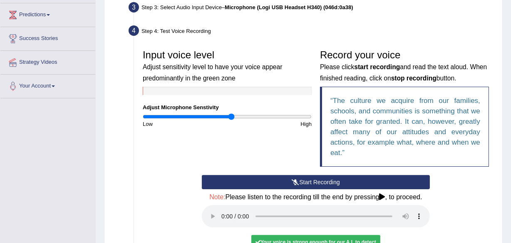
click at [307, 179] on button "Start Recording" at bounding box center [316, 182] width 228 height 14
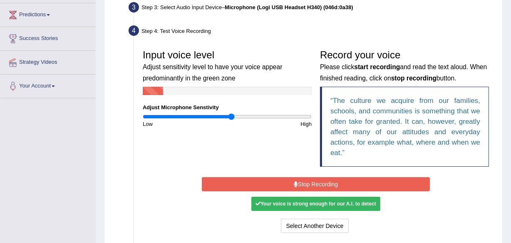
click at [307, 179] on button "Stop Recording" at bounding box center [316, 184] width 228 height 14
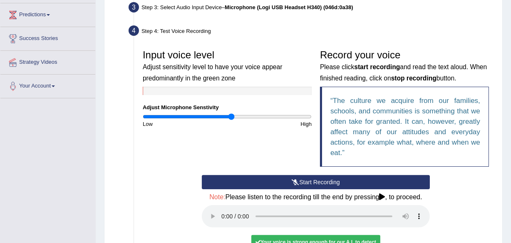
click at [307, 179] on button "Start Recording" at bounding box center [316, 182] width 228 height 14
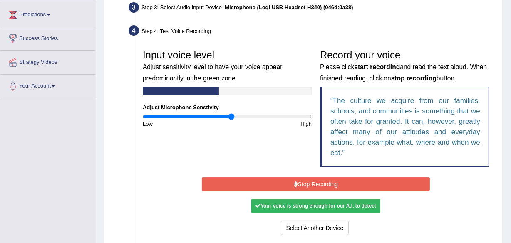
click at [307, 179] on div "Start Recording Stop Recording Note: Please listen to the recording till the en…" at bounding box center [316, 206] width 236 height 62
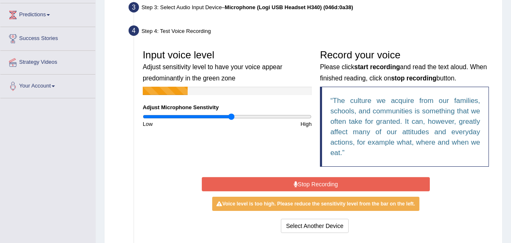
click at [307, 179] on button "Stop Recording" at bounding box center [316, 184] width 228 height 14
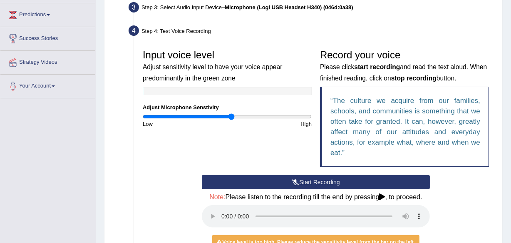
click at [307, 179] on button "Start Recording" at bounding box center [316, 182] width 228 height 14
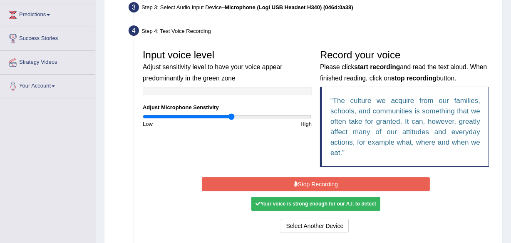
click at [307, 179] on button "Stop Recording" at bounding box center [316, 184] width 228 height 14
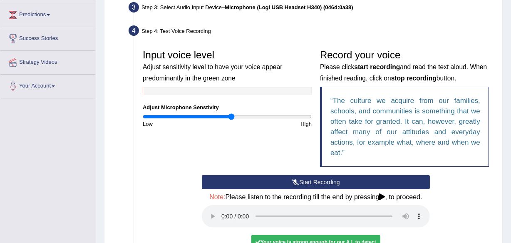
click at [306, 180] on button "Start Recording" at bounding box center [316, 182] width 228 height 14
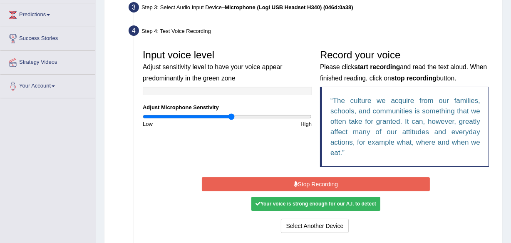
click at [306, 180] on button "Stop Recording" at bounding box center [316, 184] width 228 height 14
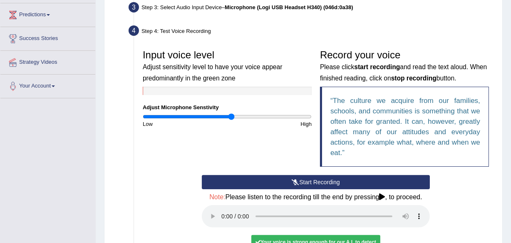
click at [306, 180] on button "Start Recording" at bounding box center [316, 182] width 228 height 14
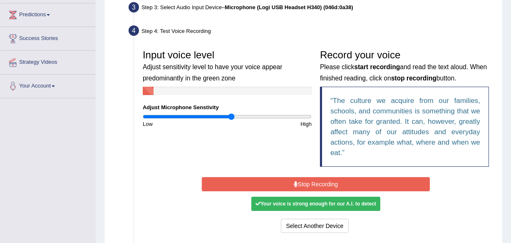
click at [306, 180] on button "Stop Recording" at bounding box center [316, 184] width 228 height 14
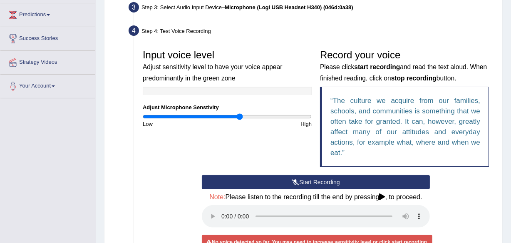
drag, startPoint x: 230, startPoint y: 115, endPoint x: 239, endPoint y: 111, distance: 9.9
type input "1.16"
click at [239, 113] on input "range" at bounding box center [227, 116] width 169 height 7
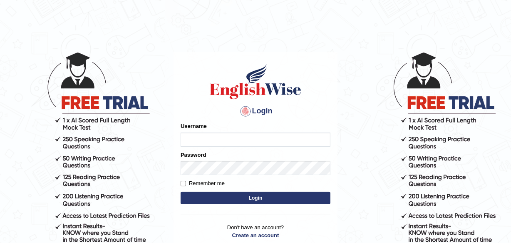
type input "charles_D"
click at [256, 198] on button "Login" at bounding box center [256, 197] width 150 height 12
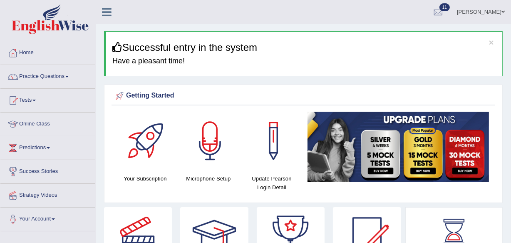
scroll to position [45, 0]
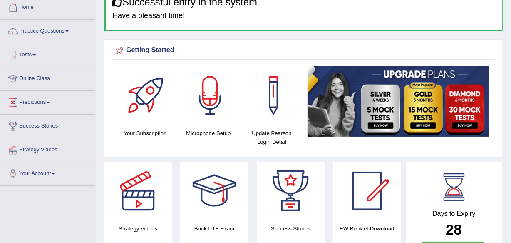
drag, startPoint x: 512, startPoint y: 238, endPoint x: 167, endPoint y: 167, distance: 353.1
click at [167, 167] on html "Toggle navigation Home Practice Questions Speaking Practice Read Aloud Repeat S…" at bounding box center [255, 76] width 511 height 243
click at [68, 29] on link "Practice Questions" at bounding box center [47, 30] width 95 height 21
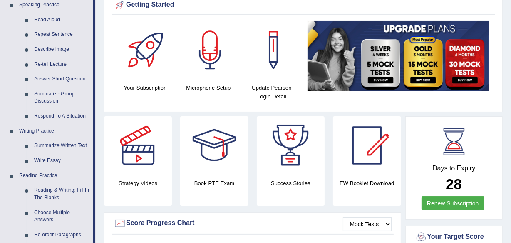
scroll to position [111, 0]
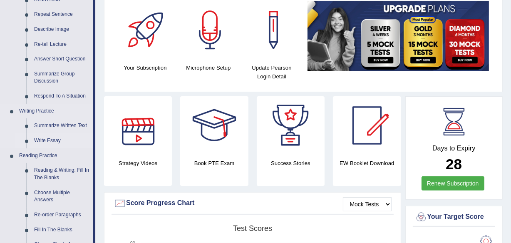
click at [44, 137] on link "Write Essay" at bounding box center [61, 140] width 63 height 15
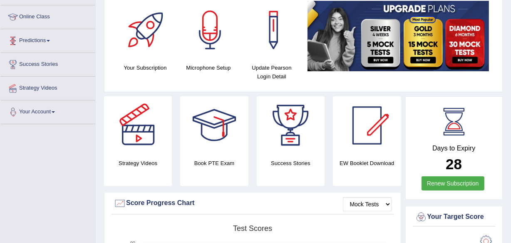
scroll to position [140, 0]
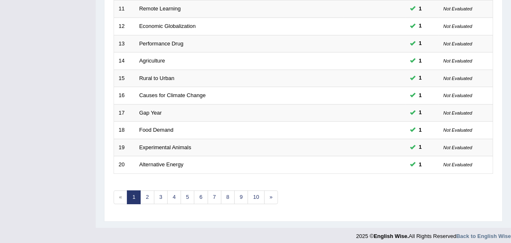
scroll to position [308, 0]
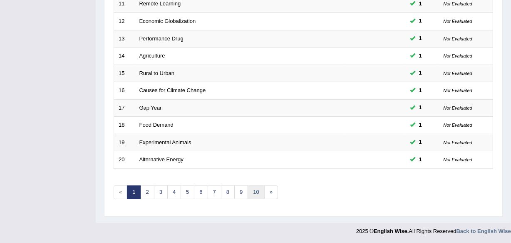
click at [257, 187] on link "10" at bounding box center [256, 192] width 17 height 14
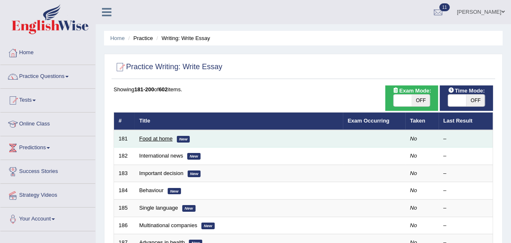
click at [146, 137] on link "Food at home" at bounding box center [155, 138] width 33 height 6
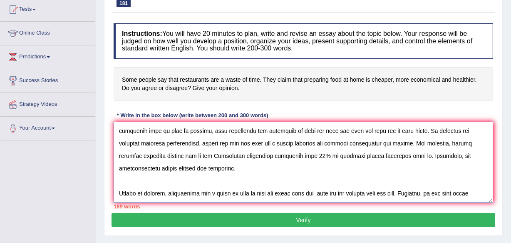
scroll to position [70, 0]
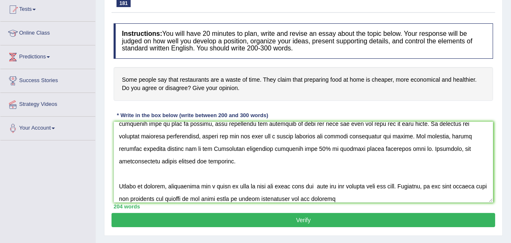
click at [239, 98] on h4 "Some people say that restaurants are a waste of time. They claim that preparing…" at bounding box center [304, 84] width 380 height 34
click at [366, 196] on textarea at bounding box center [304, 162] width 380 height 81
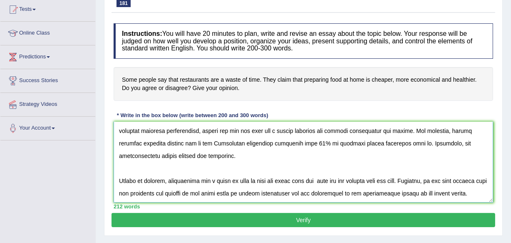
scroll to position [107, 0]
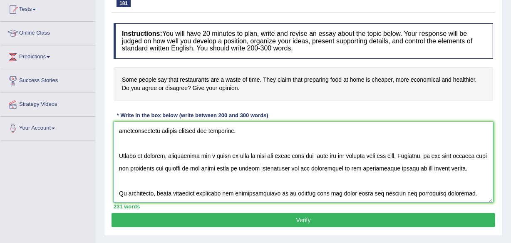
type textarea "In [DATE] complex world, numerous issues and topics are subject to debate. One …"
click at [300, 217] on button "Verify" at bounding box center [304, 220] width 384 height 14
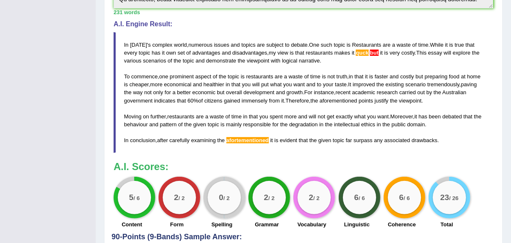
scroll to position [292, 0]
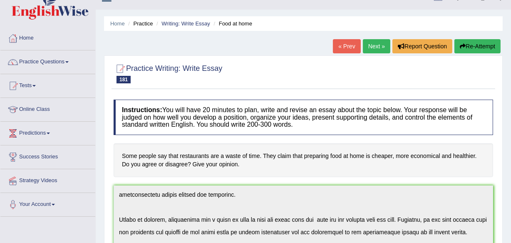
scroll to position [0, 0]
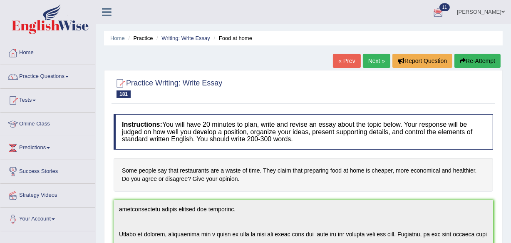
click at [69, 77] on span at bounding box center [66, 77] width 3 height 2
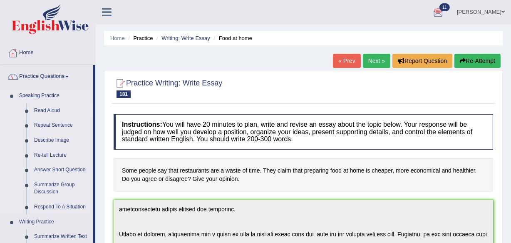
click at [51, 107] on link "Read Aloud" at bounding box center [61, 110] width 63 height 15
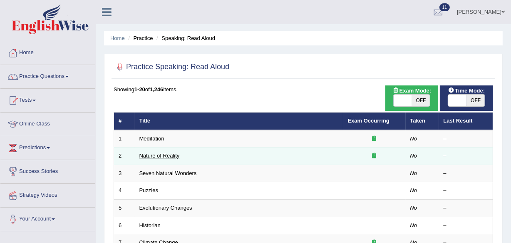
click at [149, 153] on link "Nature of Reality" at bounding box center [159, 155] width 40 height 6
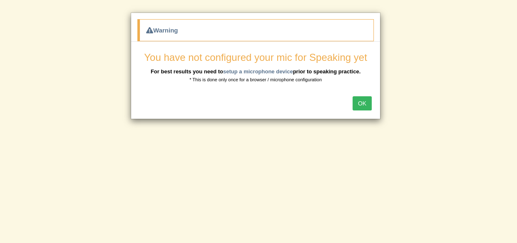
click at [361, 102] on button "OK" at bounding box center [362, 103] width 19 height 14
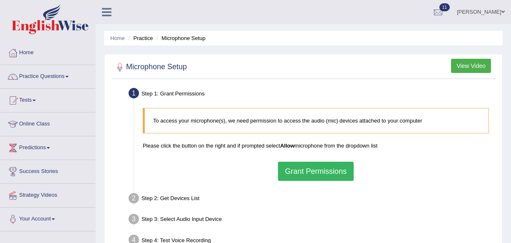
click at [321, 171] on button "Grant Permissions" at bounding box center [316, 171] width 76 height 19
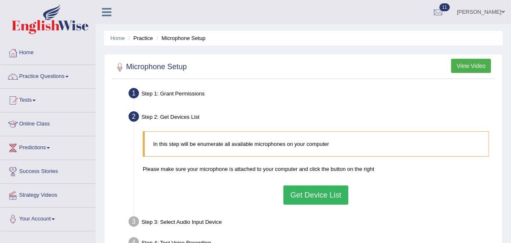
click at [322, 191] on button "Get Device List" at bounding box center [315, 194] width 65 height 19
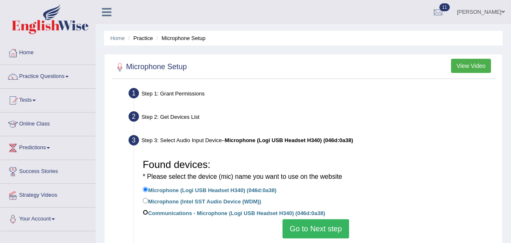
click at [146, 211] on input "Communications - Microphone (Logi USB Headset H340) (046d:0a38)" at bounding box center [145, 211] width 5 height 5
radio input "true"
click at [315, 232] on button "Go to Next step" at bounding box center [316, 228] width 66 height 19
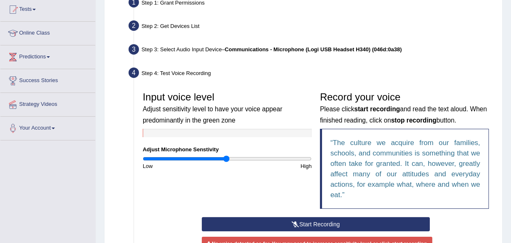
scroll to position [105, 0]
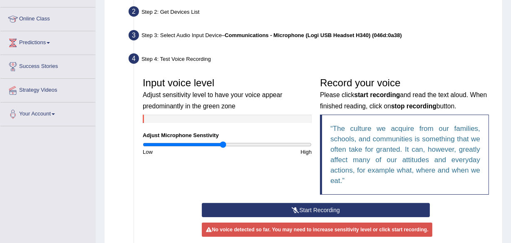
click at [223, 143] on input "range" at bounding box center [227, 144] width 169 height 7
click at [312, 209] on button "Start Recording" at bounding box center [316, 210] width 228 height 14
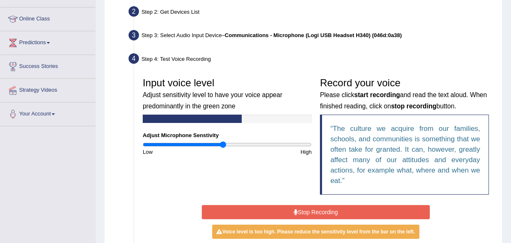
click at [312, 209] on button "Stop Recording" at bounding box center [316, 212] width 228 height 14
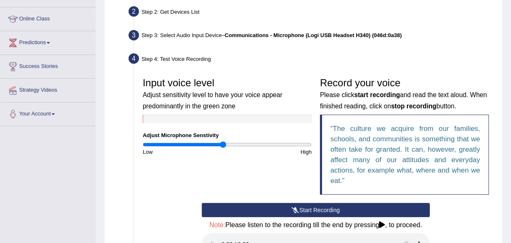
click at [312, 209] on button "Start Recording" at bounding box center [316, 210] width 228 height 14
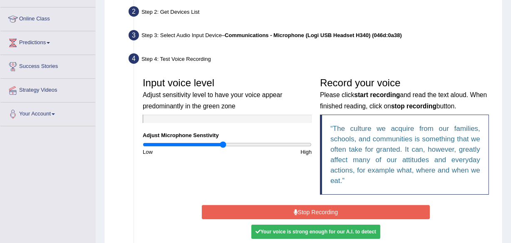
click at [312, 209] on button "Stop Recording" at bounding box center [316, 212] width 228 height 14
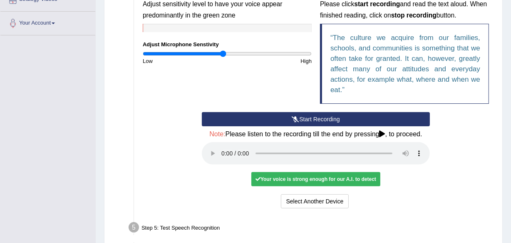
scroll to position [200, 0]
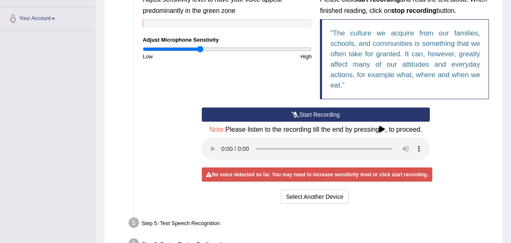
drag, startPoint x: 222, startPoint y: 48, endPoint x: 200, endPoint y: 47, distance: 22.1
click at [200, 47] on input "range" at bounding box center [227, 49] width 169 height 7
click at [319, 111] on button "Start Recording" at bounding box center [316, 114] width 228 height 14
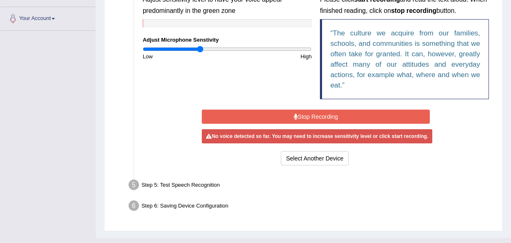
click at [313, 115] on button "Stop Recording" at bounding box center [316, 116] width 228 height 14
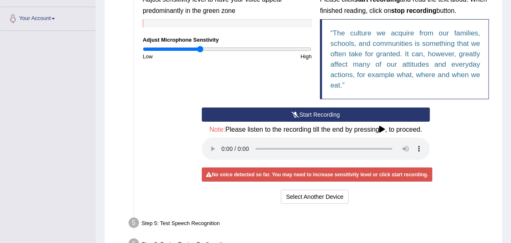
click at [313, 115] on button "Start Recording" at bounding box center [316, 114] width 228 height 14
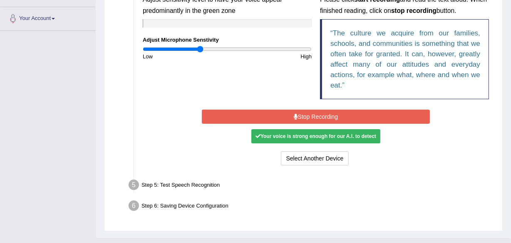
click at [313, 115] on button "Stop Recording" at bounding box center [316, 116] width 228 height 14
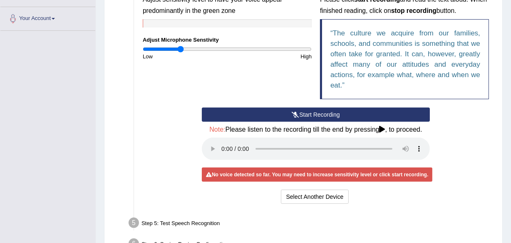
drag, startPoint x: 198, startPoint y: 50, endPoint x: 180, endPoint y: 47, distance: 18.5
click at [180, 47] on input "range" at bounding box center [227, 49] width 169 height 7
click at [317, 114] on button "Start Recording" at bounding box center [316, 114] width 228 height 14
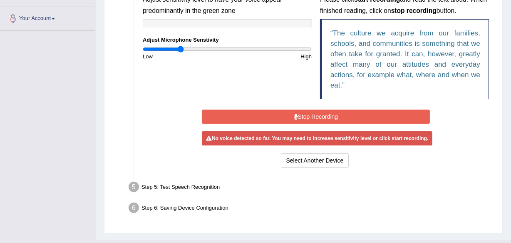
click at [317, 114] on div "Start Recording Stop Recording Note: Please listen to the recording till the en…" at bounding box center [316, 138] width 236 height 62
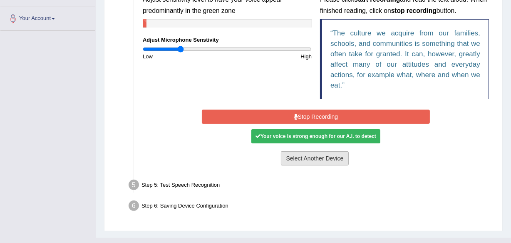
click at [317, 159] on button "Select Another Device" at bounding box center [315, 158] width 68 height 14
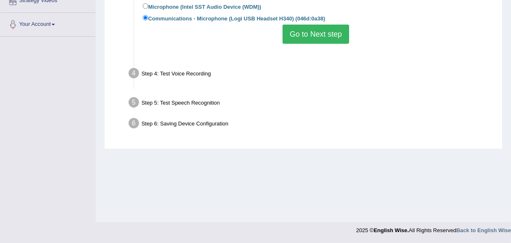
scroll to position [194, 0]
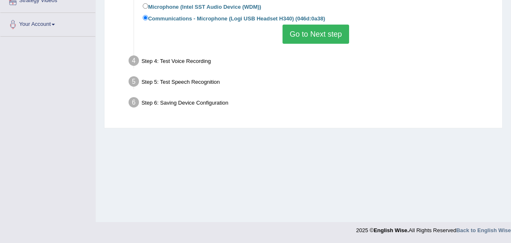
click at [319, 35] on button "Go to Next step" at bounding box center [316, 34] width 66 height 19
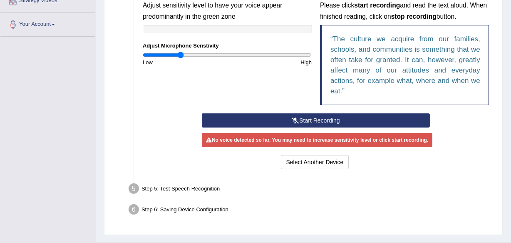
click at [306, 116] on button "Start Recording" at bounding box center [316, 120] width 228 height 14
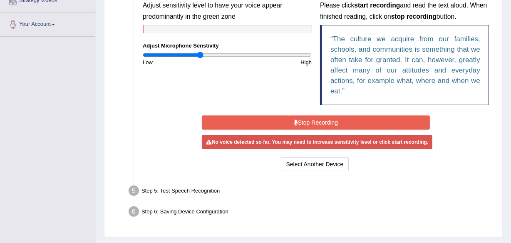
drag, startPoint x: 181, startPoint y: 54, endPoint x: 200, endPoint y: 54, distance: 18.7
click at [200, 54] on input "range" at bounding box center [227, 55] width 169 height 7
click at [312, 123] on button "Stop Recording" at bounding box center [316, 122] width 228 height 14
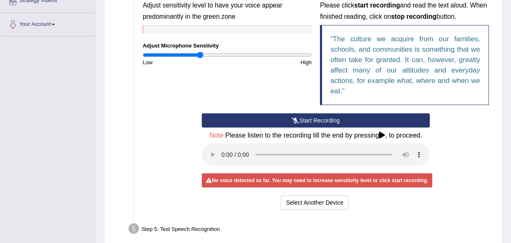
click at [312, 123] on button "Start Recording" at bounding box center [316, 120] width 228 height 14
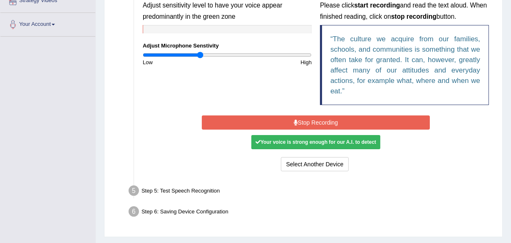
click at [312, 123] on button "Stop Recording" at bounding box center [316, 122] width 228 height 14
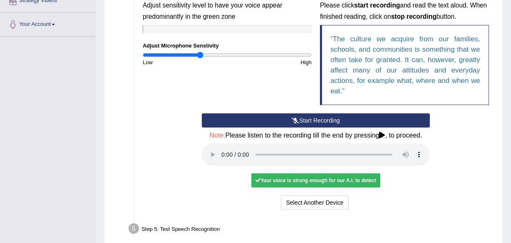
click at [312, 123] on button "Start Recording" at bounding box center [316, 120] width 228 height 14
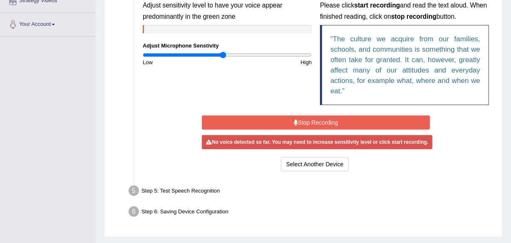
drag, startPoint x: 199, startPoint y: 56, endPoint x: 224, endPoint y: 64, distance: 26.3
click at [224, 58] on input "range" at bounding box center [227, 55] width 169 height 7
click at [320, 121] on button "Stop Recording" at bounding box center [316, 122] width 228 height 14
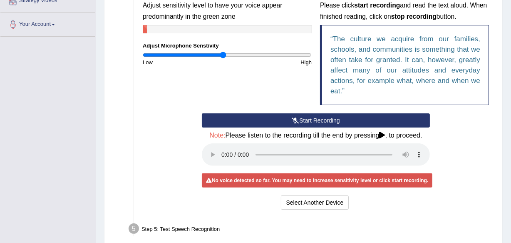
click at [320, 121] on button "Start Recording" at bounding box center [316, 120] width 228 height 14
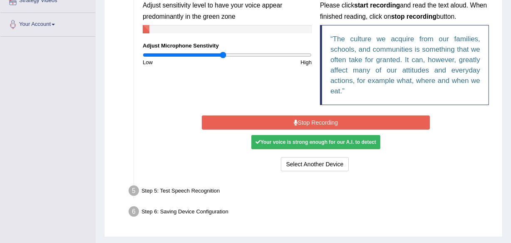
click at [322, 125] on button "Stop Recording" at bounding box center [316, 122] width 228 height 14
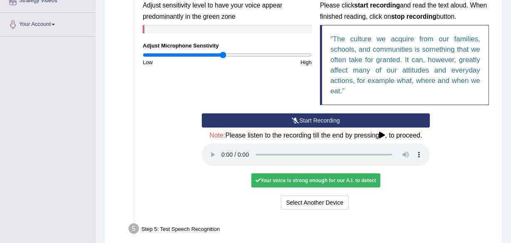
click at [322, 125] on button "Start Recording" at bounding box center [316, 120] width 228 height 14
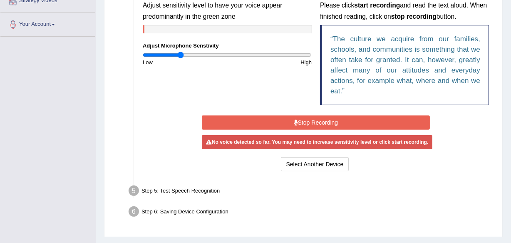
drag, startPoint x: 221, startPoint y: 56, endPoint x: 181, endPoint y: 61, distance: 41.1
click at [181, 58] on input "range" at bounding box center [227, 55] width 169 height 7
click at [314, 120] on button "Stop Recording" at bounding box center [316, 122] width 228 height 14
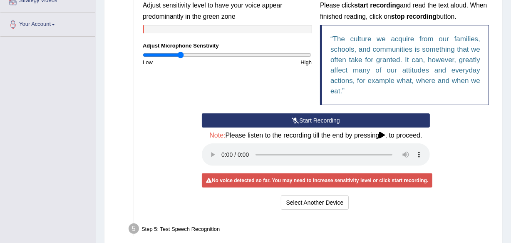
click at [314, 120] on button "Start Recording" at bounding box center [316, 120] width 228 height 14
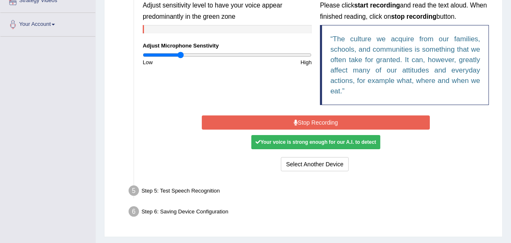
click at [304, 122] on button "Stop Recording" at bounding box center [316, 122] width 228 height 14
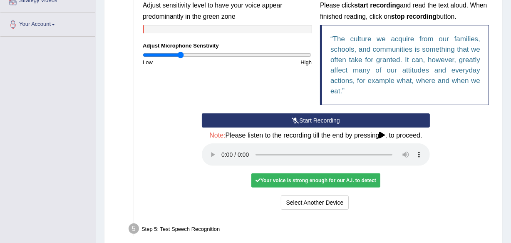
click at [304, 122] on button "Start Recording" at bounding box center [316, 120] width 228 height 14
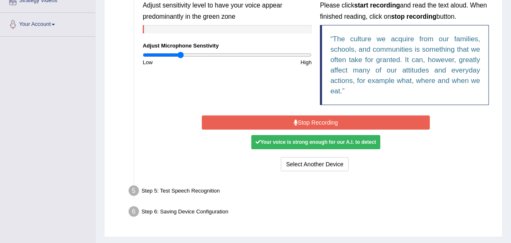
click at [304, 122] on button "Stop Recording" at bounding box center [316, 122] width 228 height 14
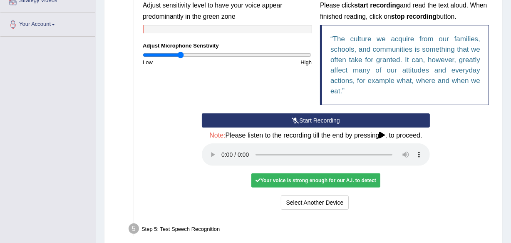
click at [304, 122] on button "Start Recording" at bounding box center [316, 120] width 228 height 14
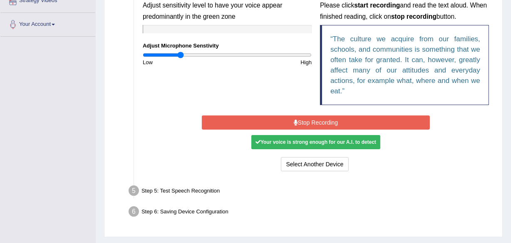
click at [304, 122] on button "Stop Recording" at bounding box center [316, 122] width 228 height 14
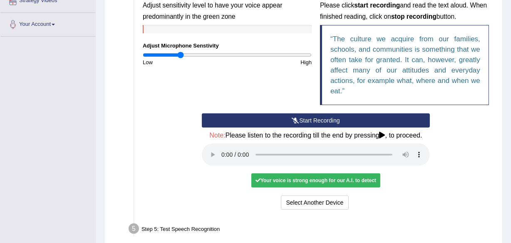
click at [304, 122] on button "Start Recording" at bounding box center [316, 120] width 228 height 14
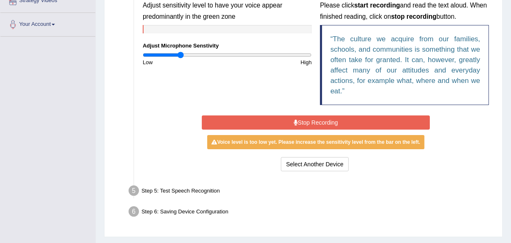
click at [304, 122] on button "Stop Recording" at bounding box center [316, 122] width 228 height 14
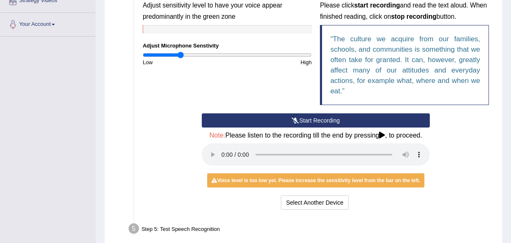
click at [304, 121] on button "Start Recording" at bounding box center [316, 120] width 228 height 14
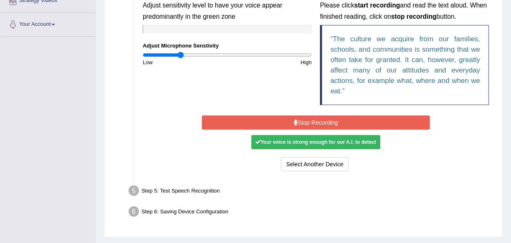
click at [304, 121] on button "Stop Recording" at bounding box center [316, 122] width 228 height 14
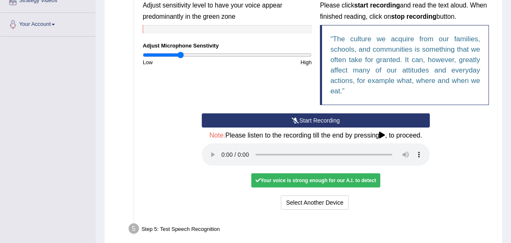
click at [304, 121] on button "Start Recording" at bounding box center [316, 120] width 228 height 14
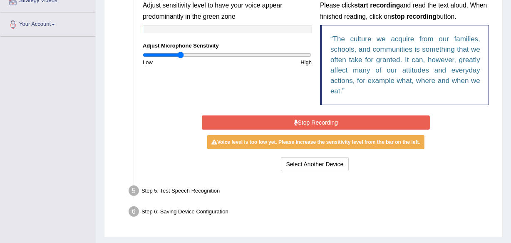
click at [304, 121] on button "Stop Recording" at bounding box center [316, 122] width 228 height 14
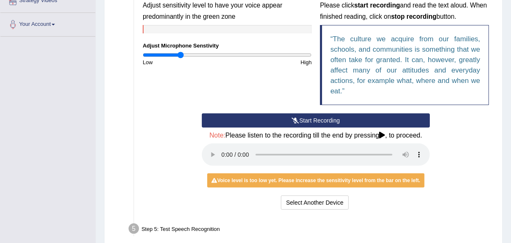
click at [304, 121] on button "Start Recording" at bounding box center [316, 120] width 228 height 14
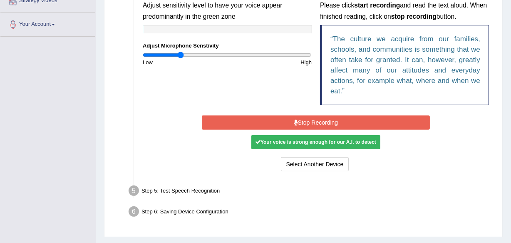
click at [304, 117] on button "Stop Recording" at bounding box center [316, 122] width 228 height 14
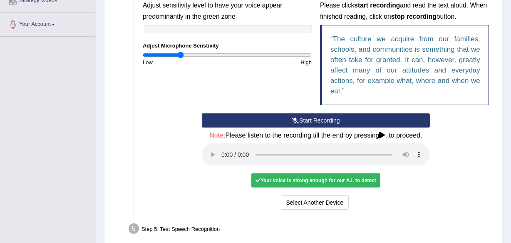
click at [304, 117] on button "Start Recording" at bounding box center [316, 120] width 228 height 14
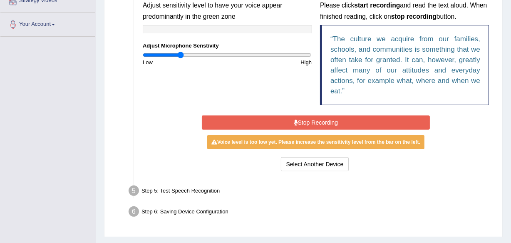
click at [304, 117] on button "Stop Recording" at bounding box center [316, 122] width 228 height 14
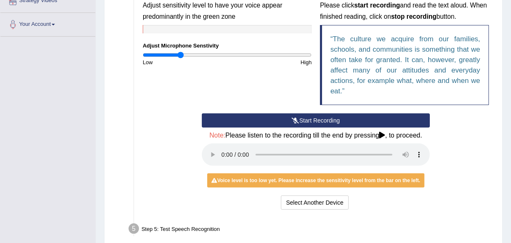
click at [304, 117] on button "Start Recording" at bounding box center [316, 120] width 228 height 14
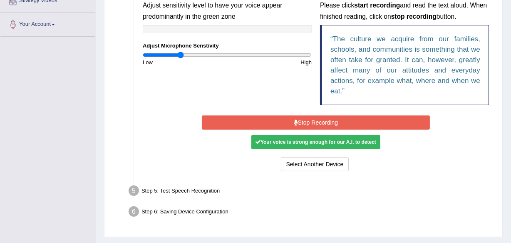
click at [304, 117] on button "Stop Recording" at bounding box center [316, 122] width 228 height 14
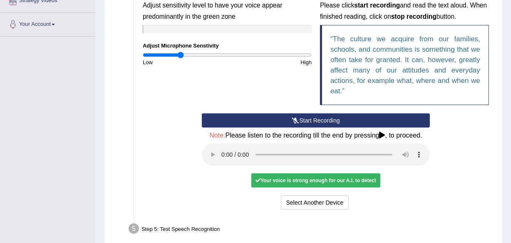
click at [304, 117] on button "Start Recording" at bounding box center [316, 120] width 228 height 14
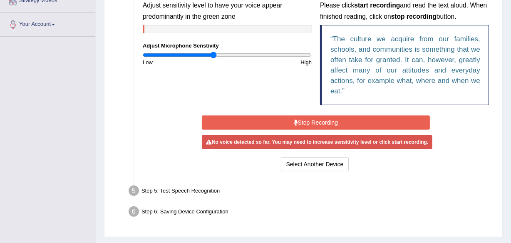
drag, startPoint x: 180, startPoint y: 57, endPoint x: 214, endPoint y: 54, distance: 33.4
click at [214, 54] on input "range" at bounding box center [227, 55] width 169 height 7
click at [308, 118] on button "Stop Recording" at bounding box center [316, 122] width 228 height 14
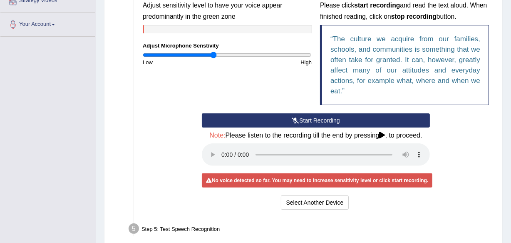
click at [308, 118] on button "Start Recording" at bounding box center [316, 120] width 228 height 14
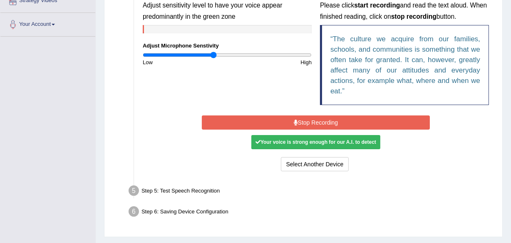
click at [308, 118] on button "Stop Recording" at bounding box center [316, 122] width 228 height 14
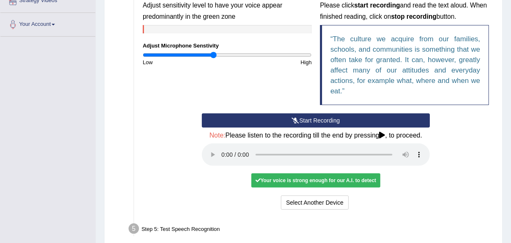
click at [308, 118] on button "Start Recording" at bounding box center [316, 120] width 228 height 14
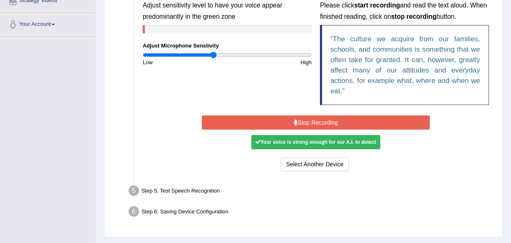
click at [308, 118] on button "Stop Recording" at bounding box center [316, 122] width 228 height 14
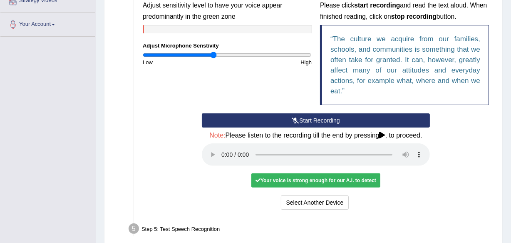
click at [308, 118] on button "Start Recording" at bounding box center [316, 120] width 228 height 14
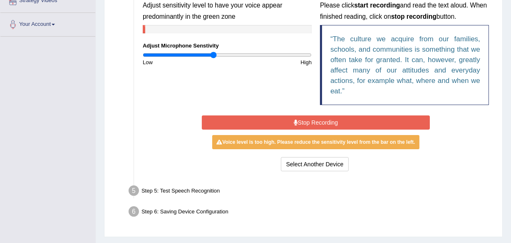
click at [308, 118] on button "Stop Recording" at bounding box center [316, 122] width 228 height 14
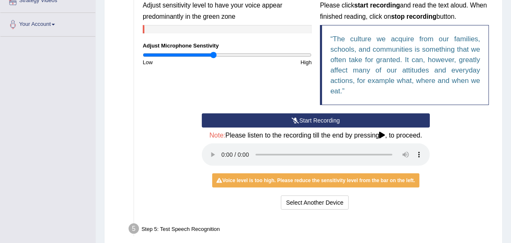
click at [308, 118] on button "Start Recording" at bounding box center [316, 120] width 228 height 14
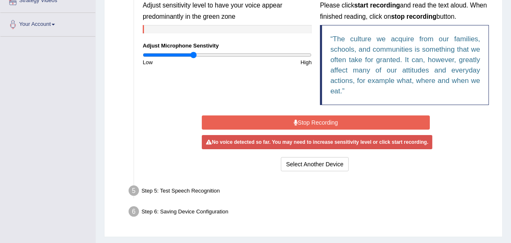
drag, startPoint x: 211, startPoint y: 55, endPoint x: 194, endPoint y: 55, distance: 16.7
click at [194, 55] on input "range" at bounding box center [227, 55] width 169 height 7
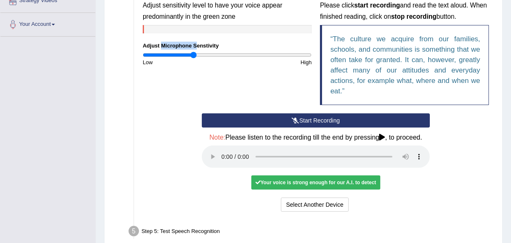
drag, startPoint x: 194, startPoint y: 46, endPoint x: 162, endPoint y: 42, distance: 32.3
click at [162, 42] on label "Adjust Microphone Senstivity" at bounding box center [181, 46] width 76 height 8
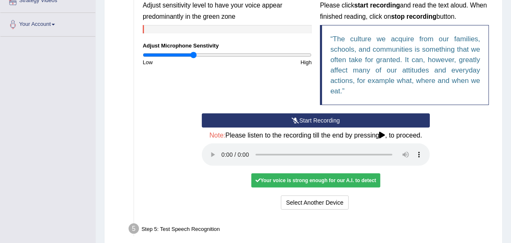
drag, startPoint x: 183, startPoint y: 49, endPoint x: 158, endPoint y: 72, distance: 33.6
click at [158, 72] on div "Input voice level Adjust sensitivity level to have your voice appear predominan…" at bounding box center [316, 48] width 355 height 129
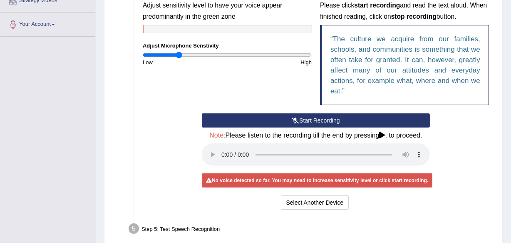
drag, startPoint x: 195, startPoint y: 51, endPoint x: 179, endPoint y: 49, distance: 16.4
type input "0.42"
click at [179, 52] on input "range" at bounding box center [227, 55] width 169 height 7
click at [301, 116] on button "Start Recording" at bounding box center [316, 120] width 228 height 14
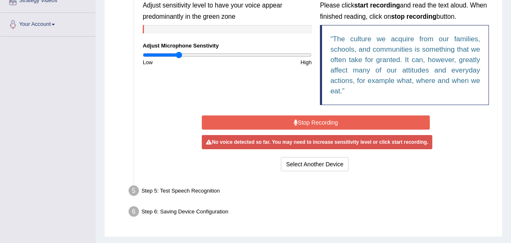
click at [301, 116] on button "Stop Recording" at bounding box center [316, 122] width 228 height 14
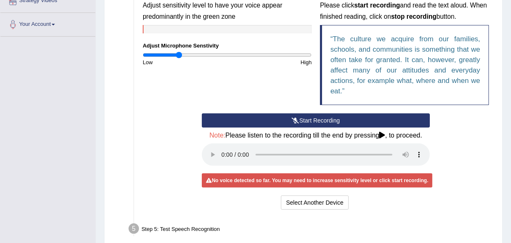
click at [301, 116] on button "Start Recording" at bounding box center [316, 120] width 228 height 14
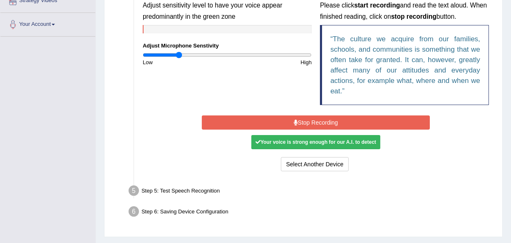
click at [302, 120] on button "Stop Recording" at bounding box center [316, 122] width 228 height 14
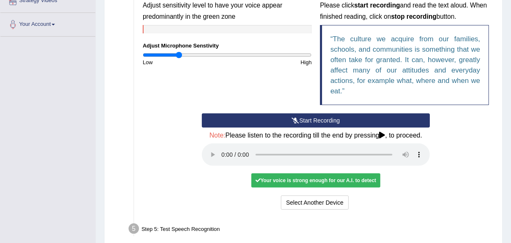
click at [302, 120] on button "Start Recording" at bounding box center [316, 120] width 228 height 14
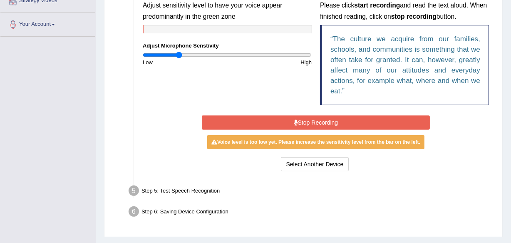
click at [302, 120] on button "Stop Recording" at bounding box center [316, 122] width 228 height 14
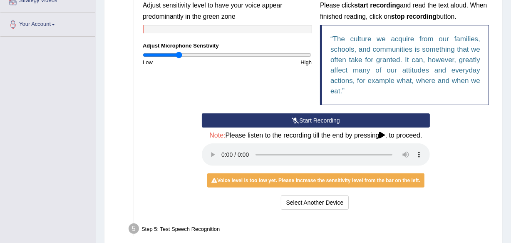
click at [302, 120] on button "Start Recording" at bounding box center [316, 120] width 228 height 14
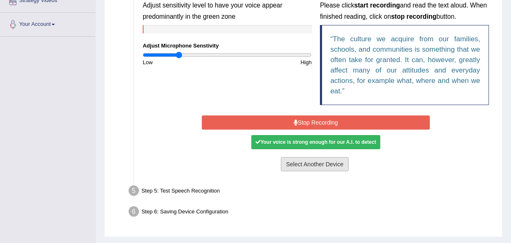
click at [308, 167] on button "Select Another Device" at bounding box center [315, 164] width 68 height 14
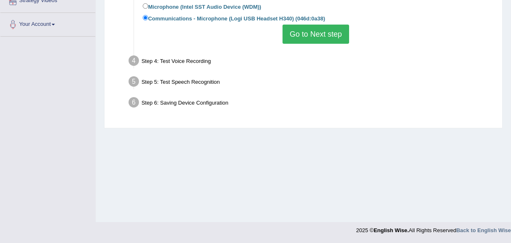
click at [308, 35] on button "Go to Next step" at bounding box center [316, 34] width 66 height 19
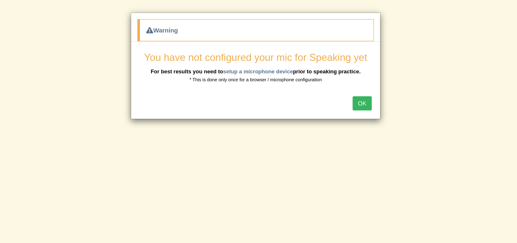
click at [367, 101] on button "OK" at bounding box center [362, 103] width 19 height 14
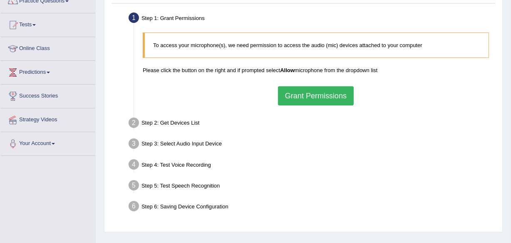
scroll to position [91, 0]
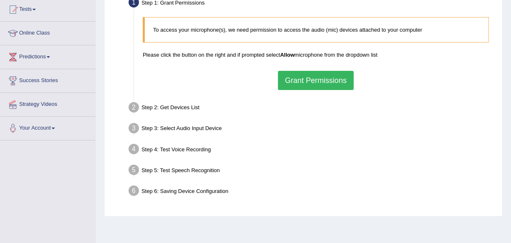
click at [329, 81] on button "Grant Permissions" at bounding box center [316, 80] width 76 height 19
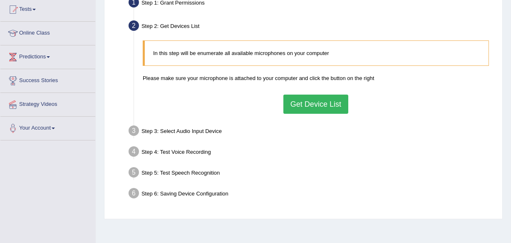
click at [317, 103] on button "Get Device List" at bounding box center [315, 103] width 65 height 19
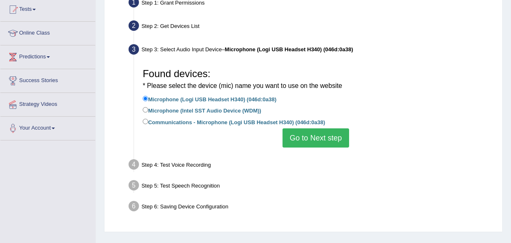
click at [309, 139] on button "Go to Next step" at bounding box center [316, 137] width 66 height 19
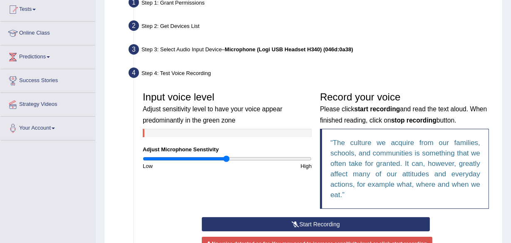
click at [310, 224] on button "Start Recording" at bounding box center [316, 224] width 228 height 14
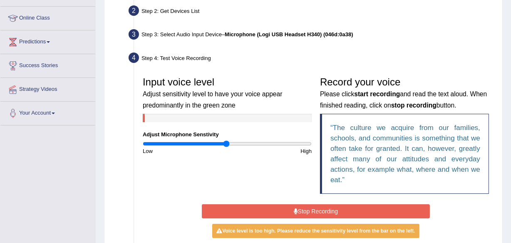
scroll to position [121, 0]
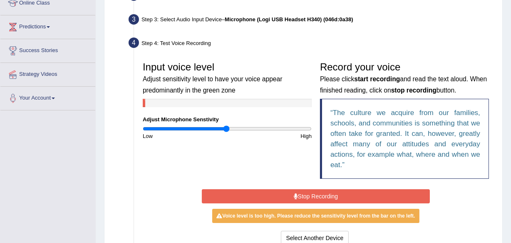
click at [329, 194] on button "Stop Recording" at bounding box center [316, 196] width 228 height 14
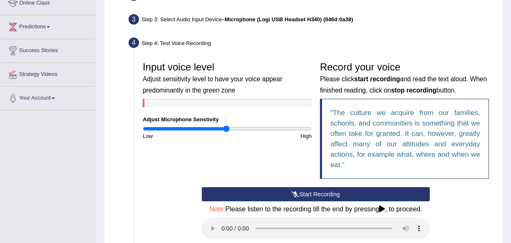
click at [329, 194] on button "Start Recording" at bounding box center [316, 194] width 228 height 14
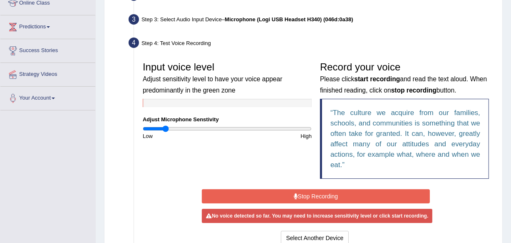
drag, startPoint x: 229, startPoint y: 129, endPoint x: 165, endPoint y: 127, distance: 64.1
click at [165, 127] on input "range" at bounding box center [227, 128] width 169 height 7
click at [303, 194] on button "Stop Recording" at bounding box center [316, 196] width 228 height 14
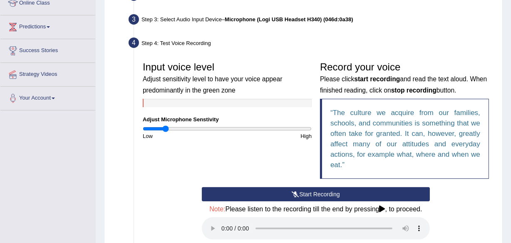
click at [303, 194] on button "Start Recording" at bounding box center [316, 194] width 228 height 14
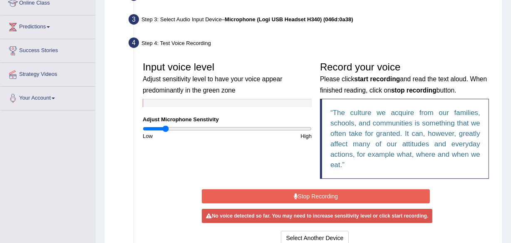
click at [303, 194] on button "Stop Recording" at bounding box center [316, 196] width 228 height 14
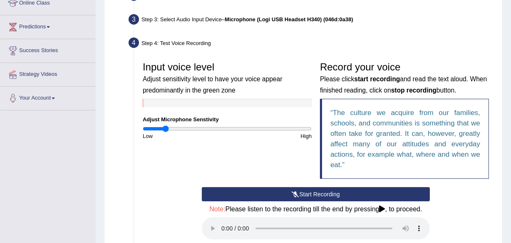
click at [303, 194] on button "Start Recording" at bounding box center [316, 194] width 228 height 14
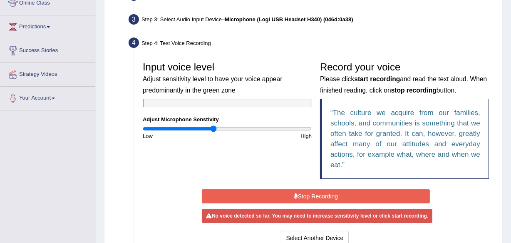
drag, startPoint x: 164, startPoint y: 130, endPoint x: 212, endPoint y: 125, distance: 48.5
click at [212, 125] on input "range" at bounding box center [227, 128] width 169 height 7
click at [315, 195] on button "Stop Recording" at bounding box center [316, 196] width 228 height 14
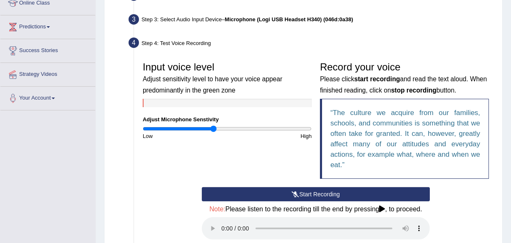
click at [315, 195] on button "Start Recording" at bounding box center [316, 194] width 228 height 14
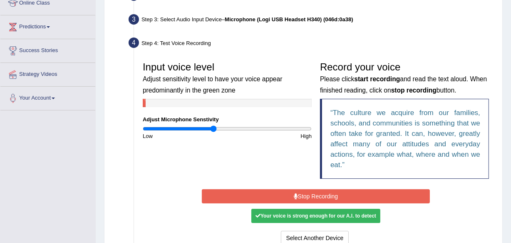
click at [315, 195] on button "Stop Recording" at bounding box center [316, 196] width 228 height 14
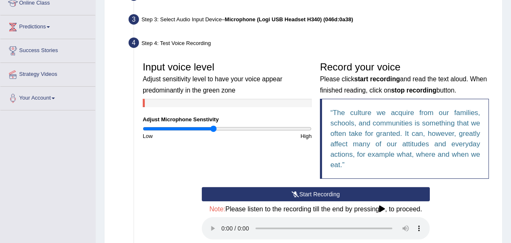
click at [315, 195] on button "Start Recording" at bounding box center [316, 194] width 228 height 14
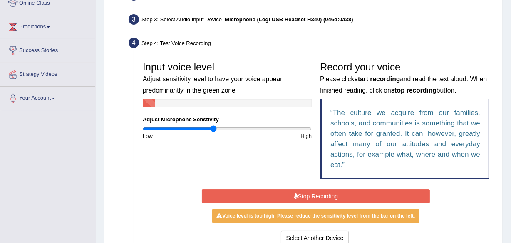
click at [315, 195] on button "Stop Recording" at bounding box center [316, 196] width 228 height 14
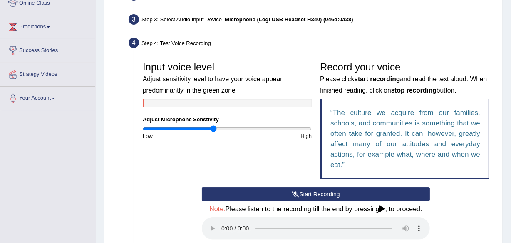
click at [315, 195] on button "Start Recording" at bounding box center [316, 194] width 228 height 14
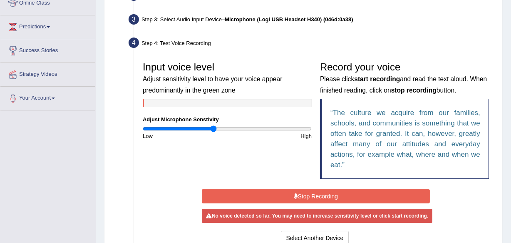
click at [315, 195] on button "Stop Recording" at bounding box center [316, 196] width 228 height 14
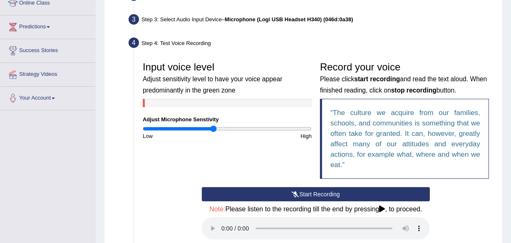
click at [315, 195] on button "Start Recording" at bounding box center [316, 194] width 228 height 14
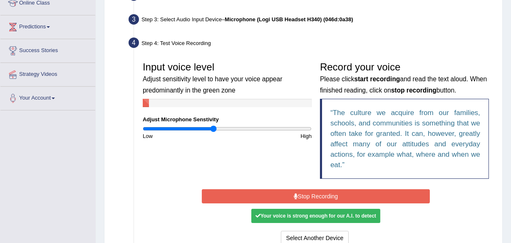
click at [315, 195] on button "Stop Recording" at bounding box center [316, 196] width 228 height 14
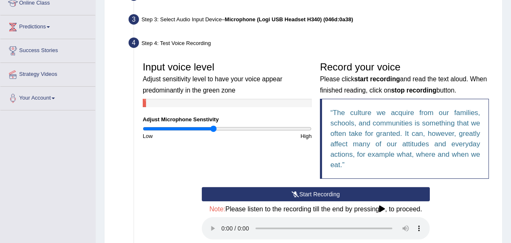
click at [325, 192] on button "Start Recording" at bounding box center [316, 194] width 228 height 14
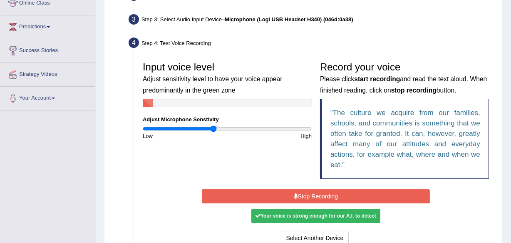
click at [325, 192] on button "Stop Recording" at bounding box center [316, 196] width 228 height 14
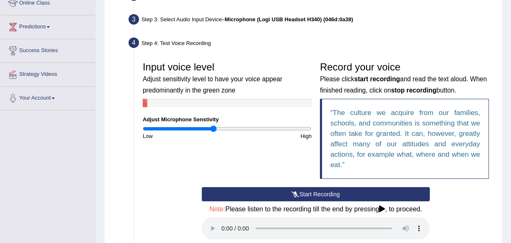
click at [325, 192] on button "Start Recording" at bounding box center [316, 194] width 228 height 14
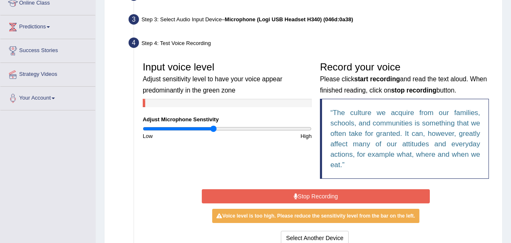
drag, startPoint x: 215, startPoint y: 129, endPoint x: 195, endPoint y: 129, distance: 20.0
drag, startPoint x: 195, startPoint y: 129, endPoint x: 172, endPoint y: 159, distance: 38.0
click at [172, 159] on div "Input voice level Adjust sensitivity level to have your voice appear predominan…" at bounding box center [316, 121] width 355 height 129
drag, startPoint x: 172, startPoint y: 159, endPoint x: 215, endPoint y: 92, distance: 79.4
click at [215, 92] on div "Input voice level Adjust sensitivity level to have your voice appear predominan…" at bounding box center [316, 121] width 355 height 129
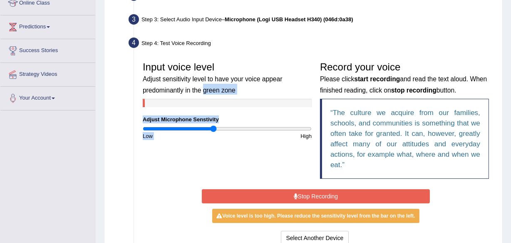
click at [205, 157] on div "Input voice level Adjust sensitivity level to have your voice appear predominan…" at bounding box center [316, 121] width 355 height 129
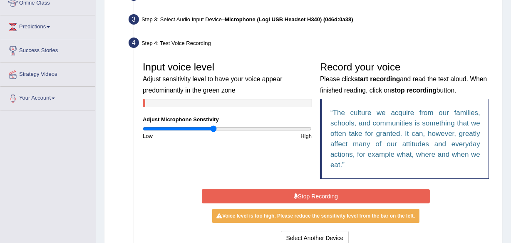
click at [205, 157] on div "Input voice level Adjust sensitivity level to have your voice appear predominan…" at bounding box center [316, 121] width 355 height 129
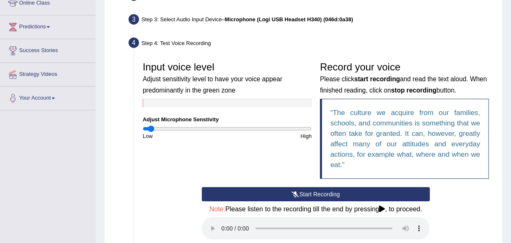
drag, startPoint x: 211, startPoint y: 127, endPoint x: 151, endPoint y: 136, distance: 60.2
click at [151, 132] on input "range" at bounding box center [227, 128] width 169 height 7
click at [330, 193] on button "Start Recording" at bounding box center [316, 194] width 228 height 14
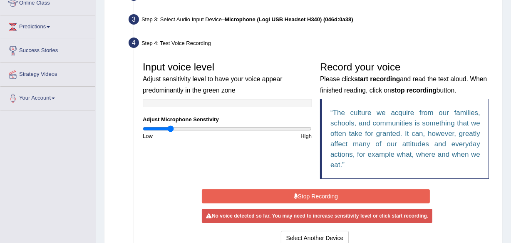
drag, startPoint x: 148, startPoint y: 128, endPoint x: 171, endPoint y: 129, distance: 22.9
click at [171, 129] on input "range" at bounding box center [227, 128] width 169 height 7
click at [312, 193] on button "Stop Recording" at bounding box center [316, 196] width 228 height 14
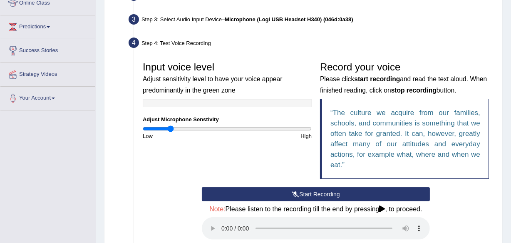
click at [312, 193] on button "Start Recording" at bounding box center [316, 194] width 228 height 14
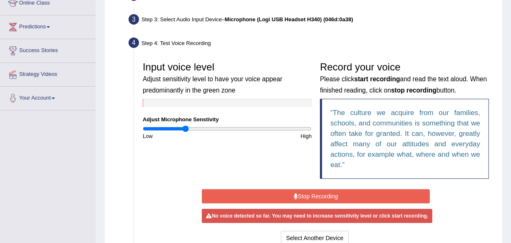
drag, startPoint x: 169, startPoint y: 129, endPoint x: 185, endPoint y: 127, distance: 15.6
click at [185, 127] on input "range" at bounding box center [227, 128] width 169 height 7
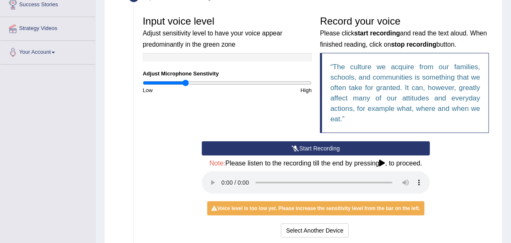
scroll to position [181, 0]
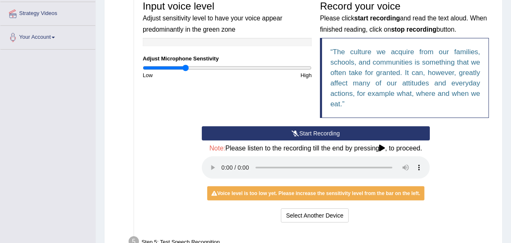
click at [300, 196] on div "Voice level is too low yet. Please increase the sensitivity level from the bar …" at bounding box center [315, 193] width 217 height 14
click at [213, 194] on icon at bounding box center [214, 193] width 6 height 5
click at [323, 132] on button "Start Recording" at bounding box center [316, 133] width 228 height 14
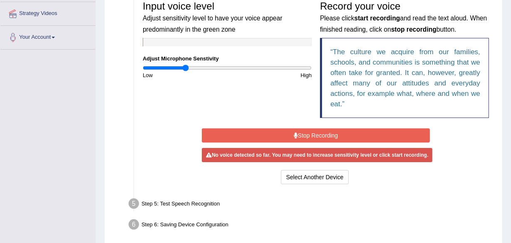
click at [323, 132] on button "Stop Recording" at bounding box center [316, 135] width 228 height 14
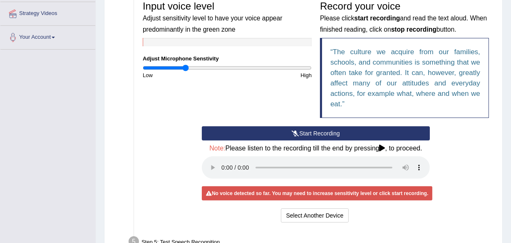
click at [323, 132] on button "Start Recording" at bounding box center [316, 133] width 228 height 14
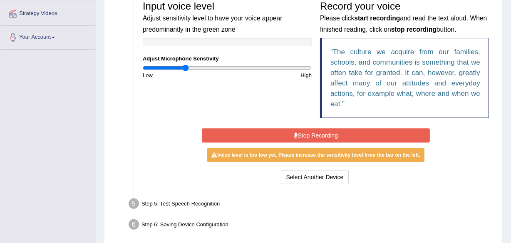
click at [315, 133] on button "Stop Recording" at bounding box center [316, 135] width 228 height 14
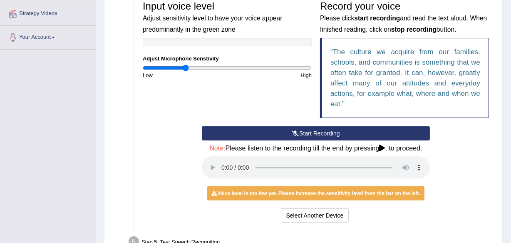
click at [315, 133] on button "Start Recording" at bounding box center [316, 133] width 228 height 14
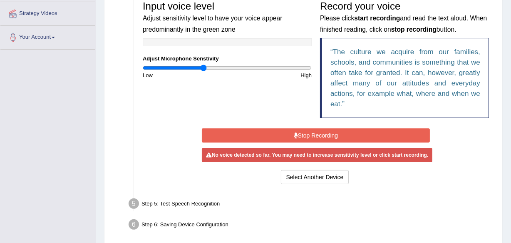
drag, startPoint x: 186, startPoint y: 67, endPoint x: 203, endPoint y: 61, distance: 17.9
click at [203, 65] on input "range" at bounding box center [227, 68] width 169 height 7
click at [300, 131] on button "Stop Recording" at bounding box center [316, 135] width 228 height 14
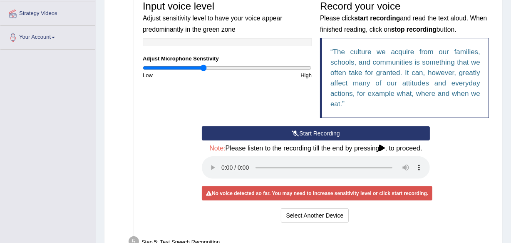
click at [300, 131] on button "Start Recording" at bounding box center [316, 133] width 228 height 14
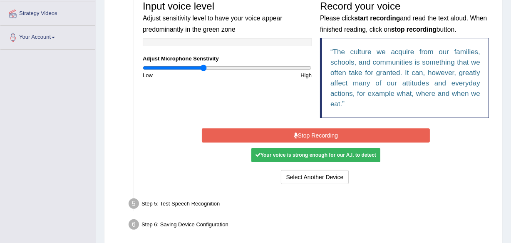
click at [300, 132] on button "Stop Recording" at bounding box center [316, 135] width 228 height 14
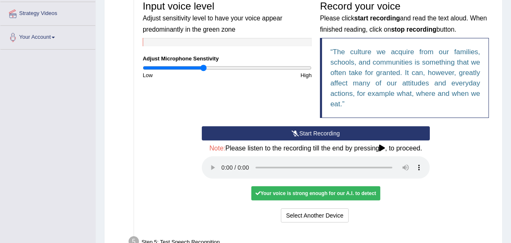
click at [300, 132] on button "Start Recording" at bounding box center [316, 133] width 228 height 14
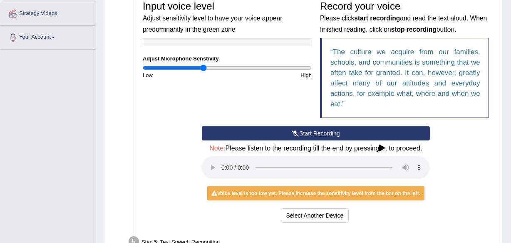
click at [300, 132] on button "Start Recording" at bounding box center [316, 133] width 228 height 14
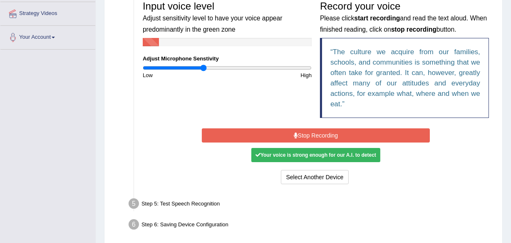
click at [300, 134] on button "Stop Recording" at bounding box center [316, 135] width 228 height 14
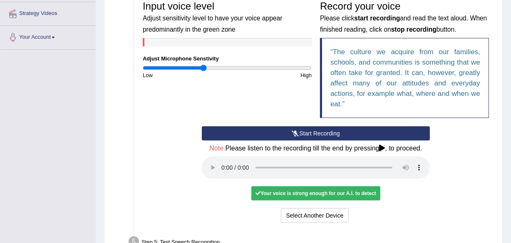
click at [326, 133] on button "Start Recording" at bounding box center [316, 133] width 228 height 14
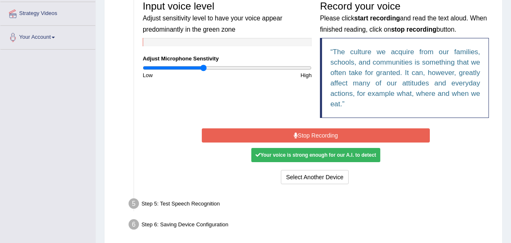
click at [326, 133] on button "Stop Recording" at bounding box center [316, 135] width 228 height 14
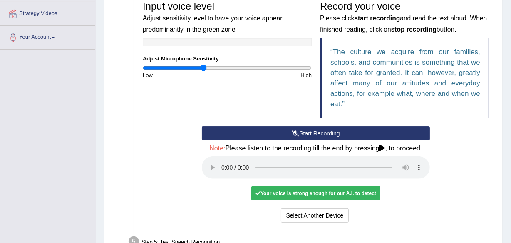
click at [325, 129] on button "Start Recording" at bounding box center [316, 133] width 228 height 14
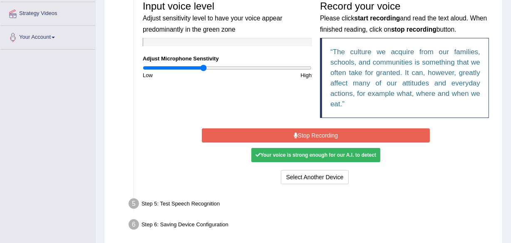
click at [325, 129] on button "Stop Recording" at bounding box center [316, 135] width 228 height 14
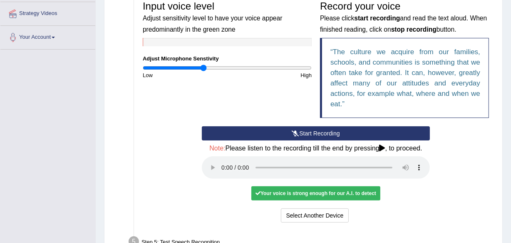
click at [325, 129] on button "Start Recording" at bounding box center [316, 133] width 228 height 14
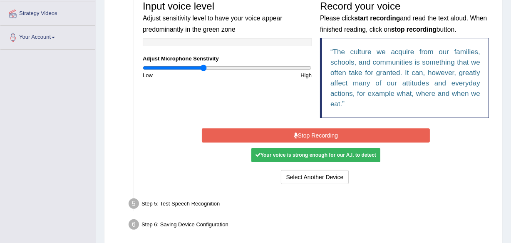
click at [322, 135] on button "Stop Recording" at bounding box center [316, 135] width 228 height 14
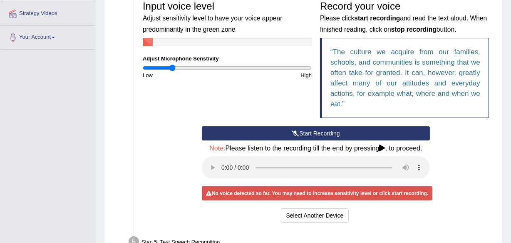
drag, startPoint x: 204, startPoint y: 65, endPoint x: 172, endPoint y: 62, distance: 31.4
click at [172, 65] on input "range" at bounding box center [227, 68] width 169 height 7
click at [324, 133] on button "Start Recording" at bounding box center [316, 133] width 228 height 14
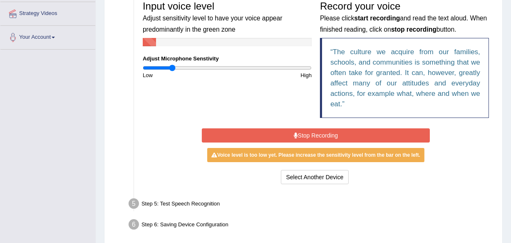
drag, startPoint x: 179, startPoint y: 82, endPoint x: 241, endPoint y: 67, distance: 64.4
click at [180, 82] on div "Input voice level Adjust sensitivity level to have your voice appear predominan…" at bounding box center [316, 61] width 355 height 129
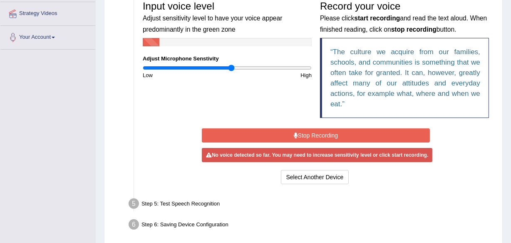
drag, startPoint x: 241, startPoint y: 67, endPoint x: 231, endPoint y: 75, distance: 12.4
click at [231, 71] on input "range" at bounding box center [227, 68] width 169 height 7
click at [304, 137] on button "Stop Recording" at bounding box center [316, 135] width 228 height 14
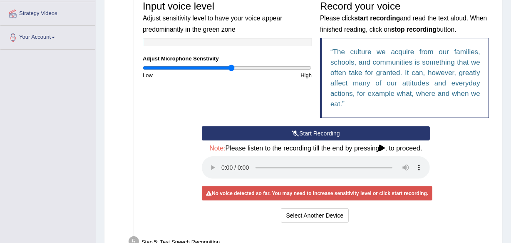
click at [304, 131] on button "Start Recording" at bounding box center [316, 133] width 228 height 14
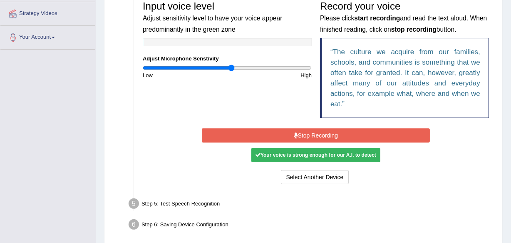
click at [304, 131] on button "Stop Recording" at bounding box center [316, 135] width 228 height 14
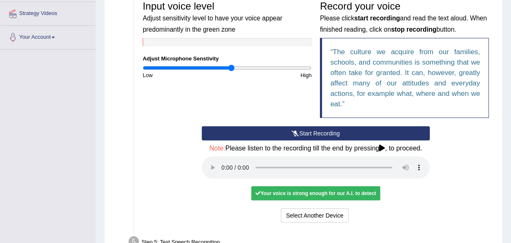
click at [304, 131] on button "Start Recording" at bounding box center [316, 133] width 228 height 14
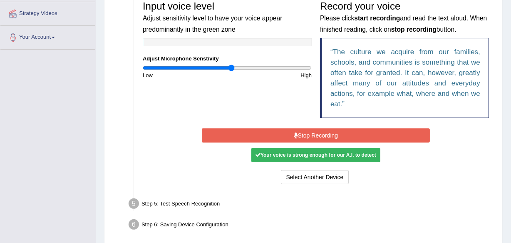
click at [304, 131] on button "Stop Recording" at bounding box center [316, 135] width 228 height 14
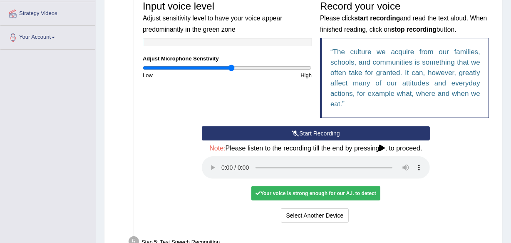
click at [304, 131] on button "Start Recording" at bounding box center [316, 133] width 228 height 14
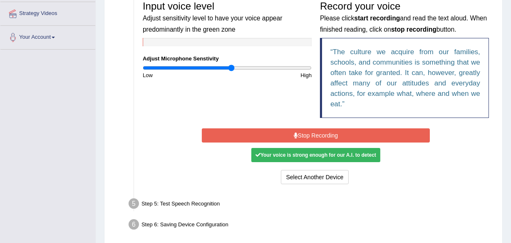
click at [304, 131] on button "Stop Recording" at bounding box center [316, 135] width 228 height 14
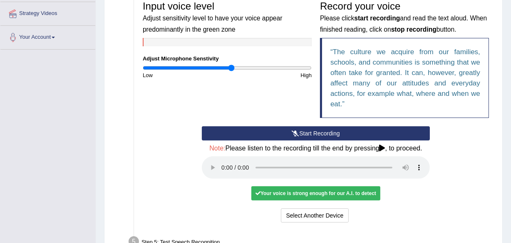
click at [304, 131] on button "Start Recording" at bounding box center [316, 133] width 228 height 14
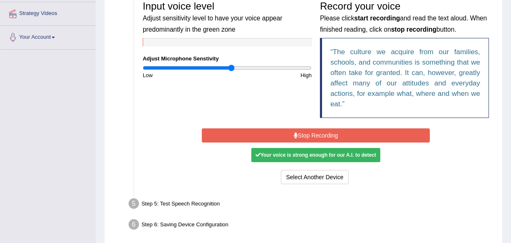
click at [304, 131] on button "Stop Recording" at bounding box center [316, 135] width 228 height 14
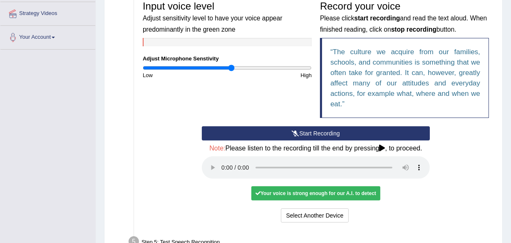
click at [304, 131] on button "Start Recording" at bounding box center [316, 133] width 228 height 14
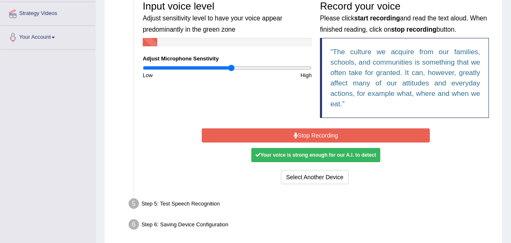
click at [304, 131] on button "Stop Recording" at bounding box center [316, 135] width 228 height 14
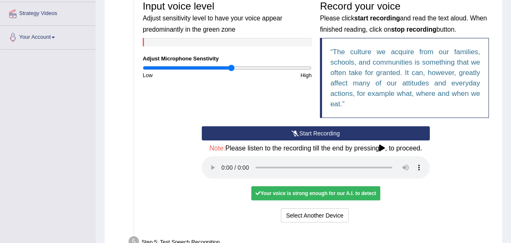
click at [304, 131] on button "Start Recording" at bounding box center [316, 133] width 228 height 14
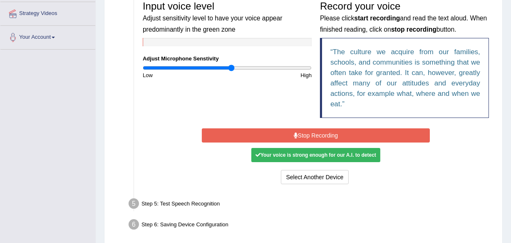
click at [304, 131] on button "Stop Recording" at bounding box center [316, 135] width 228 height 14
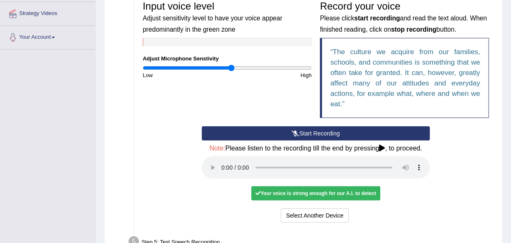
click at [304, 131] on button "Start Recording" at bounding box center [316, 133] width 228 height 14
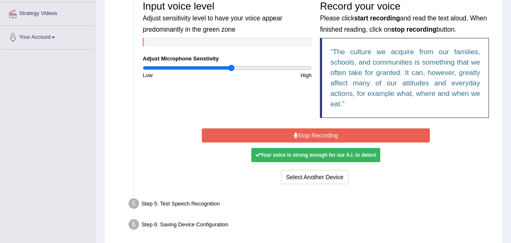
click at [304, 131] on button "Stop Recording" at bounding box center [316, 135] width 228 height 14
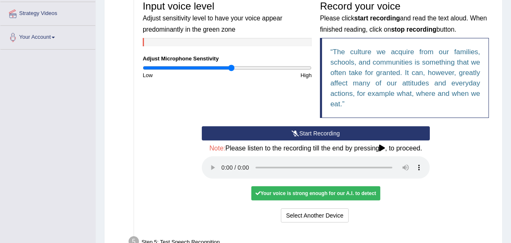
click at [304, 131] on button "Start Recording" at bounding box center [316, 133] width 228 height 14
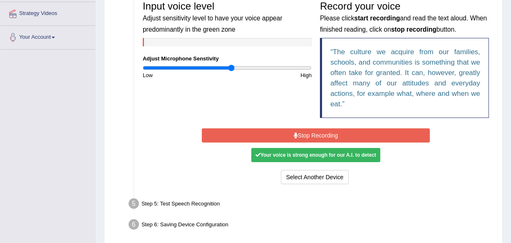
click at [304, 131] on button "Stop Recording" at bounding box center [316, 135] width 228 height 14
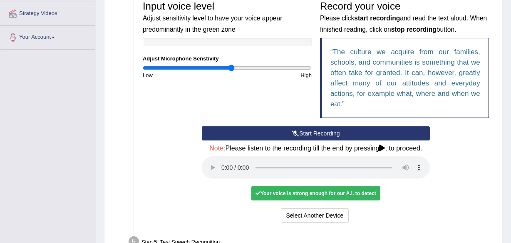
click at [304, 131] on button "Start Recording" at bounding box center [316, 133] width 228 height 14
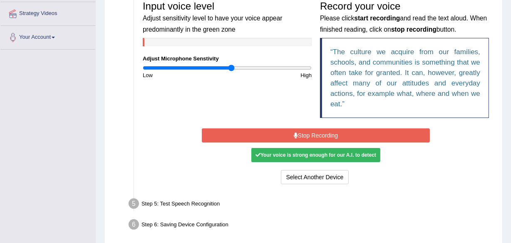
click at [304, 131] on button "Stop Recording" at bounding box center [316, 135] width 228 height 14
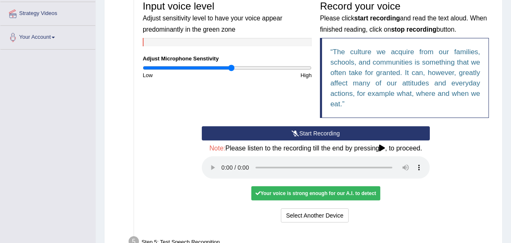
click at [304, 131] on button "Start Recording" at bounding box center [316, 133] width 228 height 14
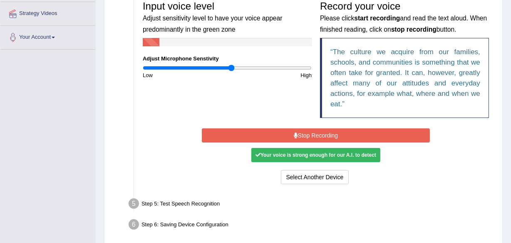
click at [304, 131] on button "Stop Recording" at bounding box center [316, 135] width 228 height 14
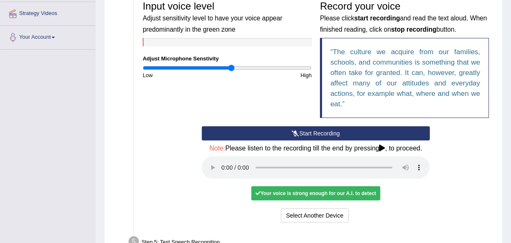
click at [304, 131] on button "Start Recording" at bounding box center [316, 133] width 228 height 14
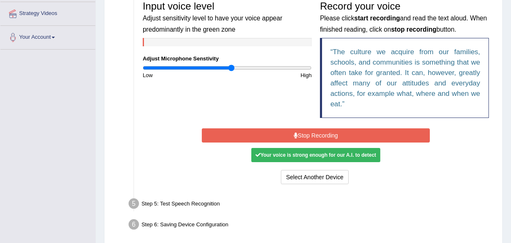
click at [304, 131] on button "Stop Recording" at bounding box center [316, 135] width 228 height 14
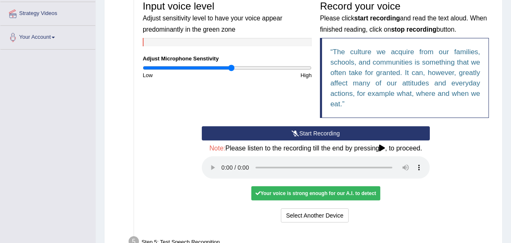
click at [304, 131] on button "Start Recording" at bounding box center [316, 133] width 228 height 14
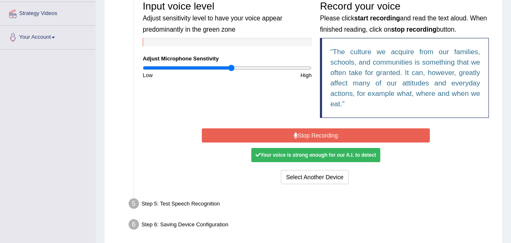
click at [304, 131] on button "Stop Recording" at bounding box center [316, 135] width 228 height 14
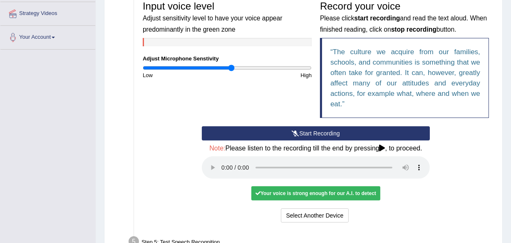
click at [304, 131] on button "Start Recording" at bounding box center [316, 133] width 228 height 14
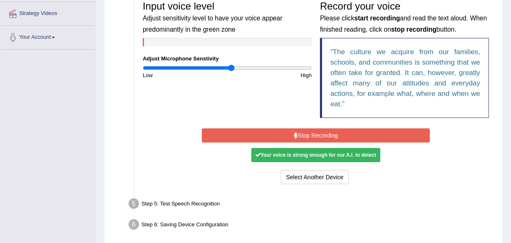
click at [304, 131] on button "Stop Recording" at bounding box center [316, 135] width 228 height 14
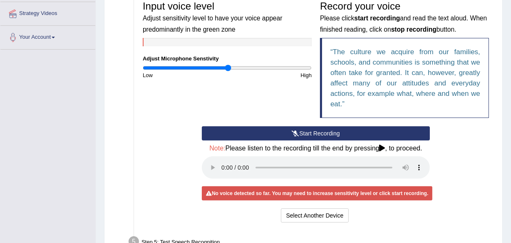
click at [228, 69] on input "range" at bounding box center [227, 68] width 169 height 7
drag, startPoint x: 226, startPoint y: 67, endPoint x: 209, endPoint y: 77, distance: 20.1
click at [209, 71] on input "range" at bounding box center [227, 68] width 169 height 7
click at [298, 132] on icon at bounding box center [295, 133] width 7 height 6
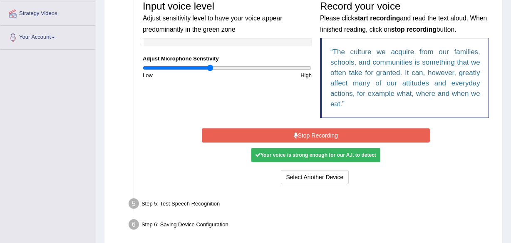
click at [298, 132] on button "Stop Recording" at bounding box center [316, 135] width 228 height 14
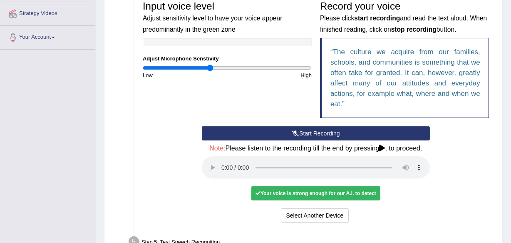
click at [298, 132] on icon at bounding box center [295, 133] width 7 height 6
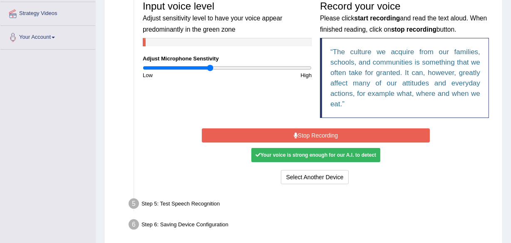
click at [298, 132] on button "Stop Recording" at bounding box center [316, 135] width 228 height 14
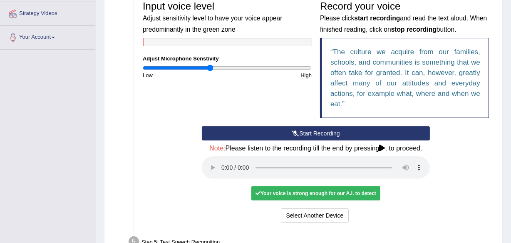
click at [298, 132] on icon at bounding box center [295, 133] width 7 height 6
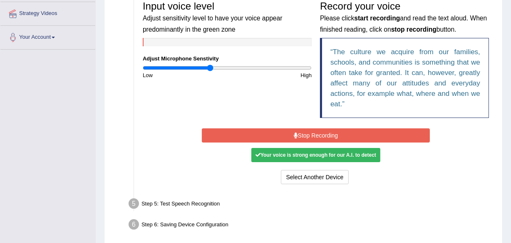
click at [298, 132] on button "Stop Recording" at bounding box center [316, 135] width 228 height 14
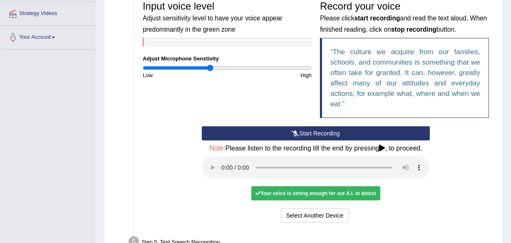
click at [298, 132] on icon at bounding box center [295, 133] width 7 height 6
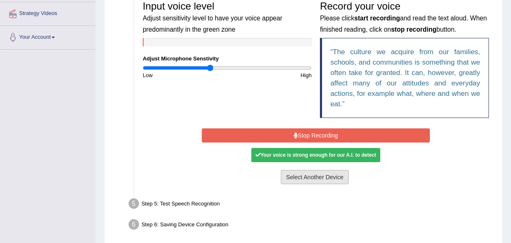
click at [319, 172] on button "Select Another Device" at bounding box center [315, 177] width 68 height 14
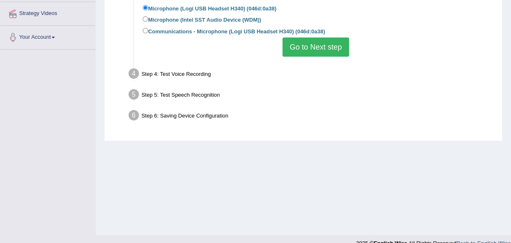
click at [324, 43] on button "Go to Next step" at bounding box center [316, 46] width 66 height 19
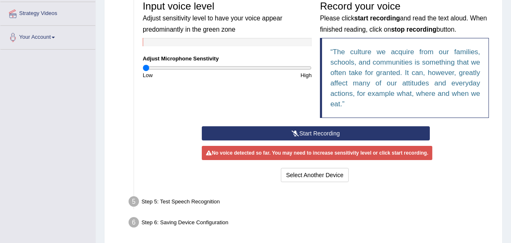
drag, startPoint x: 208, startPoint y: 64, endPoint x: 142, endPoint y: 81, distance: 68.8
click at [143, 65] on input "range" at bounding box center [227, 68] width 169 height 7
click at [300, 131] on button "Start Recording" at bounding box center [316, 133] width 228 height 14
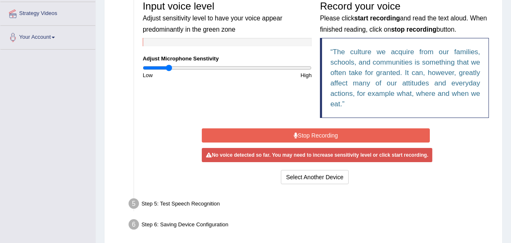
drag, startPoint x: 147, startPoint y: 65, endPoint x: 169, endPoint y: 62, distance: 23.1
click at [169, 65] on input "range" at bounding box center [227, 68] width 169 height 7
click at [306, 135] on button "Stop Recording" at bounding box center [316, 135] width 228 height 14
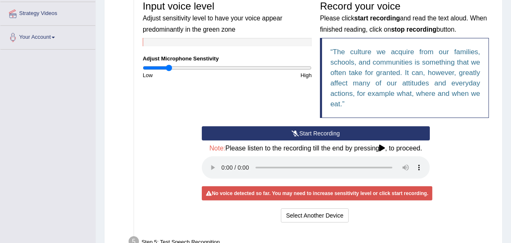
click at [306, 135] on button "Start Recording" at bounding box center [316, 133] width 228 height 14
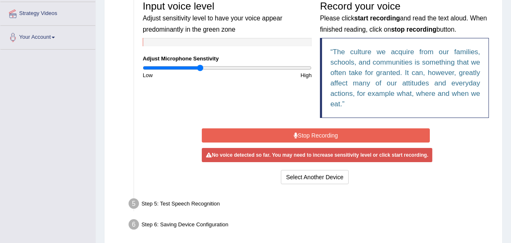
drag, startPoint x: 167, startPoint y: 67, endPoint x: 200, endPoint y: 68, distance: 33.3
click at [200, 68] on input "range" at bounding box center [227, 68] width 169 height 7
drag, startPoint x: 198, startPoint y: 67, endPoint x: 215, endPoint y: 65, distance: 16.7
click at [215, 65] on input "range" at bounding box center [227, 68] width 169 height 7
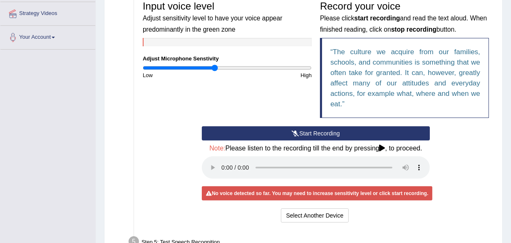
click at [327, 130] on button "Start Recording" at bounding box center [316, 133] width 228 height 14
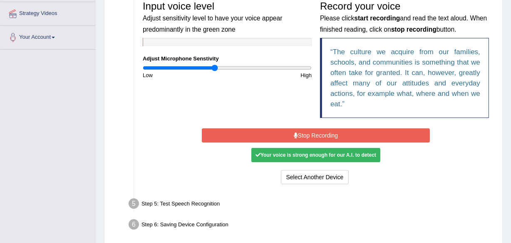
click at [327, 130] on button "Stop Recording" at bounding box center [316, 135] width 228 height 14
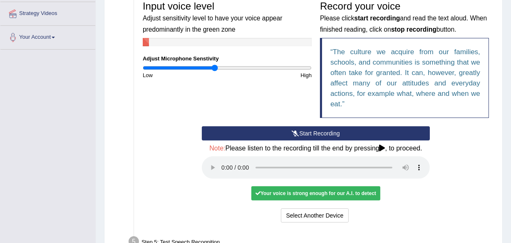
click at [327, 130] on button "Start Recording" at bounding box center [316, 133] width 228 height 14
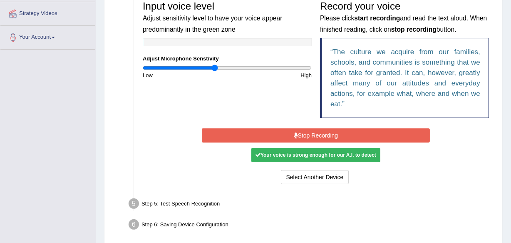
click at [327, 130] on button "Stop Recording" at bounding box center [316, 135] width 228 height 14
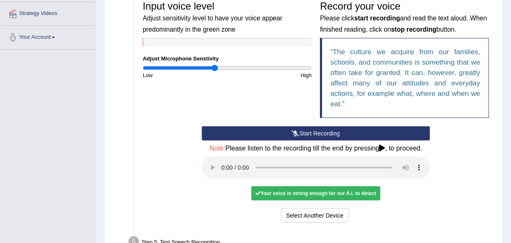
click at [327, 130] on button "Start Recording" at bounding box center [316, 133] width 228 height 14
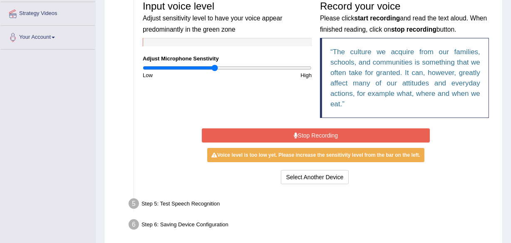
click at [327, 130] on button "Stop Recording" at bounding box center [316, 135] width 228 height 14
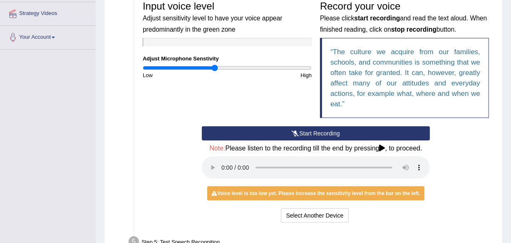
click at [327, 130] on button "Start Recording" at bounding box center [316, 133] width 228 height 14
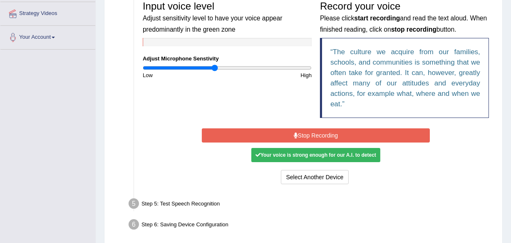
click at [327, 130] on button "Stop Recording" at bounding box center [316, 135] width 228 height 14
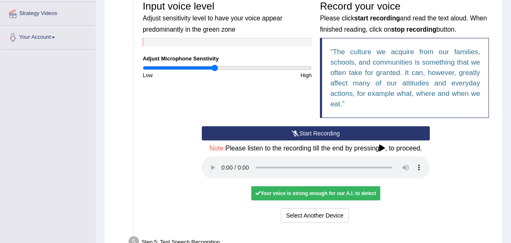
click at [327, 130] on button "Start Recording" at bounding box center [316, 133] width 228 height 14
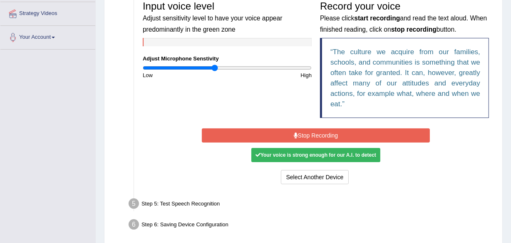
click at [366, 157] on div "Your voice is strong enough for our A.I. to detect" at bounding box center [315, 155] width 129 height 14
click at [320, 129] on button "Stop Recording" at bounding box center [316, 135] width 228 height 14
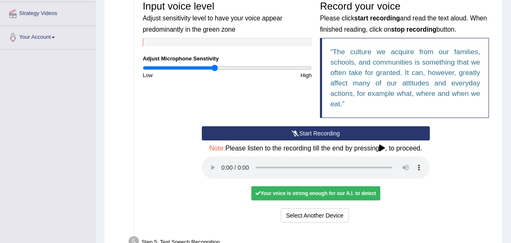
click at [328, 130] on button "Start Recording" at bounding box center [316, 133] width 228 height 14
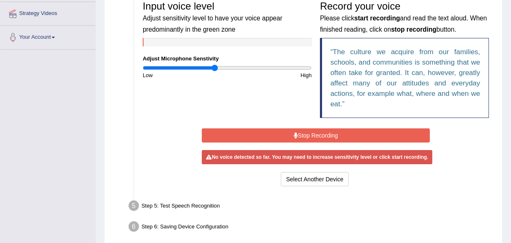
click at [328, 130] on div "Start Recording Stop Recording Note: Please listen to the recording till the en…" at bounding box center [316, 157] width 236 height 62
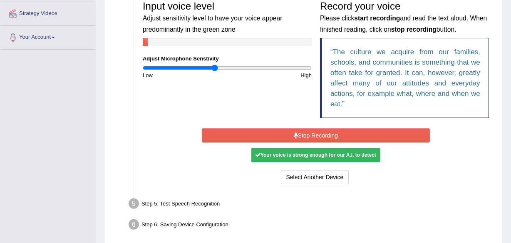
click at [320, 133] on button "Stop Recording" at bounding box center [316, 135] width 228 height 14
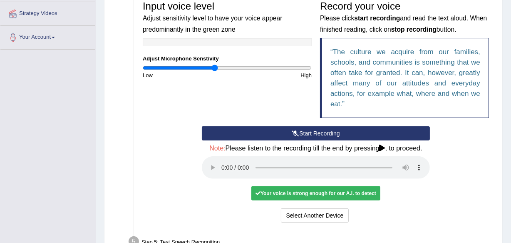
click at [320, 133] on button "Start Recording" at bounding box center [316, 133] width 228 height 14
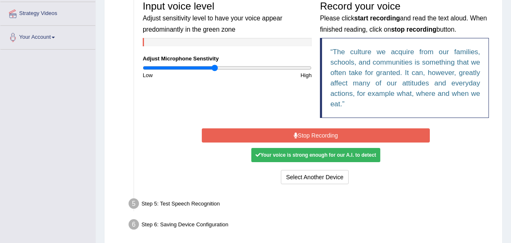
click at [315, 133] on button "Stop Recording" at bounding box center [316, 135] width 228 height 14
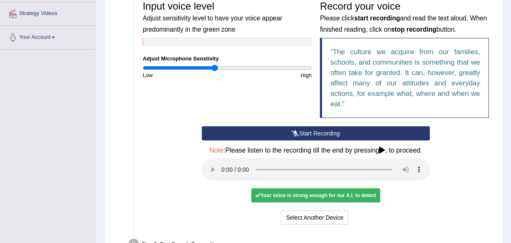
click at [315, 133] on div "Start Recording Stop Recording Note: Please listen to the recording till the en…" at bounding box center [316, 176] width 236 height 100
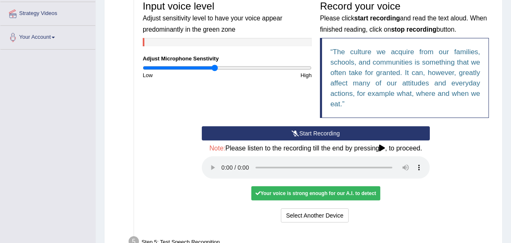
click at [315, 133] on button "Start Recording" at bounding box center [316, 133] width 228 height 14
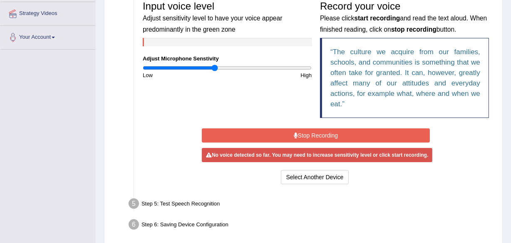
click at [313, 132] on button "Stop Recording" at bounding box center [316, 135] width 228 height 14
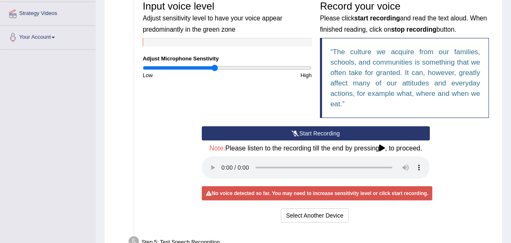
click at [316, 130] on button "Start Recording" at bounding box center [316, 133] width 228 height 14
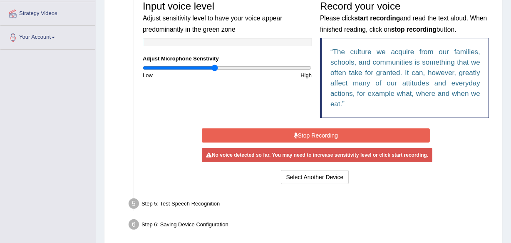
click at [316, 130] on button "Stop Recording" at bounding box center [316, 135] width 228 height 14
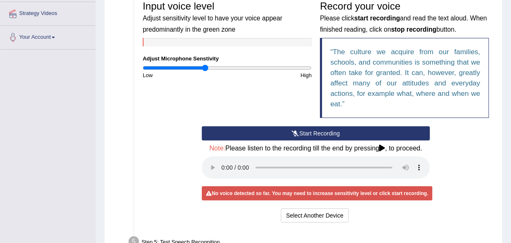
drag, startPoint x: 216, startPoint y: 67, endPoint x: 206, endPoint y: 68, distance: 10.9
type input "0.74"
click at [206, 68] on input "range" at bounding box center [227, 68] width 169 height 7
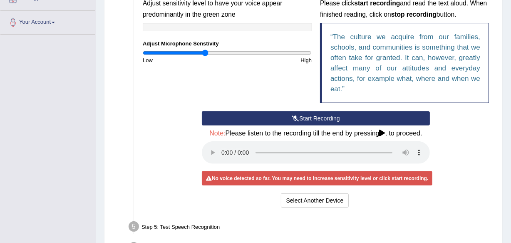
scroll to position [227, 0]
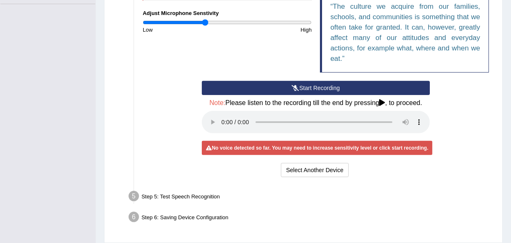
click at [329, 87] on button "Start Recording" at bounding box center [316, 88] width 228 height 14
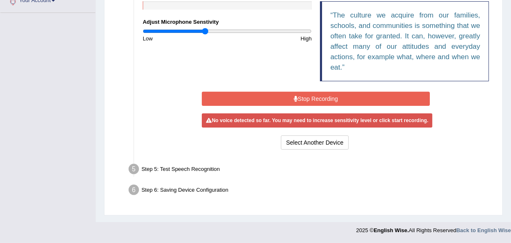
scroll to position [216, 0]
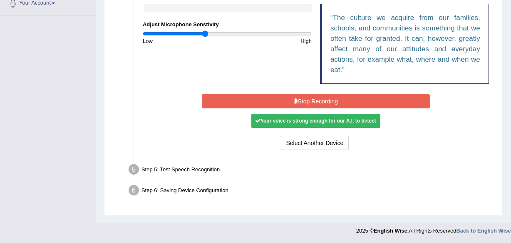
click at [326, 95] on button "Stop Recording" at bounding box center [316, 101] width 228 height 14
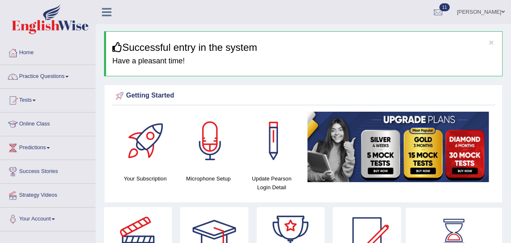
click at [217, 135] on div at bounding box center [210, 141] width 58 height 58
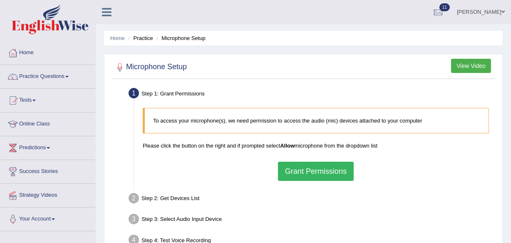
click at [311, 171] on button "Grant Permissions" at bounding box center [316, 171] width 76 height 19
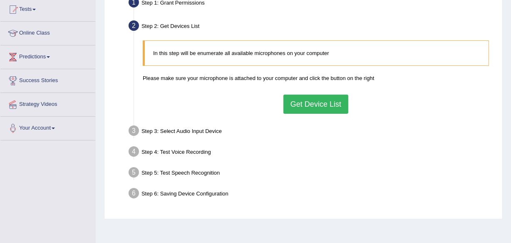
scroll to position [106, 0]
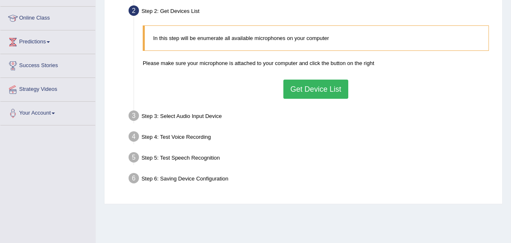
click at [322, 90] on button "Get Device List" at bounding box center [315, 89] width 65 height 19
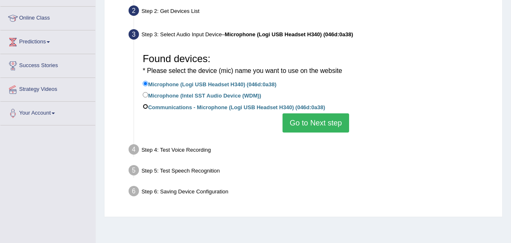
click at [146, 106] on input "Communications - Microphone (Logi USB Headset H340) (046d:0a38)" at bounding box center [145, 106] width 5 height 5
radio input "true"
click at [146, 84] on input "Microphone (Logi USB Headset H340) (046d:0a38)" at bounding box center [145, 83] width 5 height 5
radio input "true"
click at [146, 103] on label "Communications - Microphone (Logi USB Headset H340) (046d:0a38)" at bounding box center [234, 106] width 182 height 9
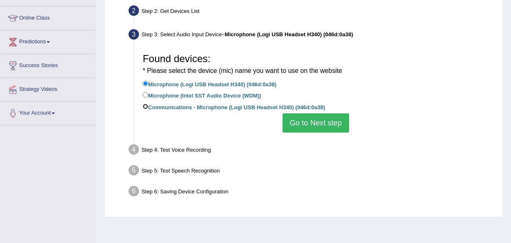
click at [146, 104] on input "Communications - Microphone (Logi USB Headset H340) (046d:0a38)" at bounding box center [145, 106] width 5 height 5
radio input "true"
click at [311, 124] on button "Go to Next step" at bounding box center [316, 122] width 66 height 19
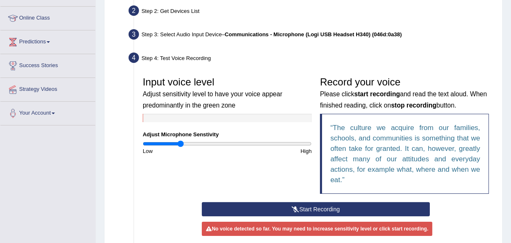
drag, startPoint x: 225, startPoint y: 142, endPoint x: 180, endPoint y: 145, distance: 45.1
click at [180, 145] on input "range" at bounding box center [227, 143] width 169 height 7
click at [325, 208] on button "Start Recording" at bounding box center [316, 209] width 228 height 14
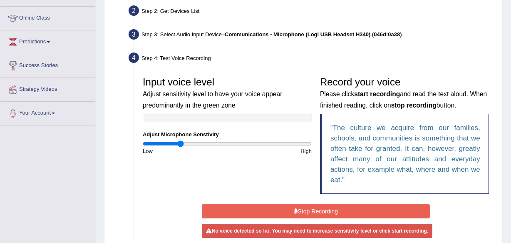
click at [325, 208] on button "Stop Recording" at bounding box center [316, 211] width 228 height 14
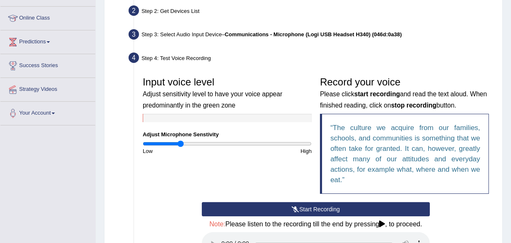
drag, startPoint x: 183, startPoint y: 144, endPoint x: 209, endPoint y: 132, distance: 29.1
drag, startPoint x: 209, startPoint y: 132, endPoint x: 186, endPoint y: 134, distance: 23.0
click at [186, 134] on label "Adjust Microphone Senstivity" at bounding box center [181, 134] width 76 height 8
drag, startPoint x: 181, startPoint y: 142, endPoint x: 237, endPoint y: 133, distance: 56.5
click at [237, 140] on input "range" at bounding box center [227, 143] width 169 height 7
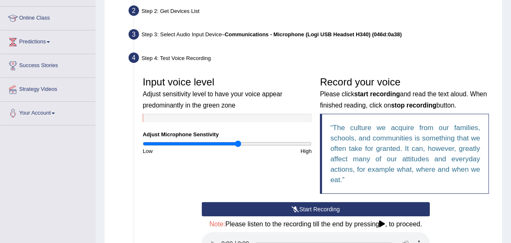
click at [237, 139] on div "Input voice level Adjust sensitivity level to have your voice appear predominan…" at bounding box center [227, 113] width 177 height 82
drag, startPoint x: 237, startPoint y: 142, endPoint x: 218, endPoint y: 144, distance: 19.7
click at [218, 144] on input "range" at bounding box center [227, 143] width 169 height 7
click at [330, 207] on button "Start Recording" at bounding box center [316, 209] width 228 height 14
click at [298, 210] on button "Start Recording" at bounding box center [316, 209] width 228 height 14
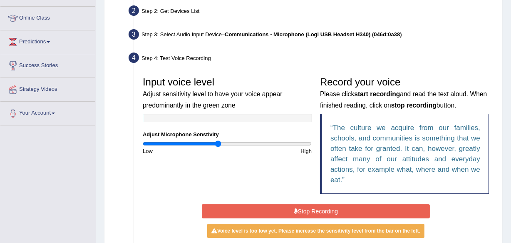
drag, startPoint x: 220, startPoint y: 143, endPoint x: 230, endPoint y: 132, distance: 15.0
drag, startPoint x: 233, startPoint y: 132, endPoint x: 212, endPoint y: 64, distance: 71.0
click at [212, 64] on div "Step 4: Test Voice Recording" at bounding box center [312, 59] width 374 height 18
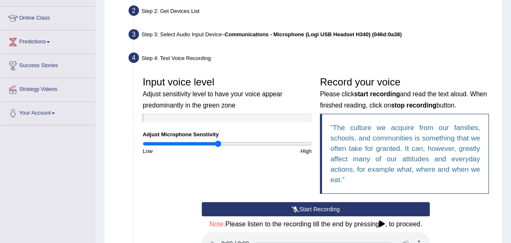
drag, startPoint x: 217, startPoint y: 142, endPoint x: 254, endPoint y: 125, distance: 40.6
drag, startPoint x: 216, startPoint y: 141, endPoint x: 256, endPoint y: 112, distance: 48.3
click at [256, 140] on input "range" at bounding box center [227, 143] width 169 height 7
drag, startPoint x: 254, startPoint y: 142, endPoint x: 222, endPoint y: 146, distance: 32.7
click at [222, 146] on input "range" at bounding box center [227, 143] width 169 height 7
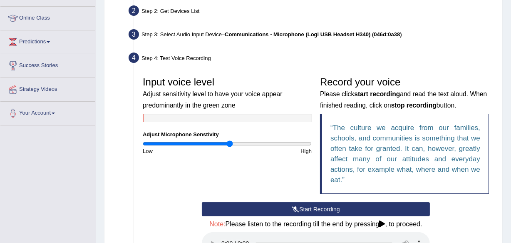
drag, startPoint x: 222, startPoint y: 146, endPoint x: 229, endPoint y: 146, distance: 7.5
type input "1.04"
click at [229, 146] on input "range" at bounding box center [227, 143] width 169 height 7
click at [305, 208] on button "Start Recording" at bounding box center [316, 209] width 228 height 14
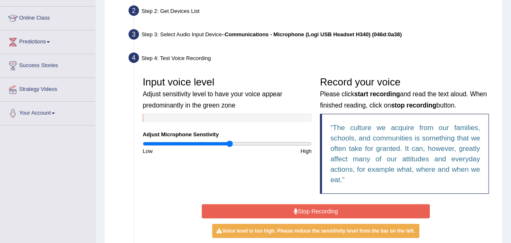
click at [305, 208] on button "Stop Recording" at bounding box center [316, 211] width 228 height 14
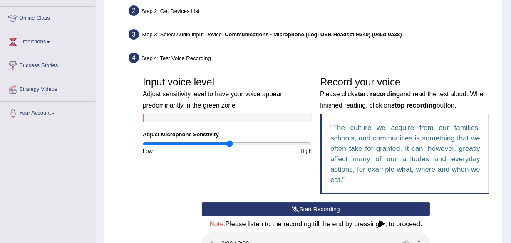
click at [305, 208] on button "Start Recording" at bounding box center [316, 209] width 228 height 14
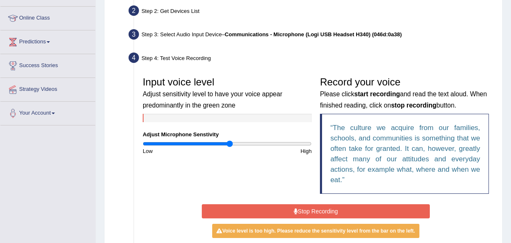
click at [305, 208] on button "Stop Recording" at bounding box center [316, 211] width 228 height 14
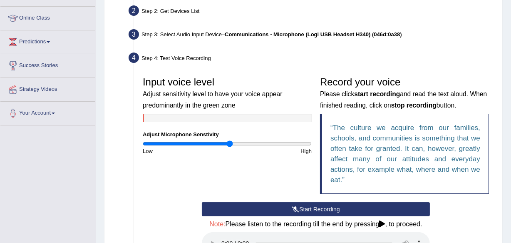
click at [305, 208] on button "Start Recording" at bounding box center [316, 209] width 228 height 14
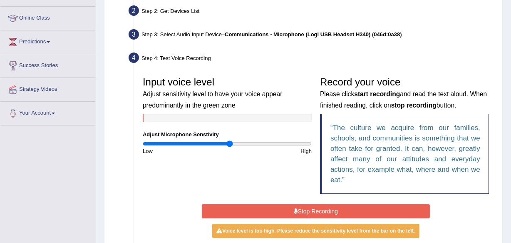
click at [305, 208] on button "Stop Recording" at bounding box center [316, 211] width 228 height 14
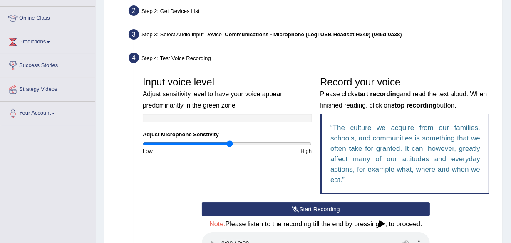
click at [305, 208] on button "Start Recording" at bounding box center [316, 209] width 228 height 14
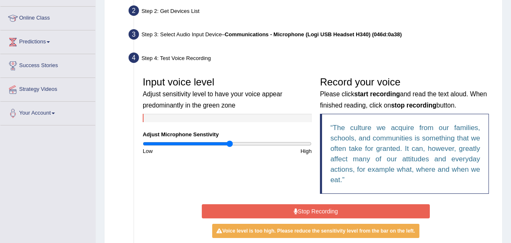
click at [305, 208] on button "Stop Recording" at bounding box center [316, 211] width 228 height 14
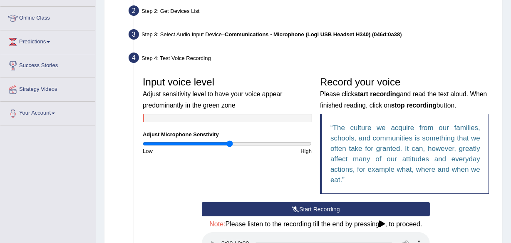
click at [305, 208] on button "Start Recording" at bounding box center [316, 209] width 228 height 14
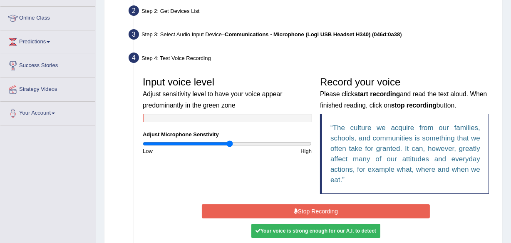
click at [305, 208] on button "Stop Recording" at bounding box center [316, 211] width 228 height 14
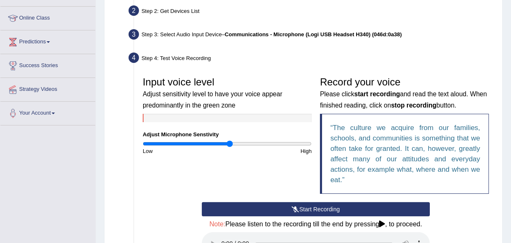
click at [305, 208] on button "Start Recording" at bounding box center [316, 209] width 228 height 14
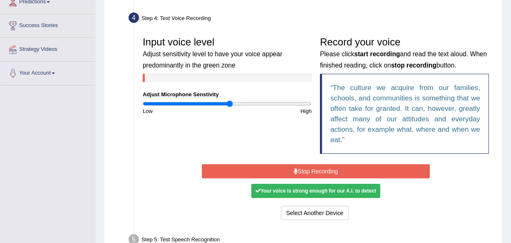
scroll to position [161, 0]
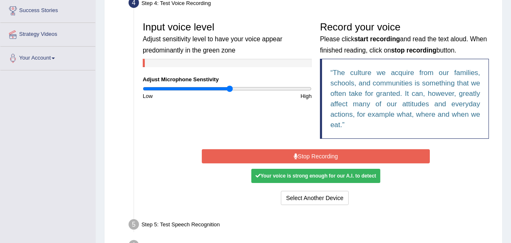
drag, startPoint x: 344, startPoint y: 176, endPoint x: 380, endPoint y: 178, distance: 35.5
click at [380, 178] on div "Your voice is strong enough for our A.I. to detect" at bounding box center [315, 176] width 129 height 14
click at [269, 176] on div "Your voice is strong enough for our A.I. to detect" at bounding box center [315, 176] width 129 height 14
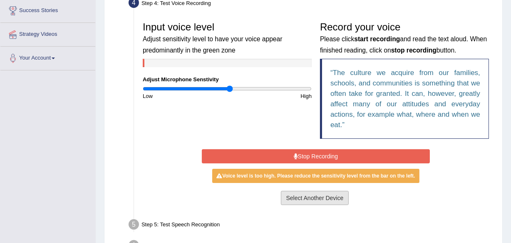
click at [298, 198] on button "Select Another Device" at bounding box center [315, 198] width 68 height 14
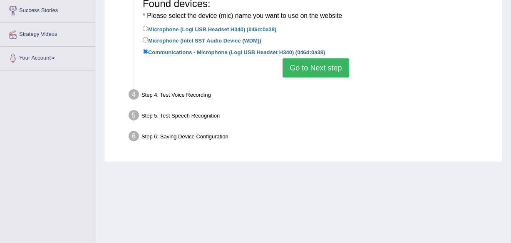
click at [212, 138] on div "Step 6: Saving Device Configuration" at bounding box center [312, 137] width 374 height 18
click at [136, 136] on li "Step 6: Saving Device Configuration Your Microphone Settings: Selected Device C…" at bounding box center [311, 137] width 363 height 18
click at [333, 67] on button "Go to Next step" at bounding box center [316, 67] width 66 height 19
